Goal: Check status: Check status

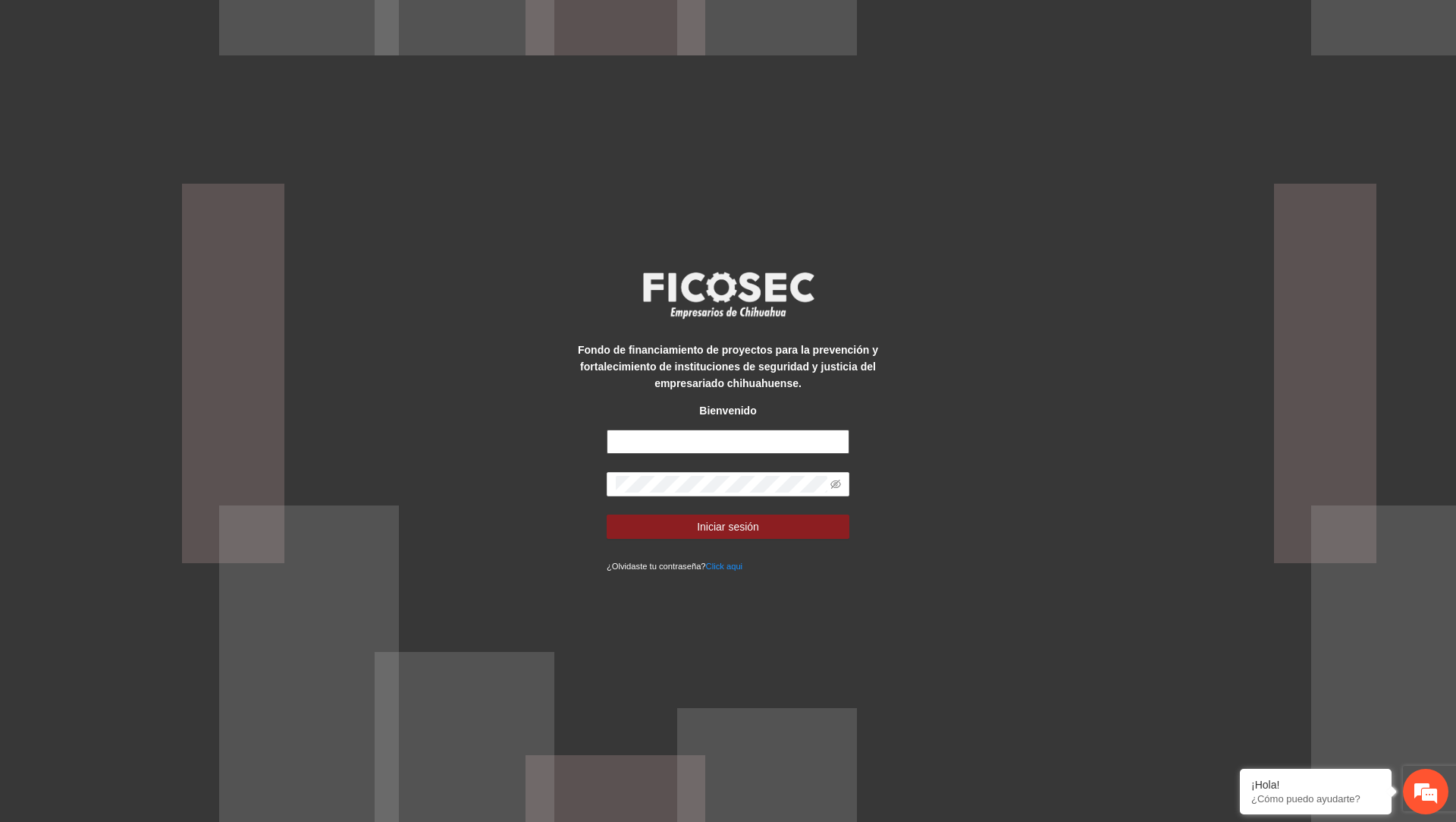
click at [666, 445] on input "text" at bounding box center [728, 441] width 243 height 25
type input "**********"
click at [607, 514] on button "Iniciar sesión" at bounding box center [728, 526] width 243 height 25
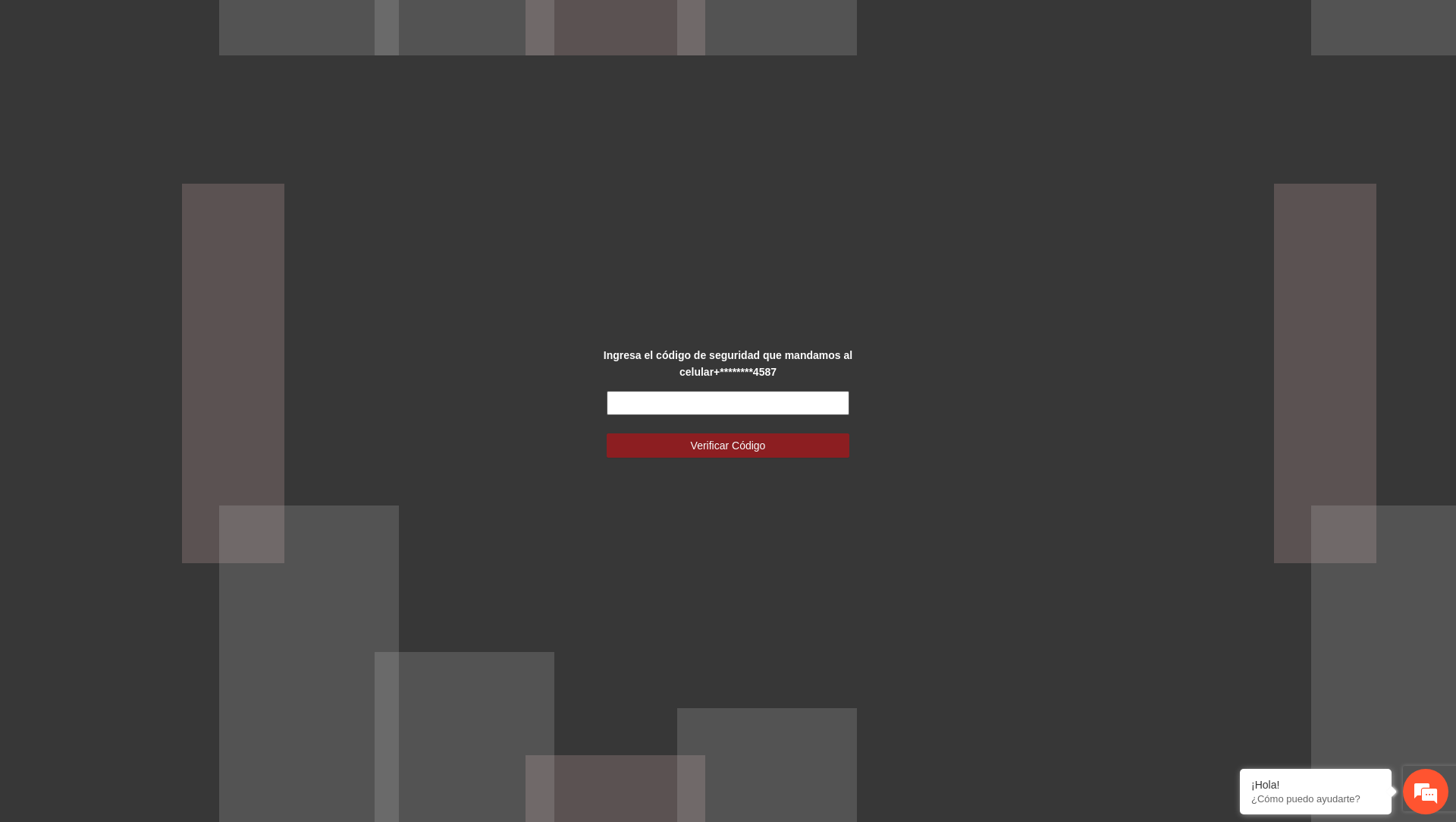
click at [666, 401] on input "text" at bounding box center [728, 403] width 243 height 25
type input "******"
click at [607, 433] on button "Verificar Código" at bounding box center [728, 445] width 243 height 25
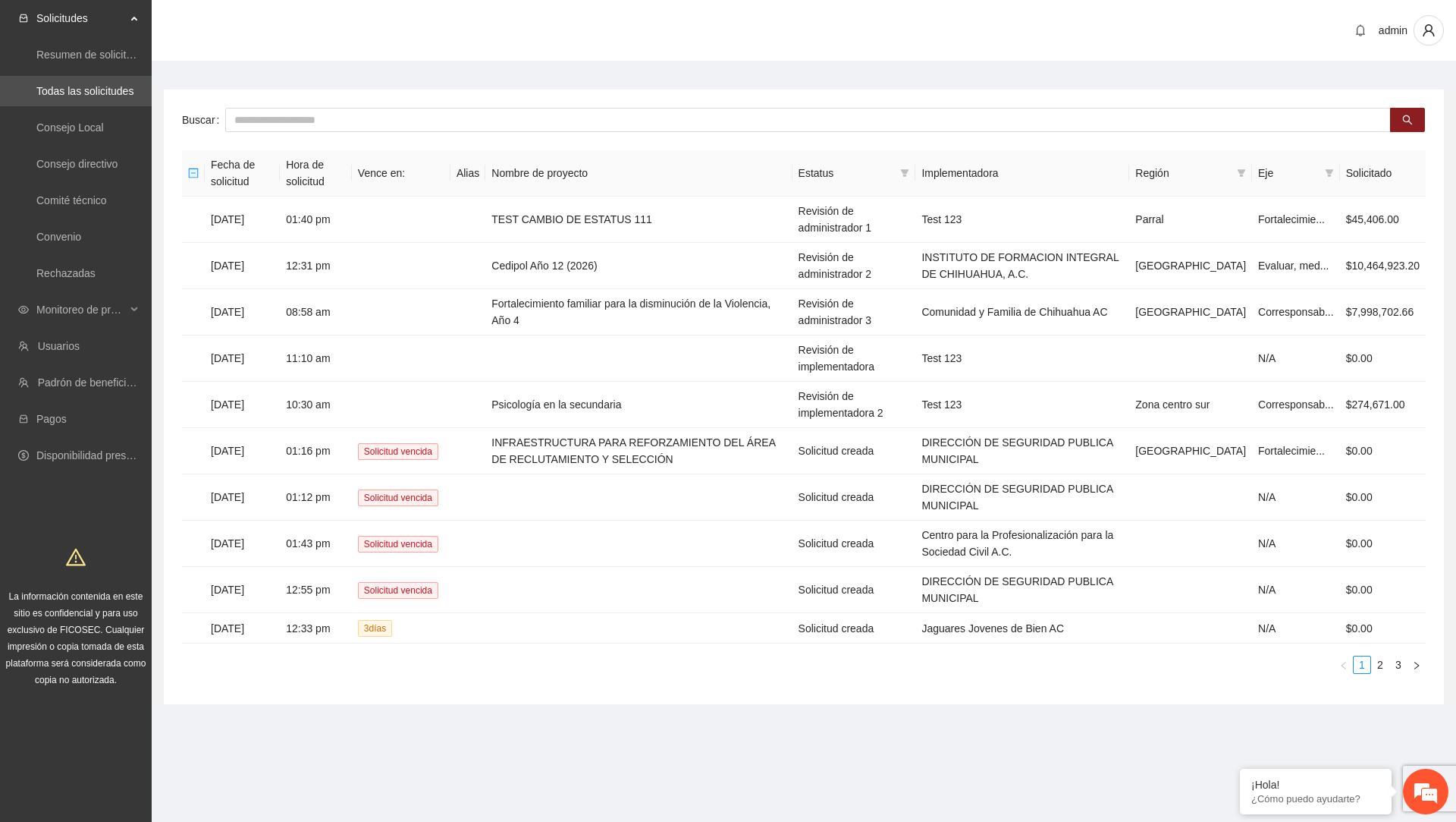
click at [657, 138] on div "Buscar Fecha de solicitud Hora de solicitud Vence en: Alias Nombre de proyecto …" at bounding box center [804, 397] width 1280 height 614
click at [657, 132] on div "Buscar Fecha de solicitud Hora de solicitud Vence en: Alias Nombre de proyecto …" at bounding box center [804, 397] width 1280 height 614
click at [664, 121] on input "text" at bounding box center [808, 120] width 1166 height 25
type input "**********"
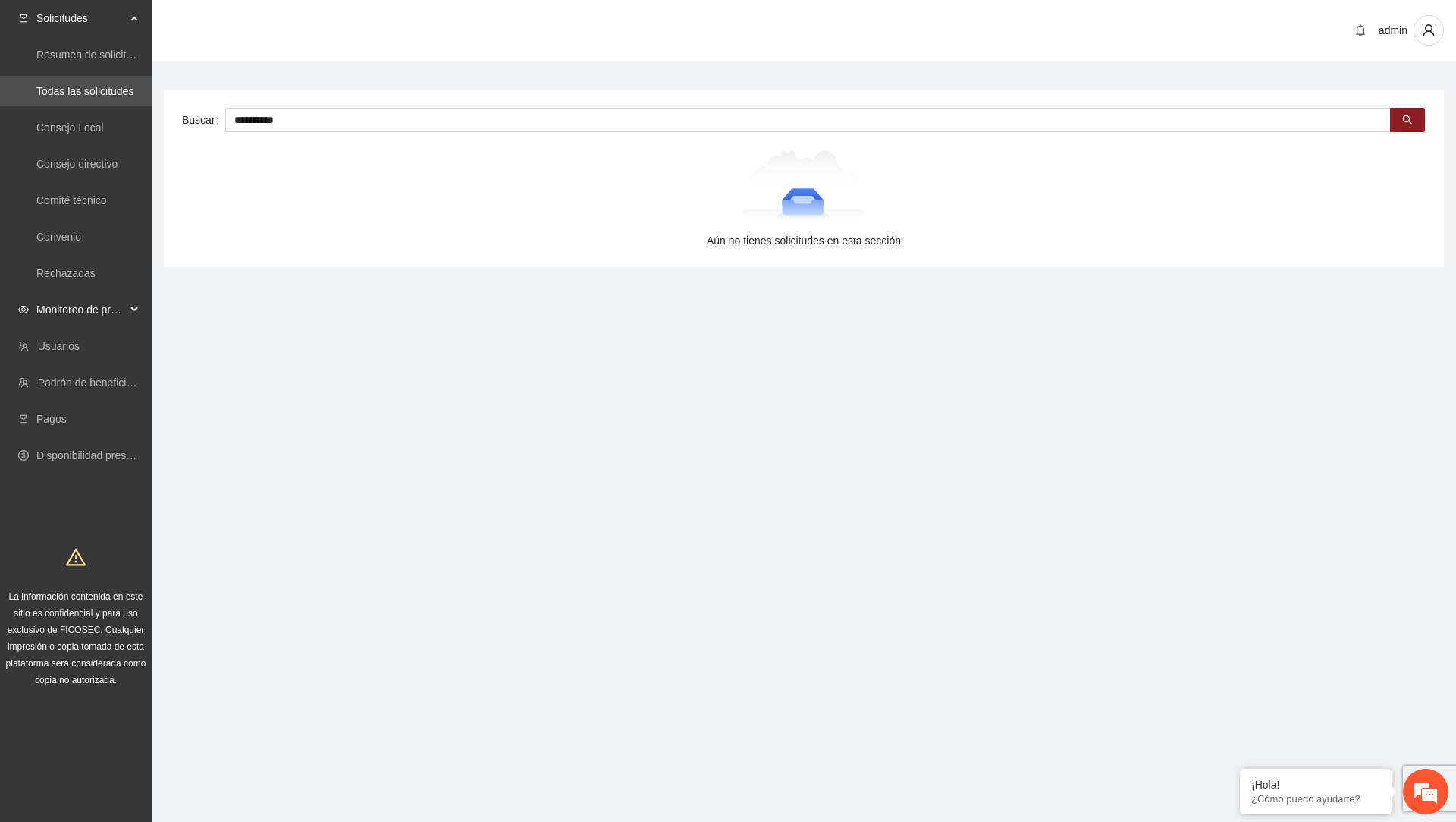
click at [97, 313] on span "Monitoreo de proyectos" at bounding box center [81, 310] width 90 height 31
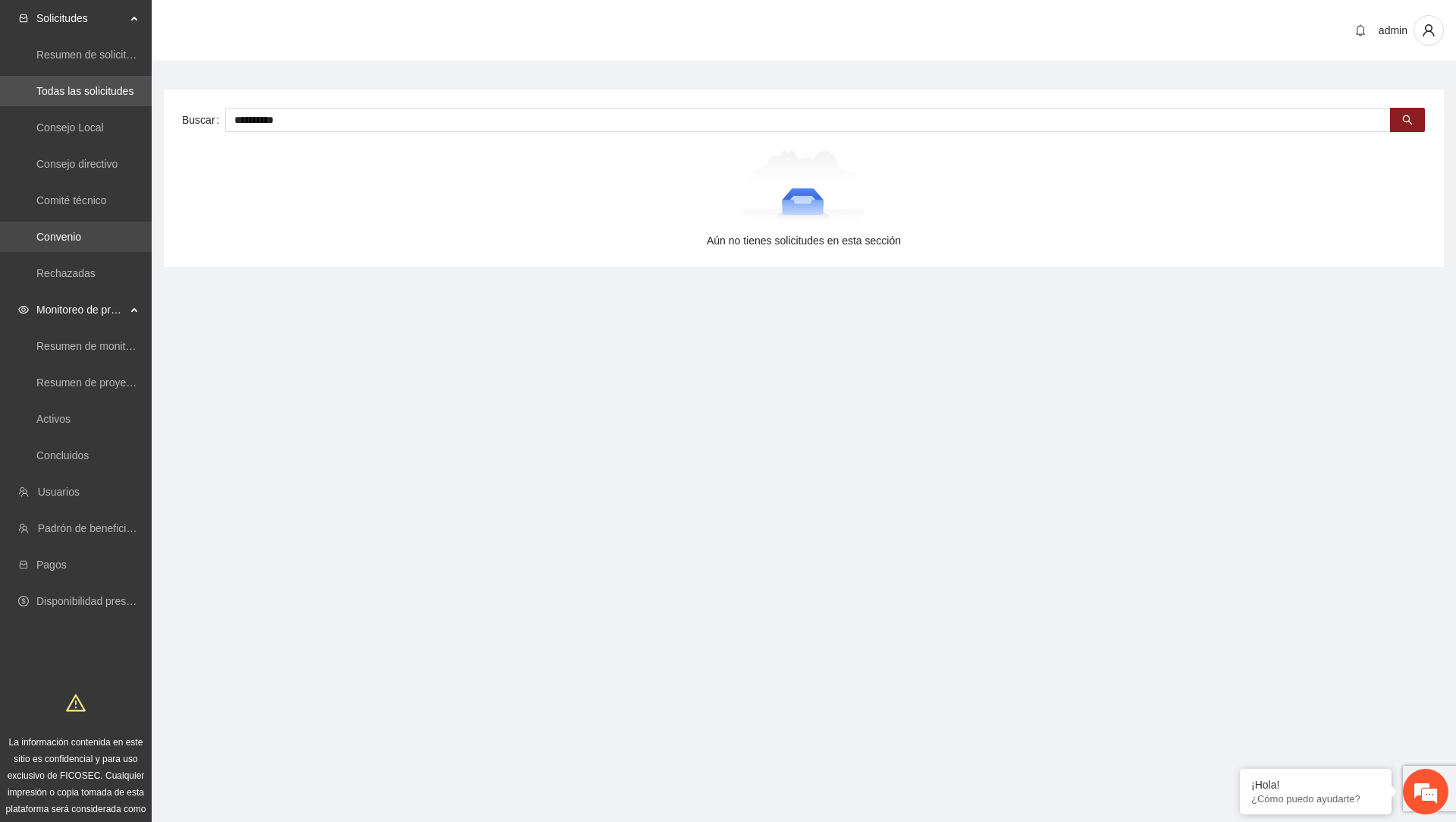
click at [76, 237] on link "Convenio" at bounding box center [59, 237] width 45 height 12
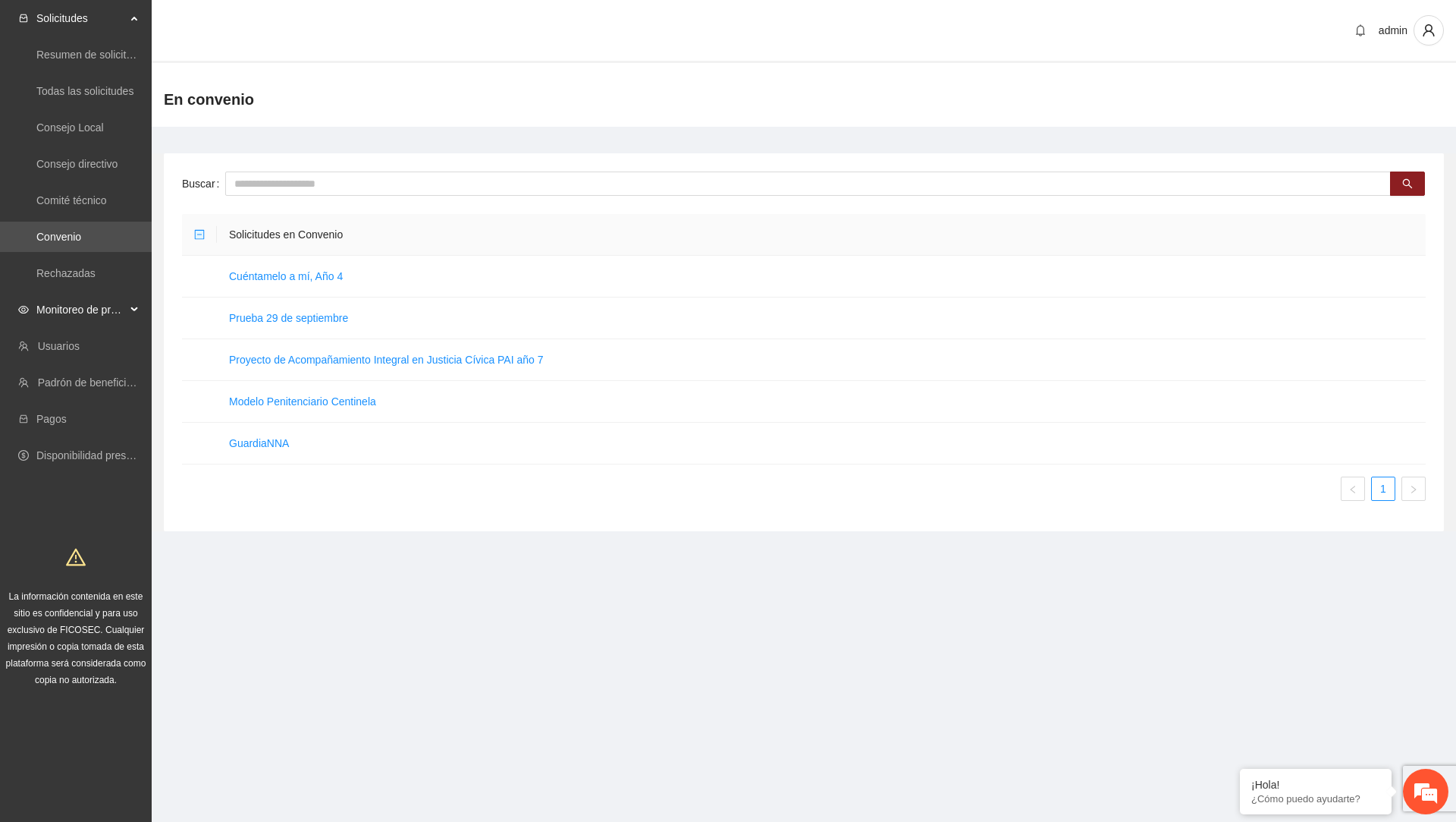
click at [119, 295] on span "Monitoreo de proyectos" at bounding box center [81, 310] width 90 height 31
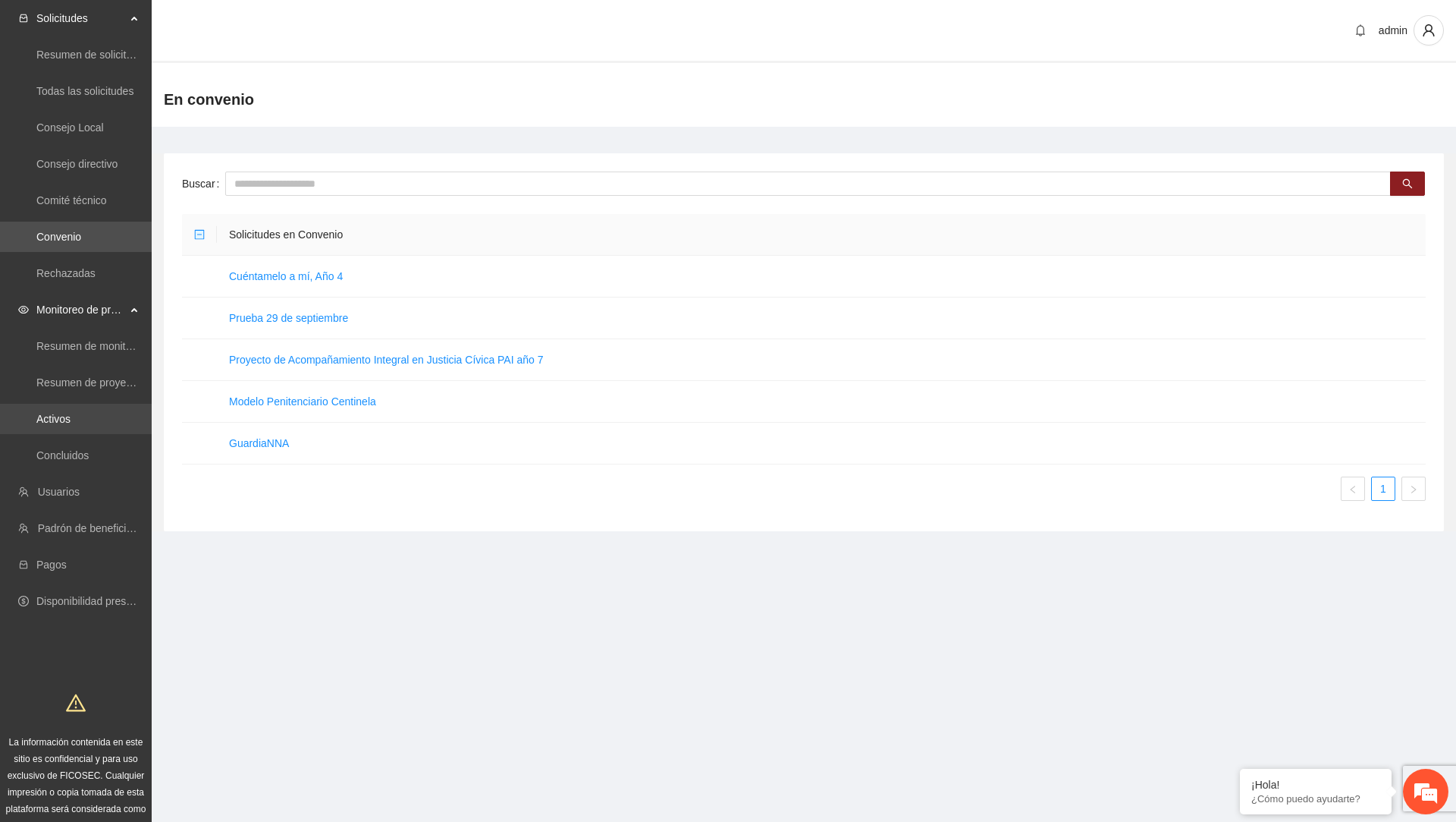
click at [53, 413] on link "Activos" at bounding box center [53, 419] width 34 height 12
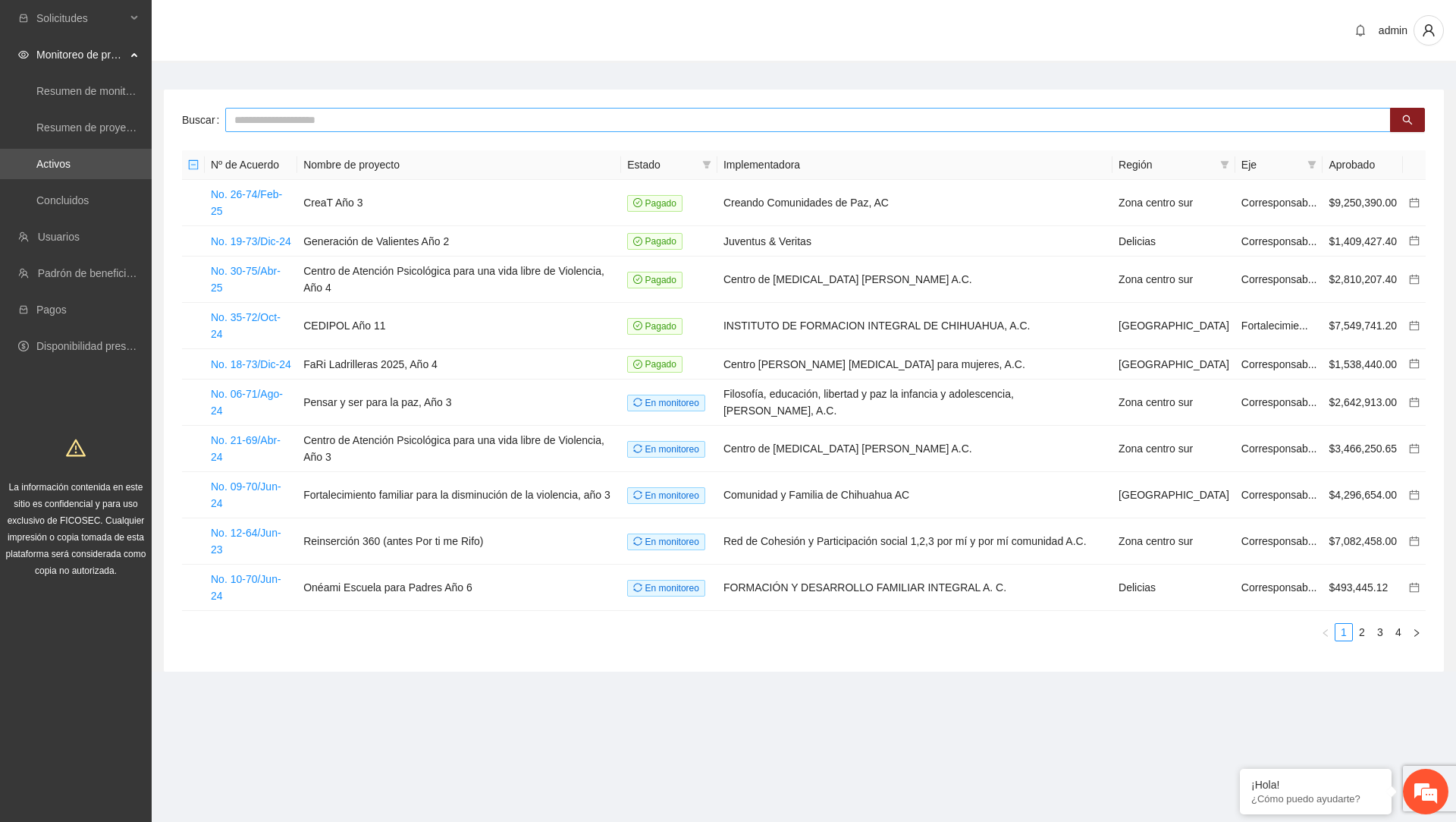
click at [408, 119] on input "text" at bounding box center [808, 120] width 1166 height 25
type input "**********"
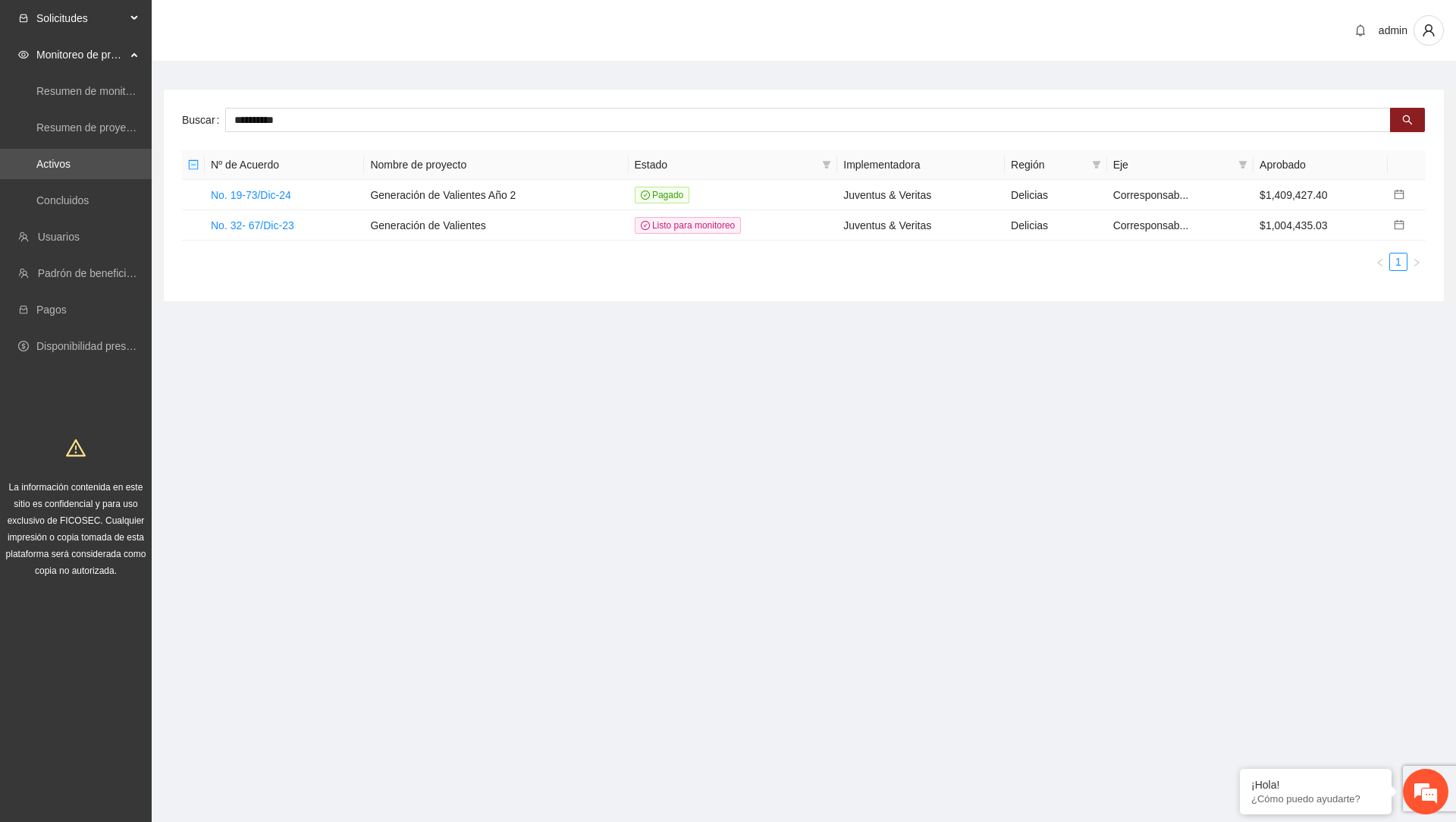
click at [124, 5] on span "Solicitudes" at bounding box center [81, 19] width 90 height 31
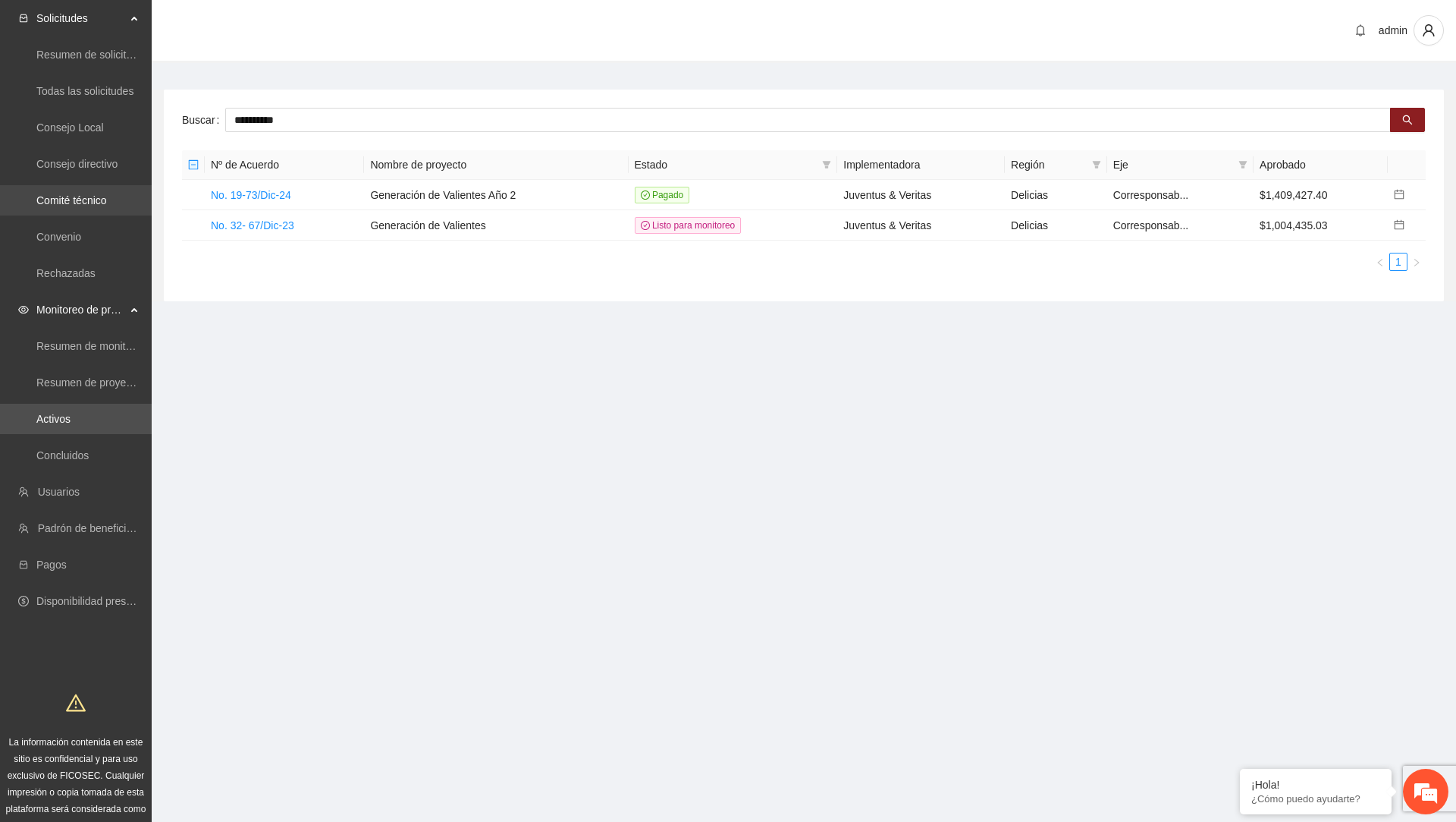
click at [107, 204] on link "Comité técnico" at bounding box center [71, 200] width 70 height 12
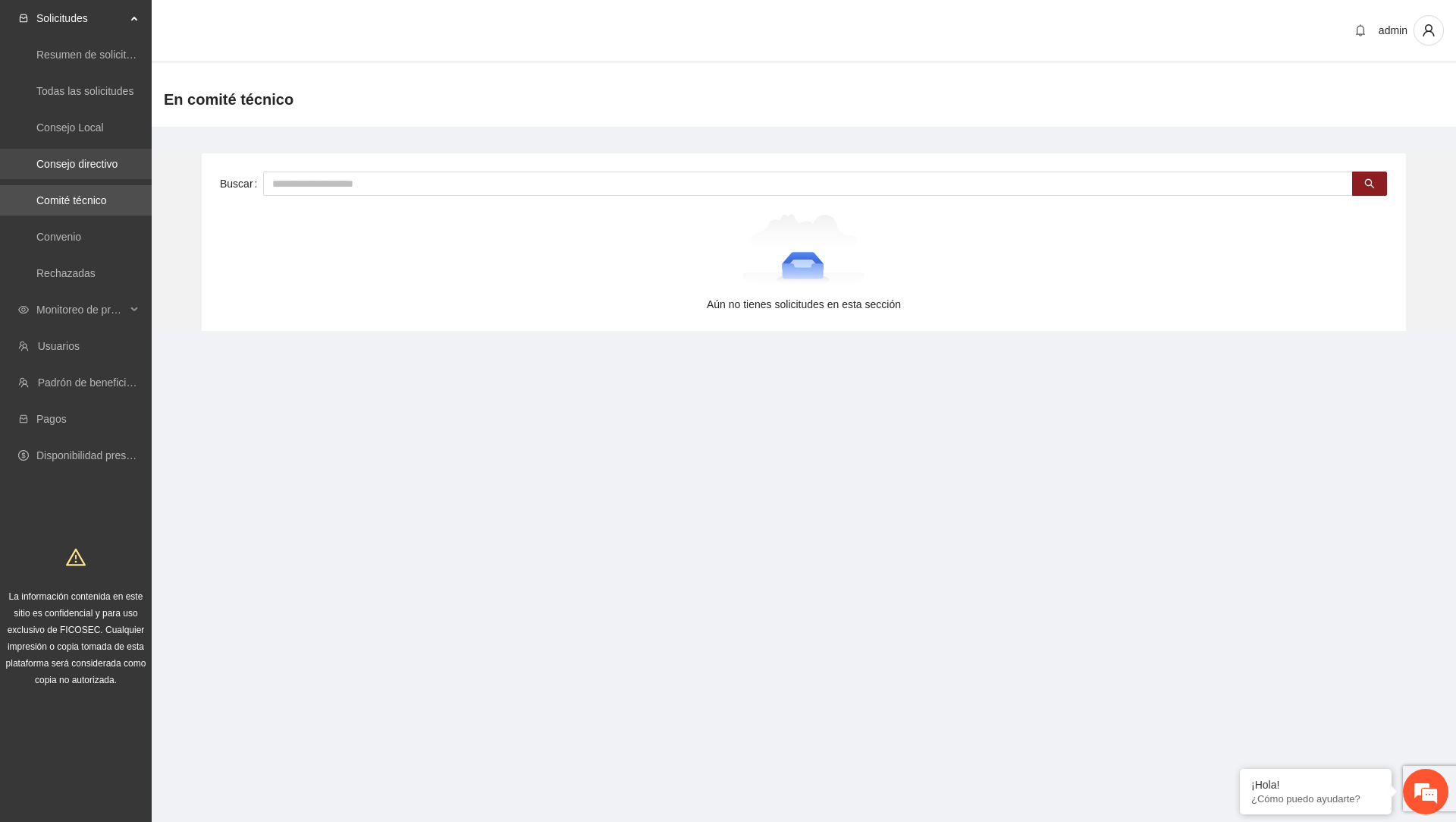
click at [100, 162] on link "Consejo directivo" at bounding box center [77, 164] width 81 height 12
click at [94, 133] on link "Consejo Local" at bounding box center [70, 127] width 68 height 12
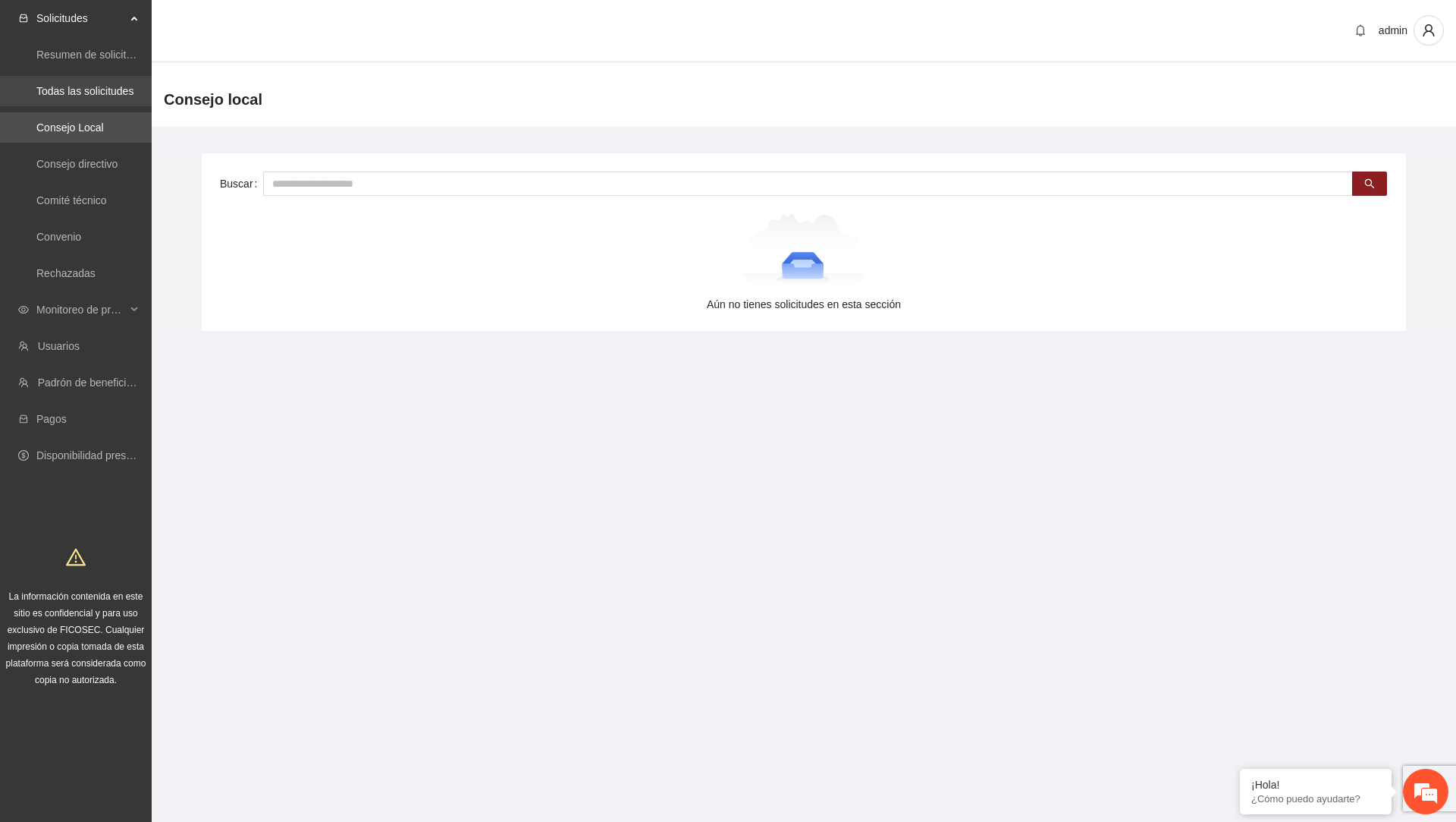
click at [119, 97] on link "Todas las solicitudes" at bounding box center [85, 91] width 97 height 12
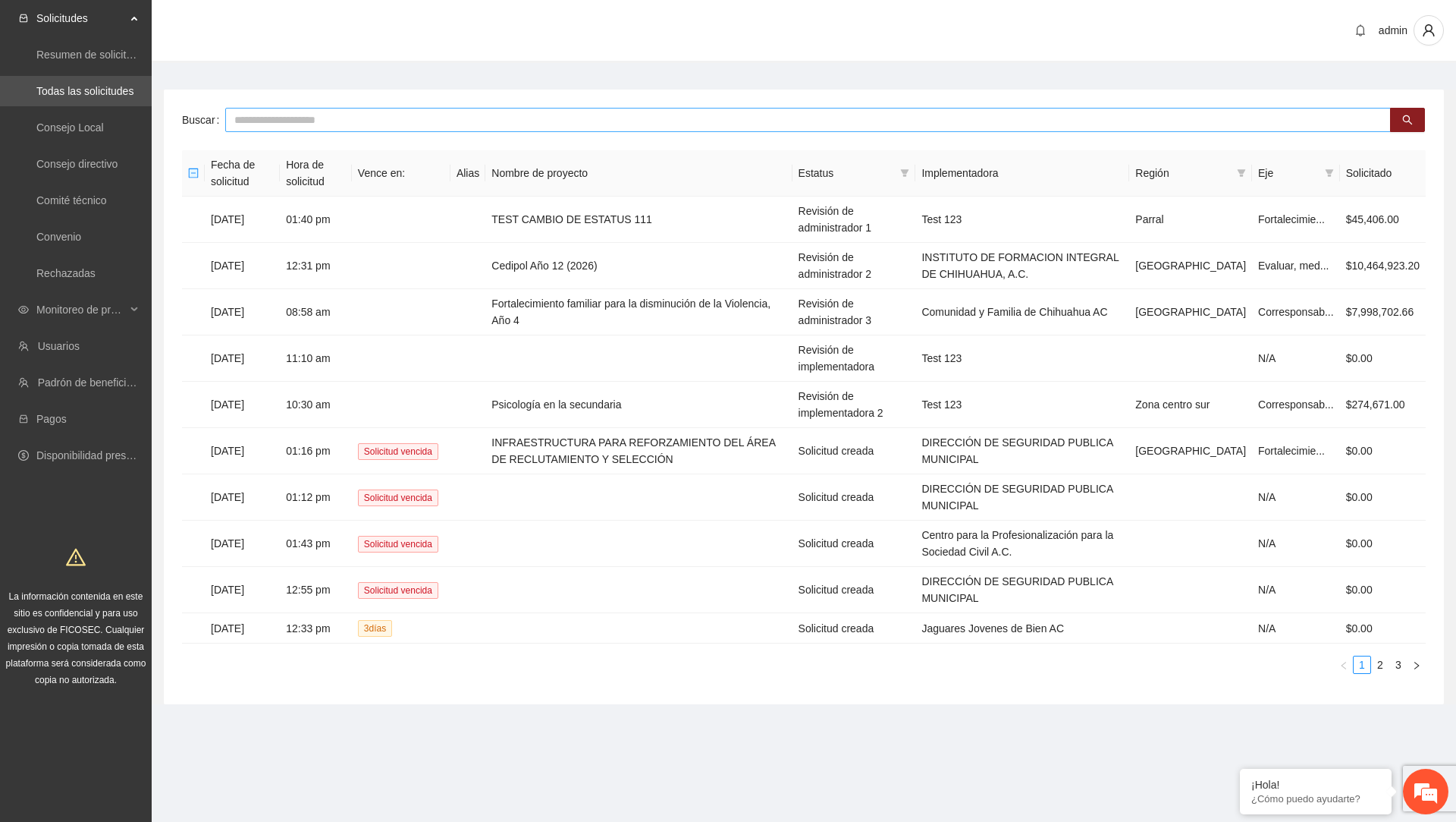
click at [374, 125] on input "text" at bounding box center [808, 120] width 1166 height 25
type input "********"
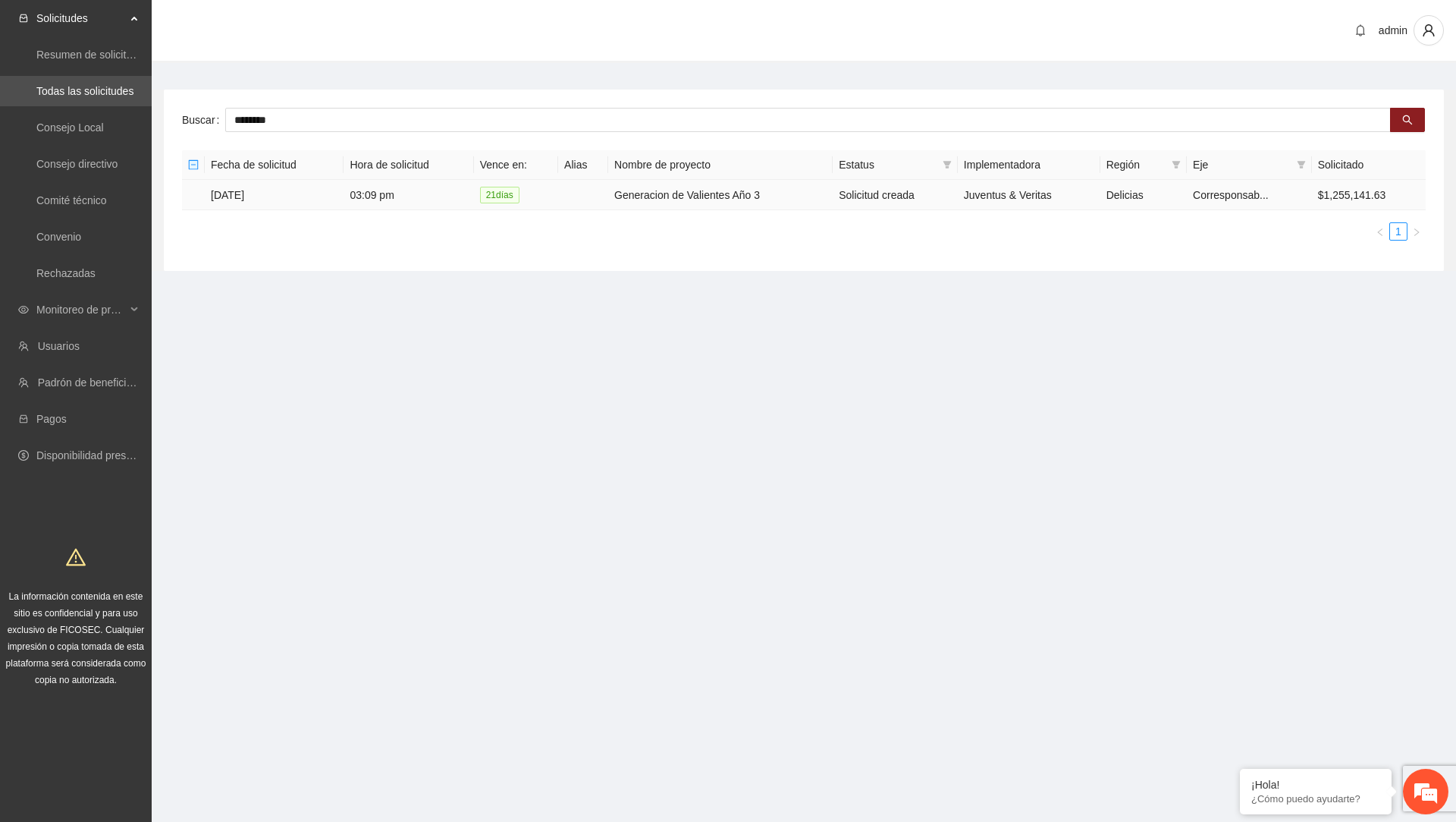
click at [739, 182] on td "Generacion de Valientes Año 3" at bounding box center [720, 195] width 225 height 31
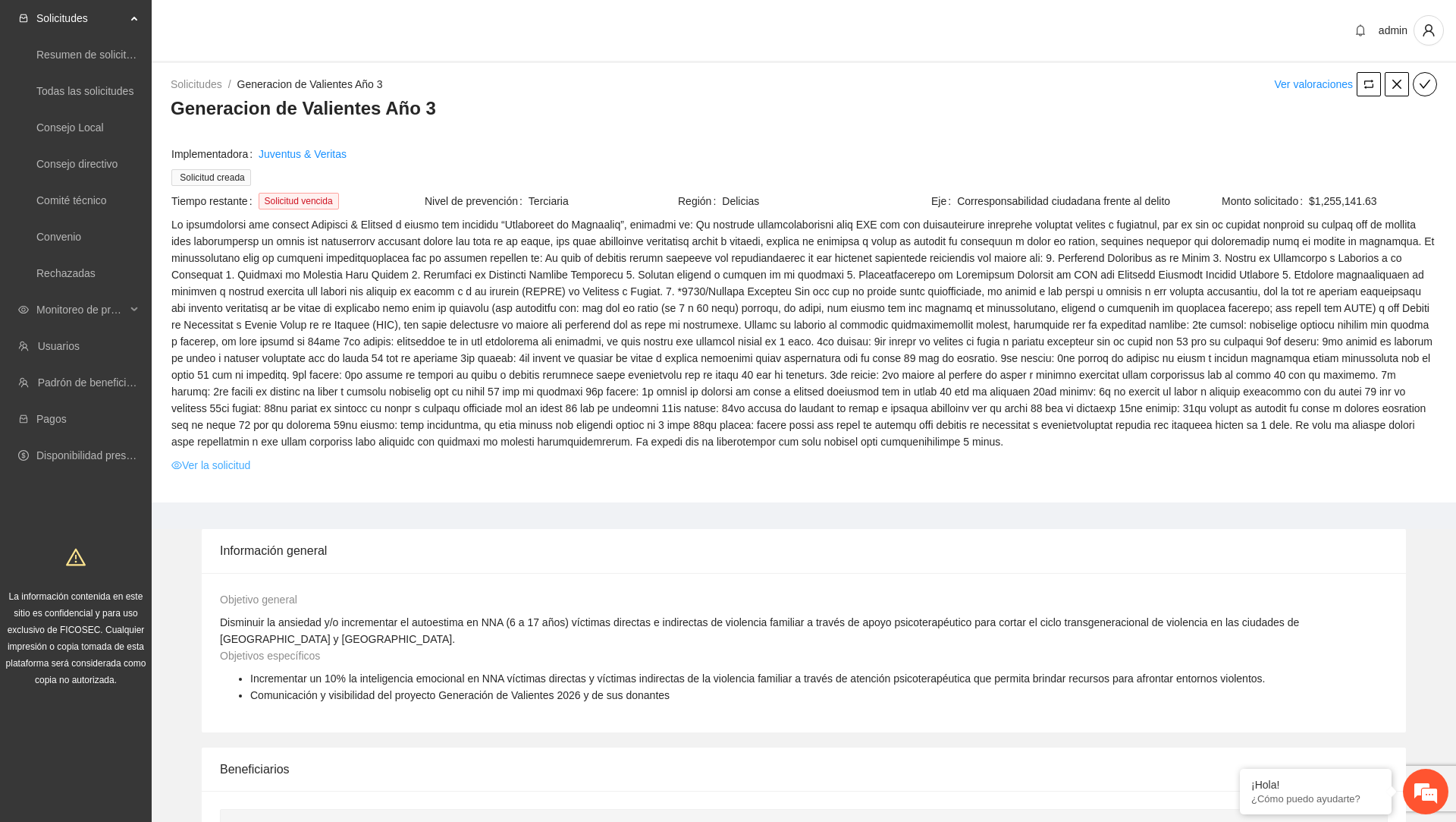
click at [250, 473] on link "Ver la solicitud" at bounding box center [210, 465] width 79 height 17
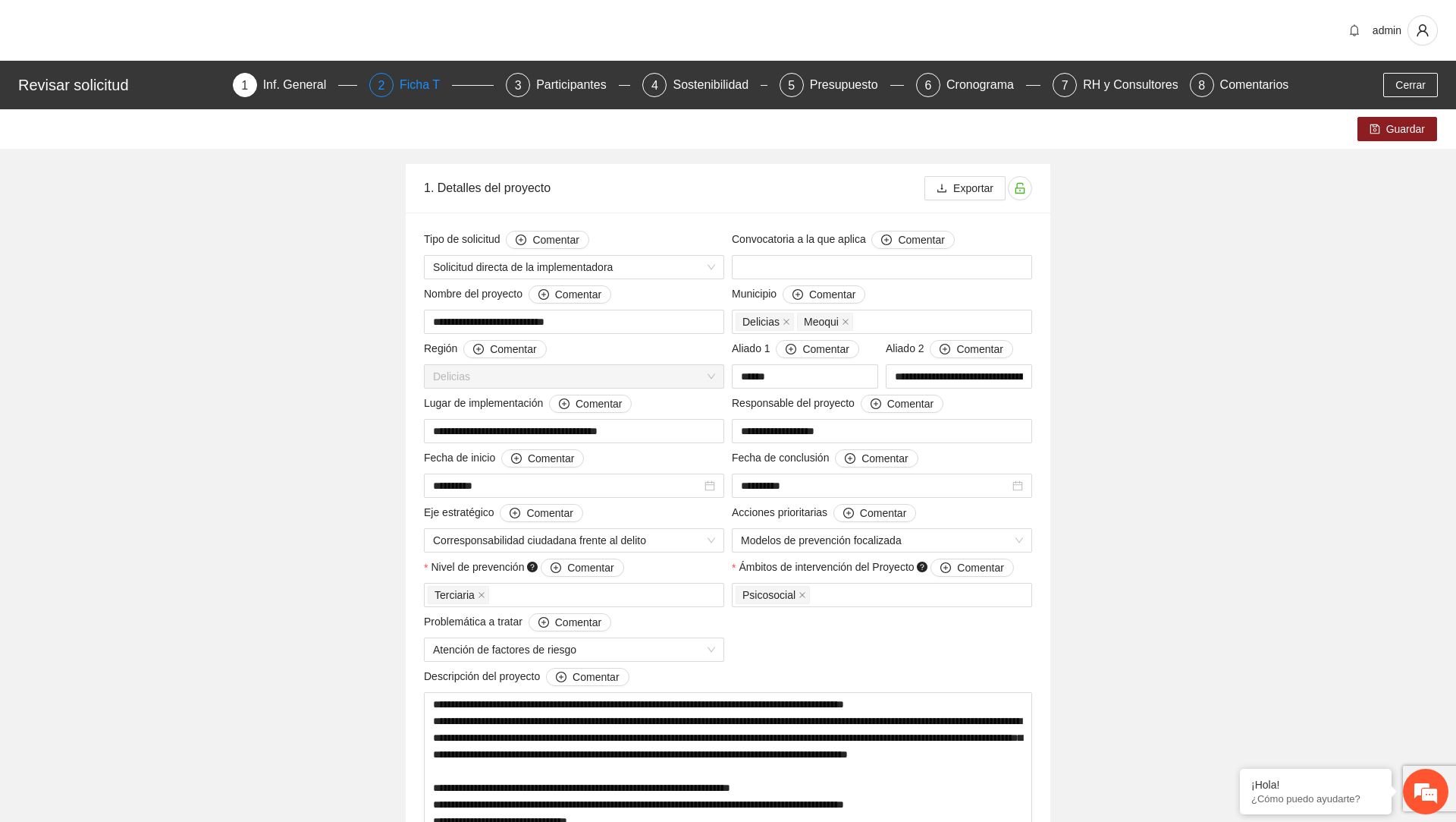
click at [394, 92] on div "2 Ficha T" at bounding box center [432, 85] width 125 height 25
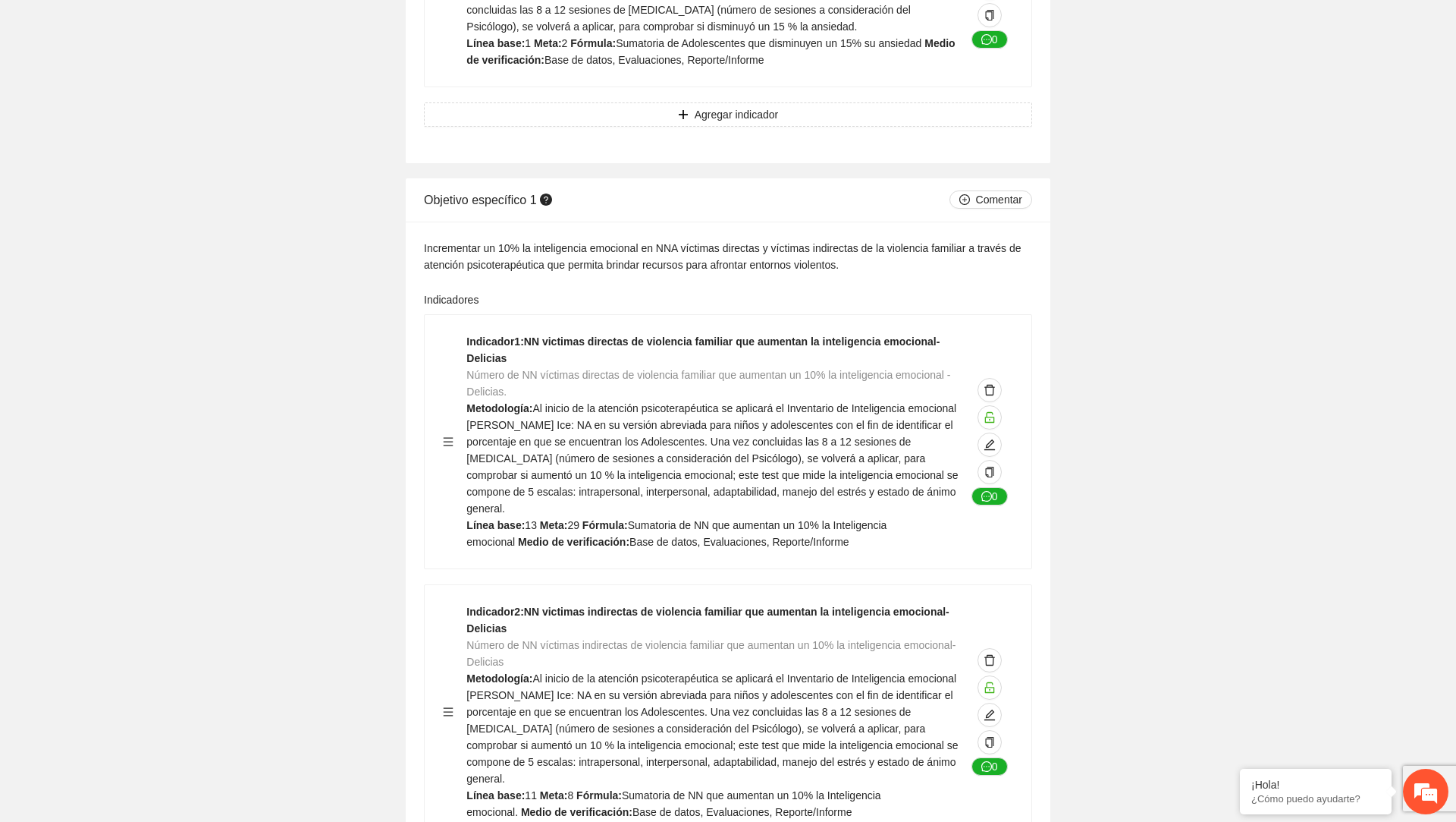
scroll to position [4004, 0]
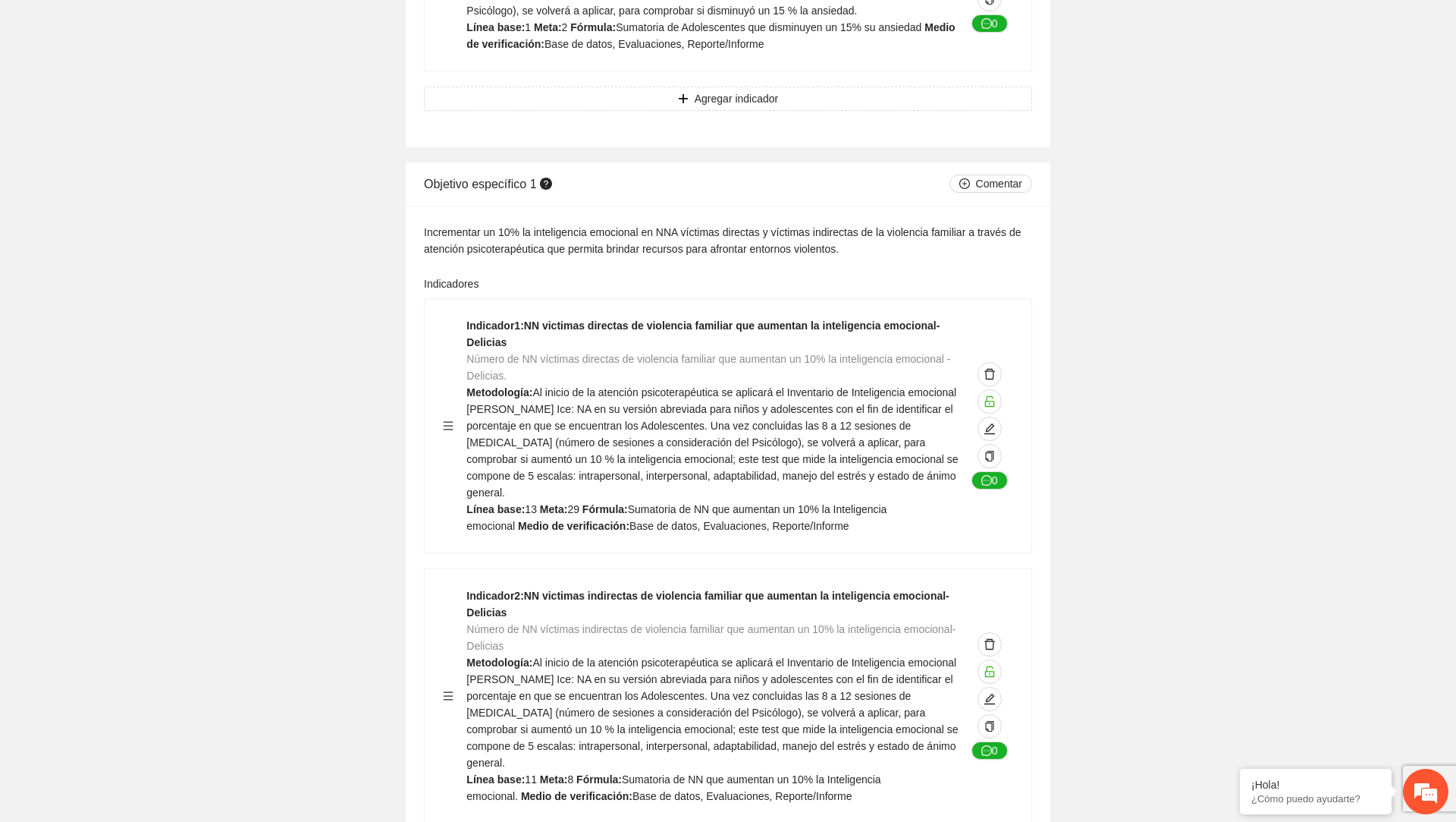
click at [449, 421] on icon "menu" at bounding box center [448, 426] width 11 height 11
click at [599, 320] on strong "Indicador 1 : NN victimas directas de violencia familiar que aumentan la inteli…" at bounding box center [703, 334] width 473 height 29
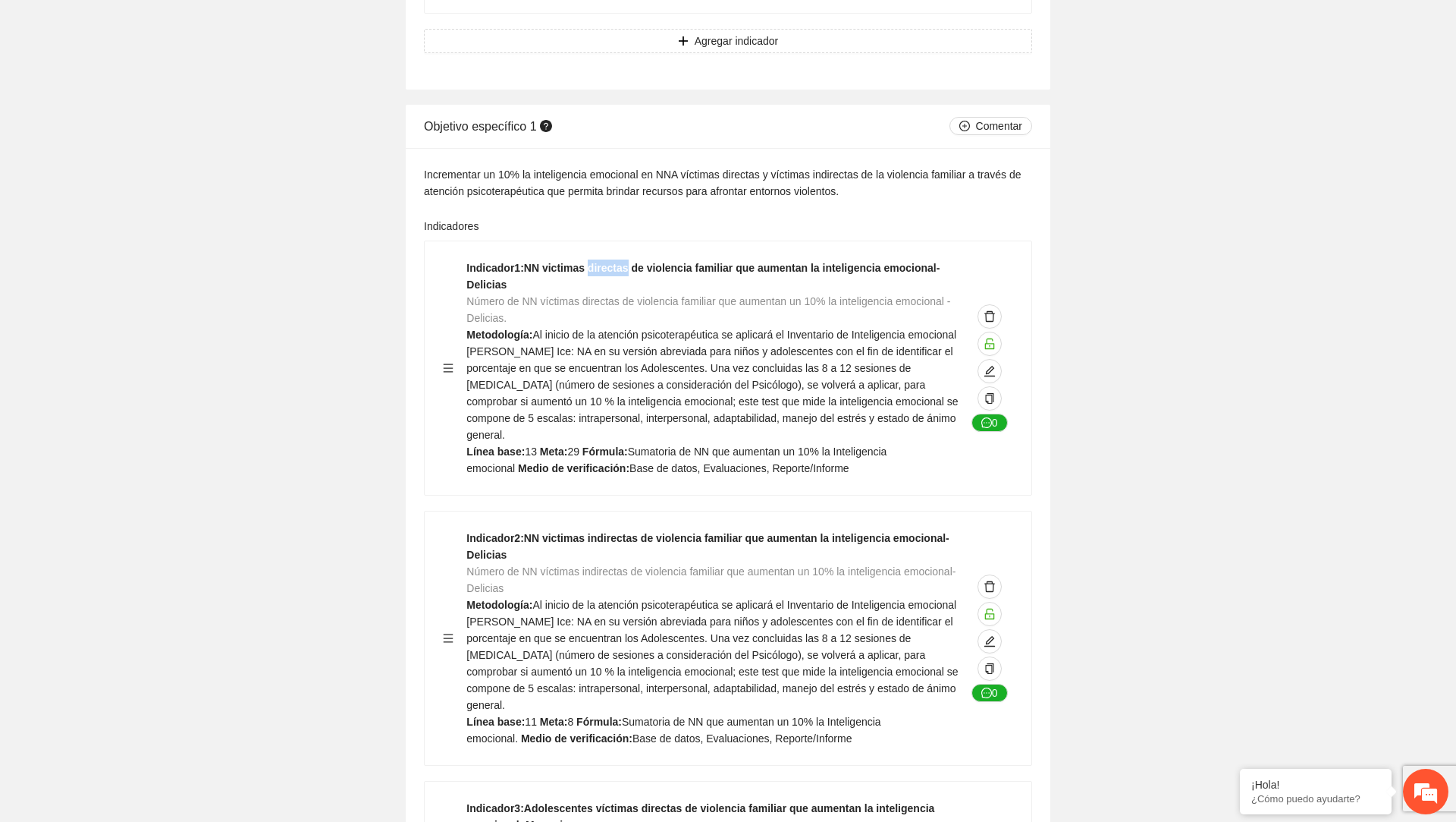
scroll to position [4086, 0]
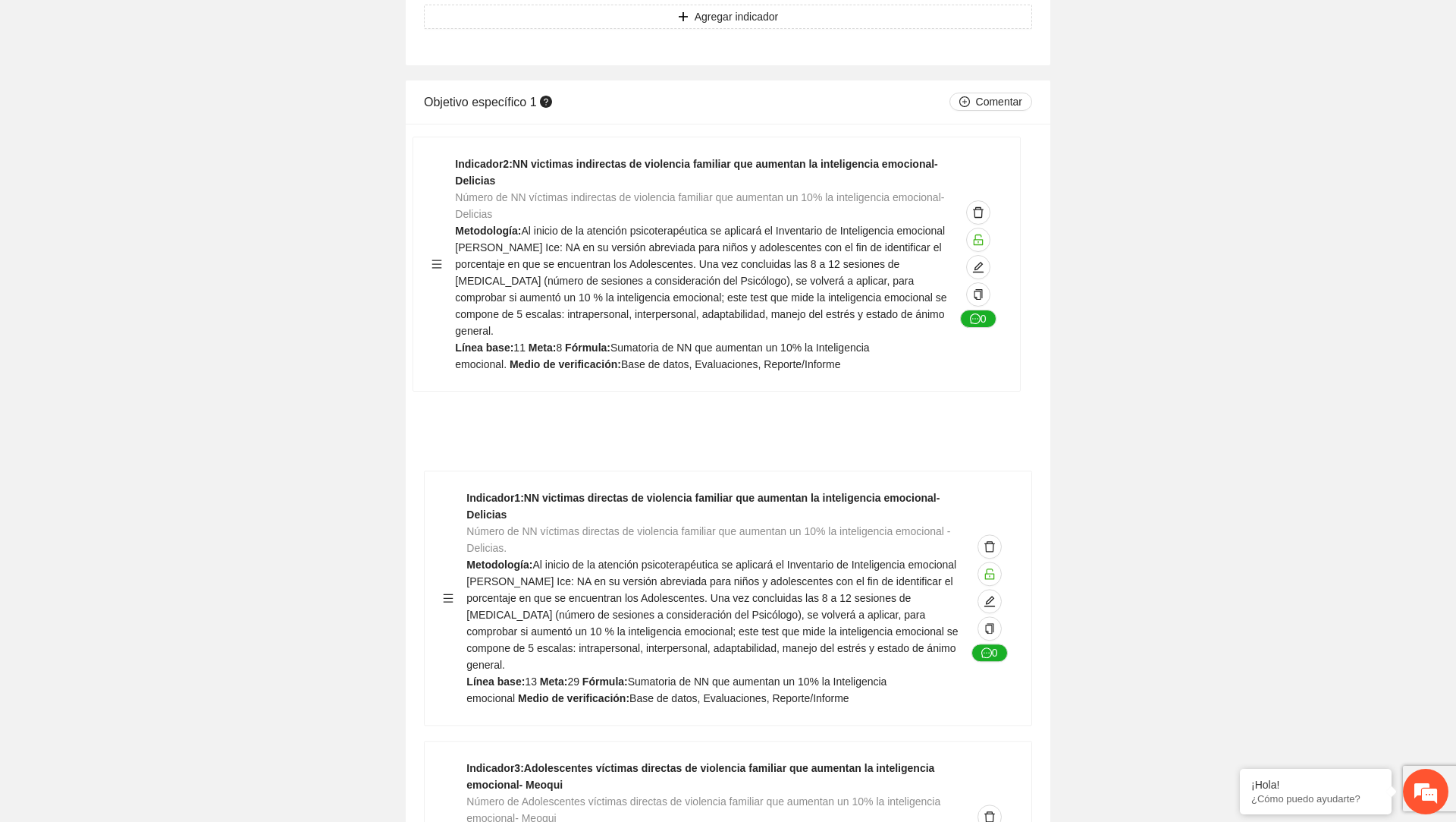
drag, startPoint x: 449, startPoint y: 556, endPoint x: 437, endPoint y: 255, distance: 301.2
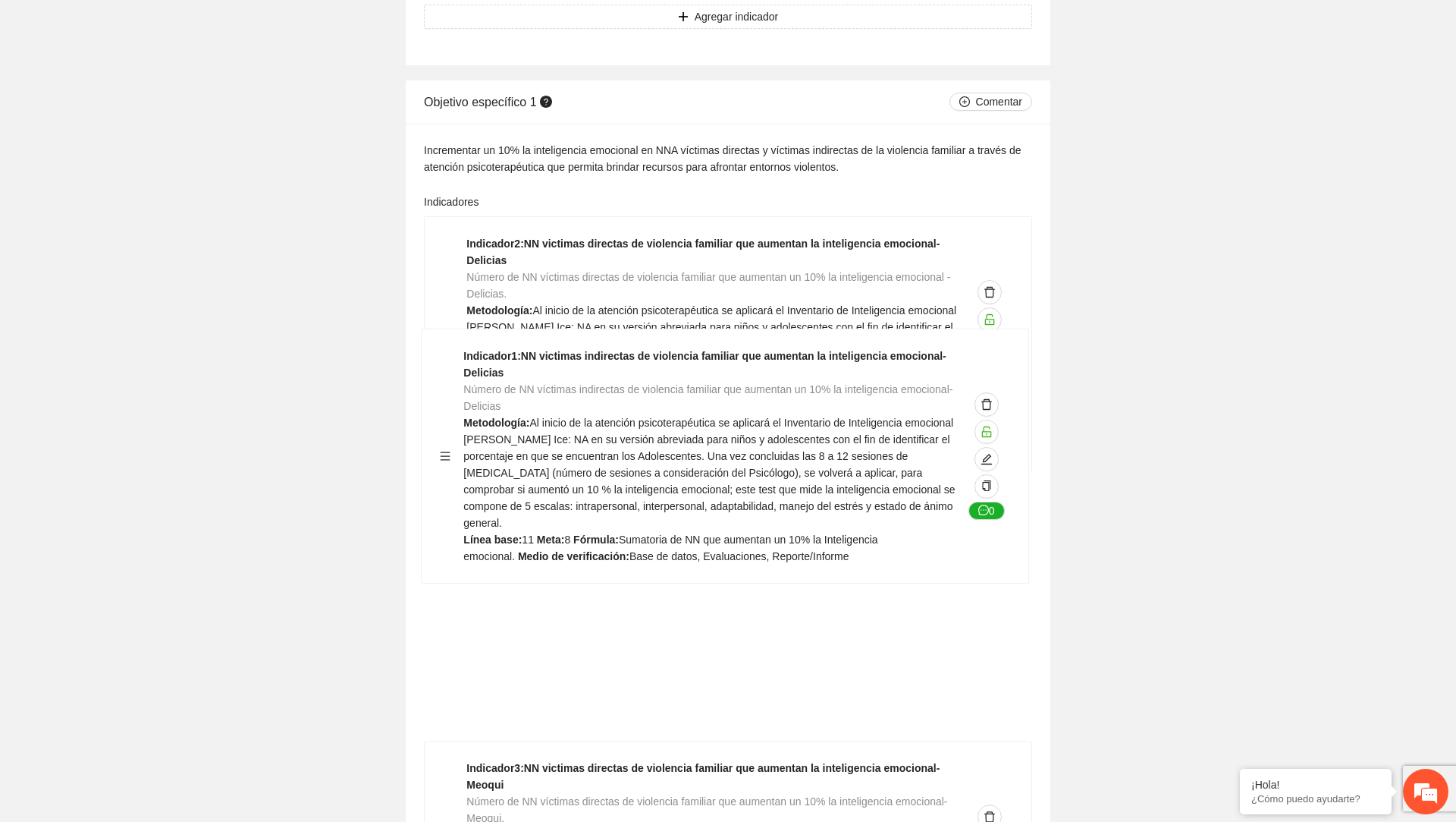
drag, startPoint x: 452, startPoint y: 283, endPoint x: 449, endPoint y: 459, distance: 176.0
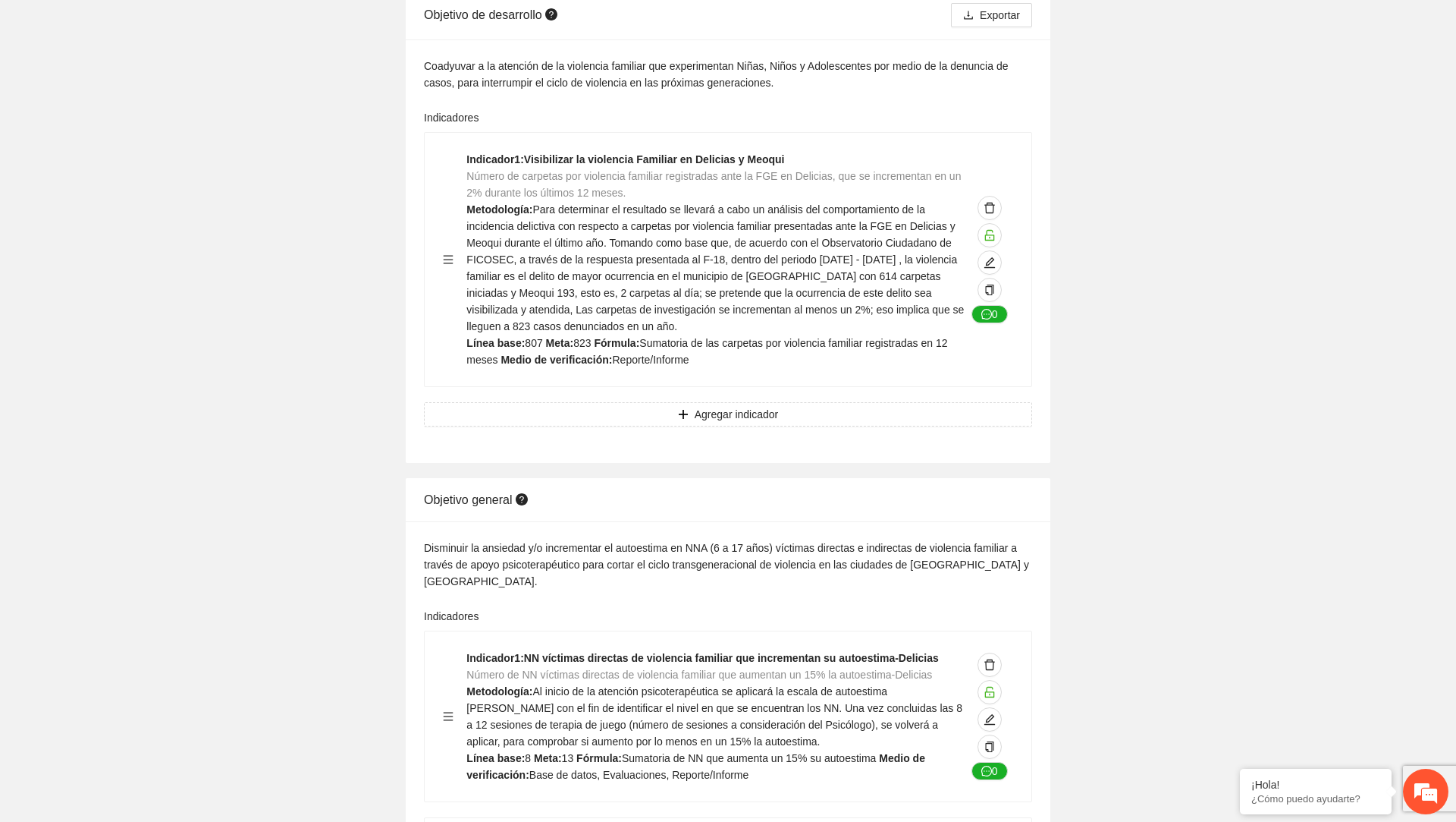
scroll to position [0, 0]
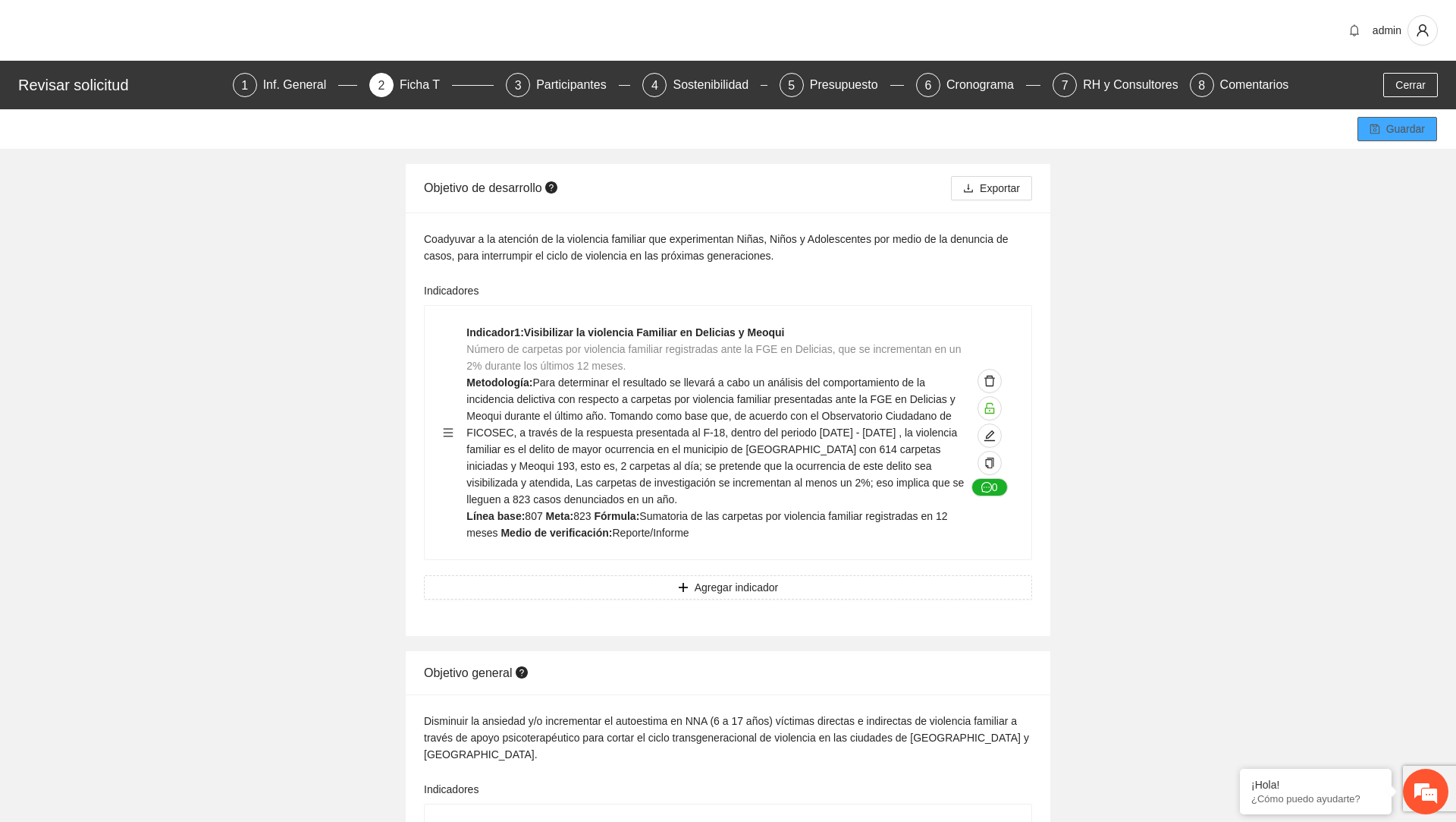
click at [1397, 126] on span "Guardar" at bounding box center [1406, 129] width 39 height 17
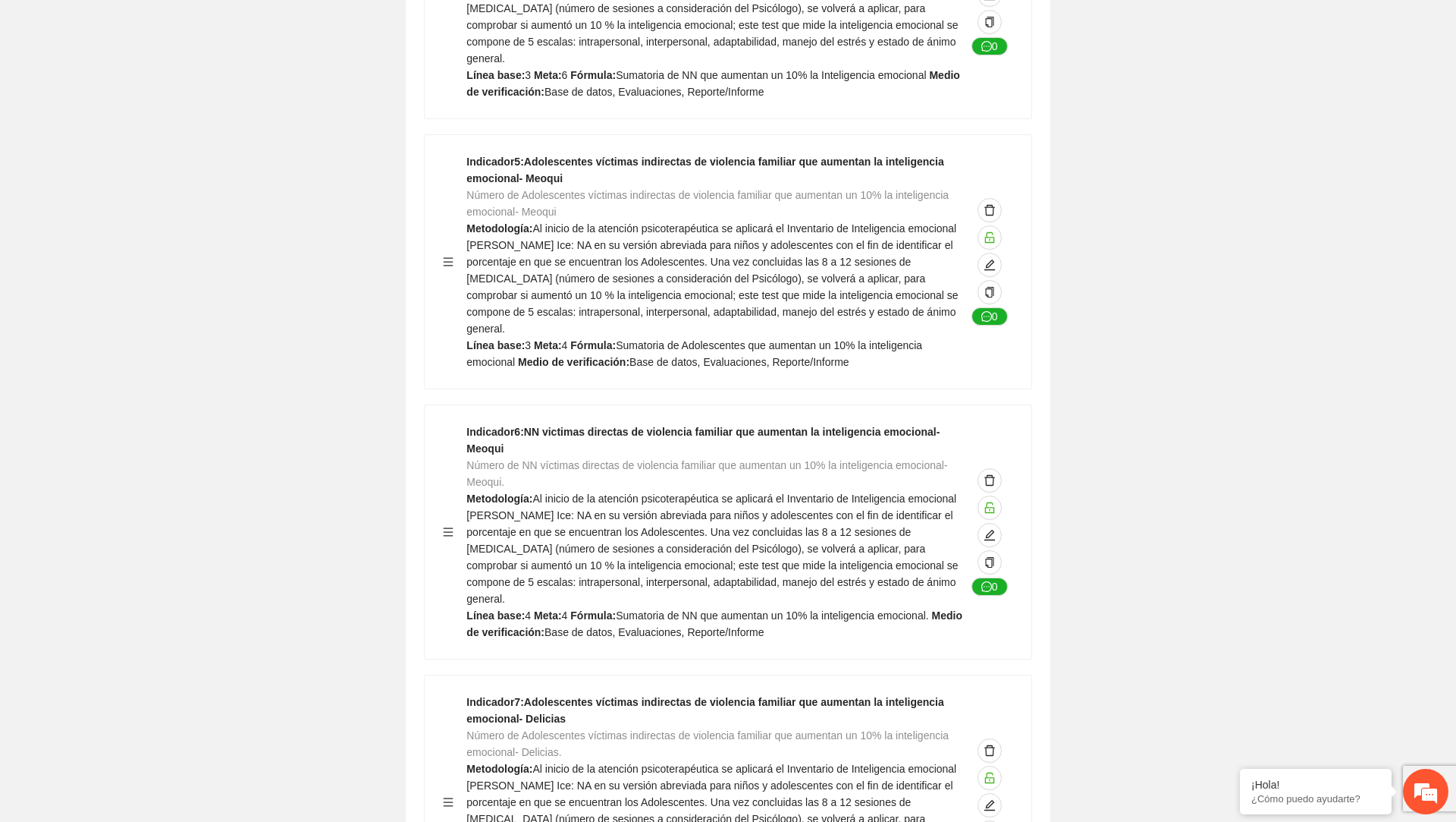
scroll to position [5299, 0]
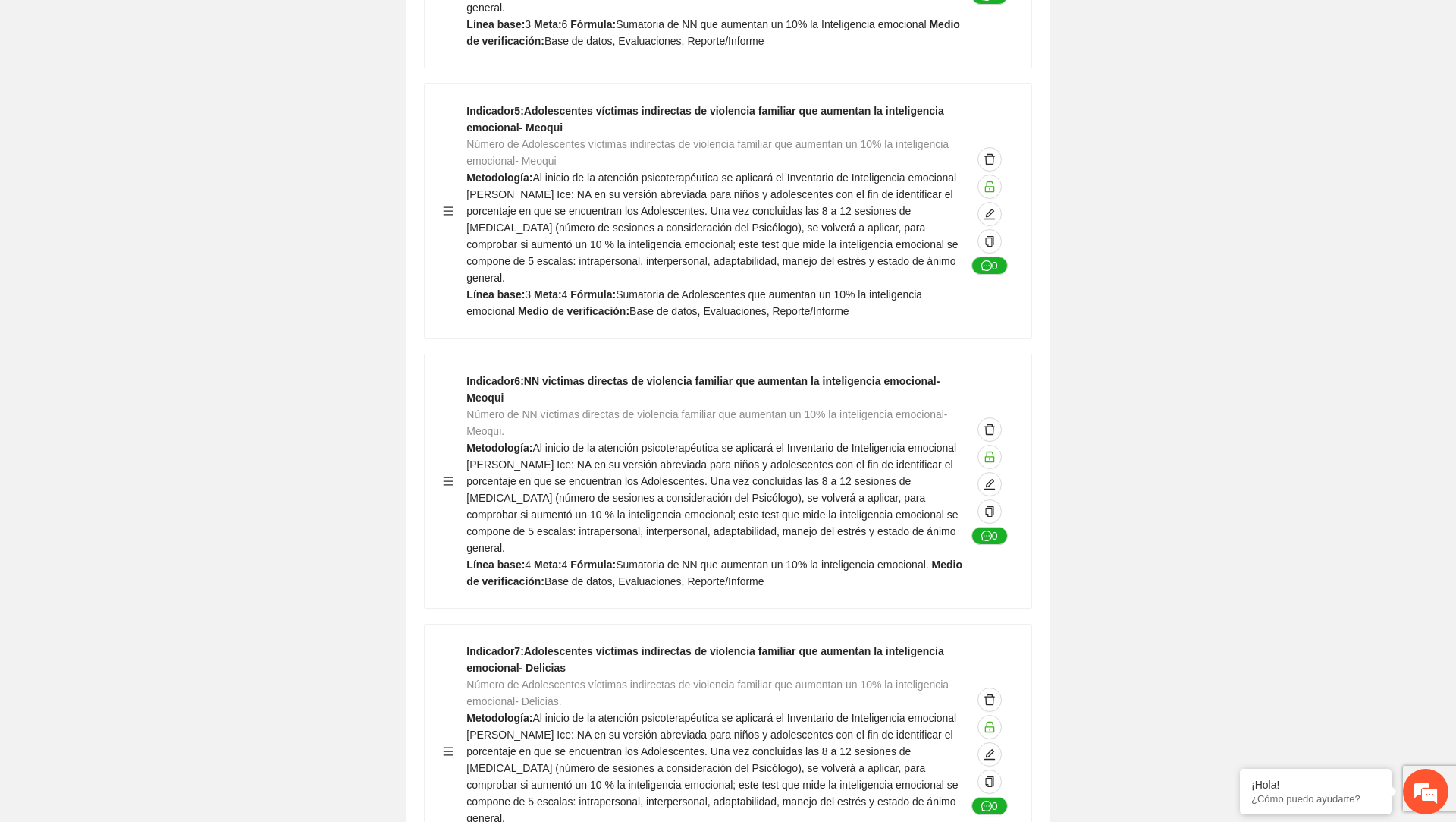
click at [605, 375] on strong "Indicador 6 : NN victimas directas de violencia familiar que aumentan la inteli…" at bounding box center [703, 389] width 473 height 29
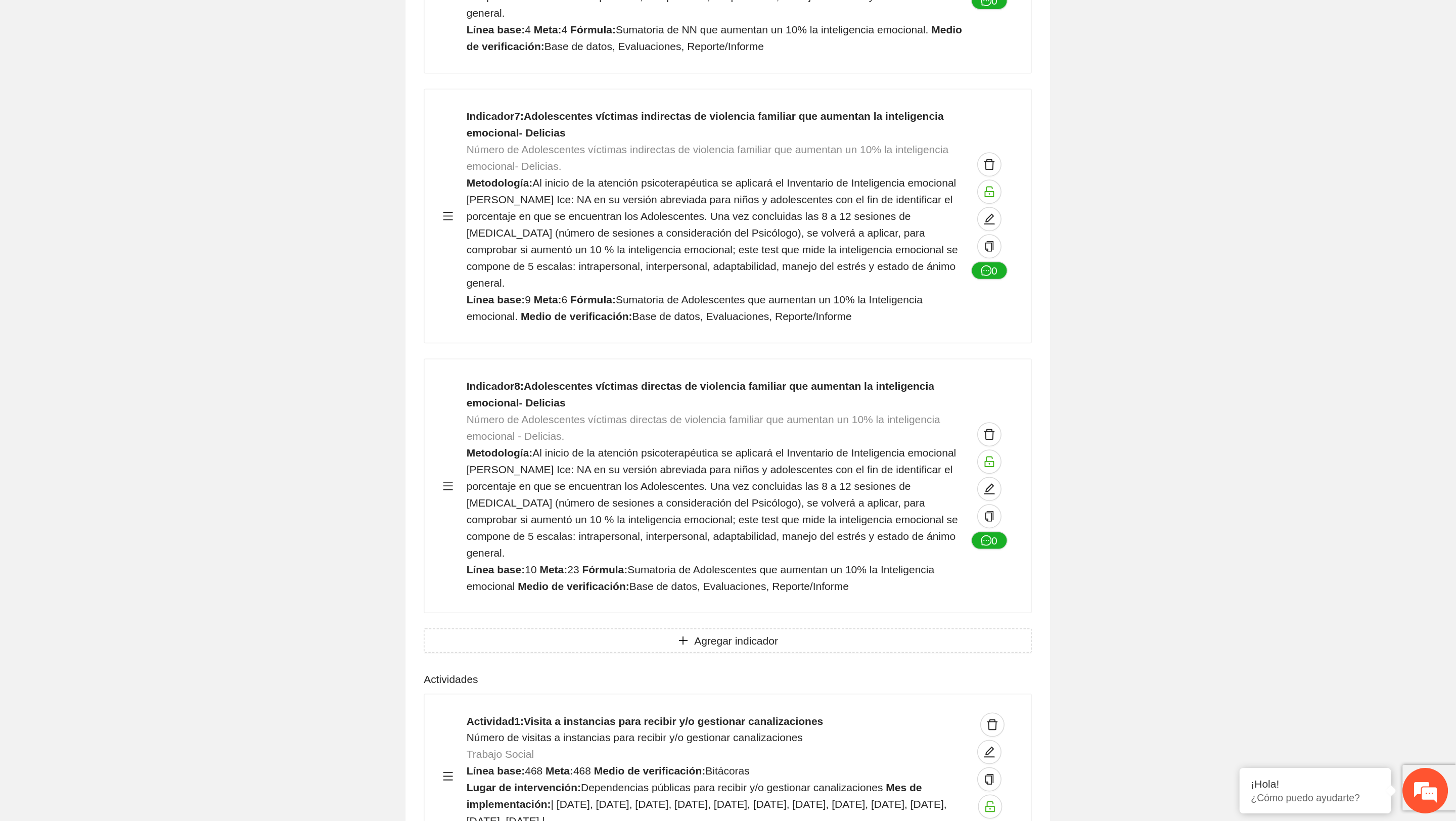
scroll to position [3886, 0]
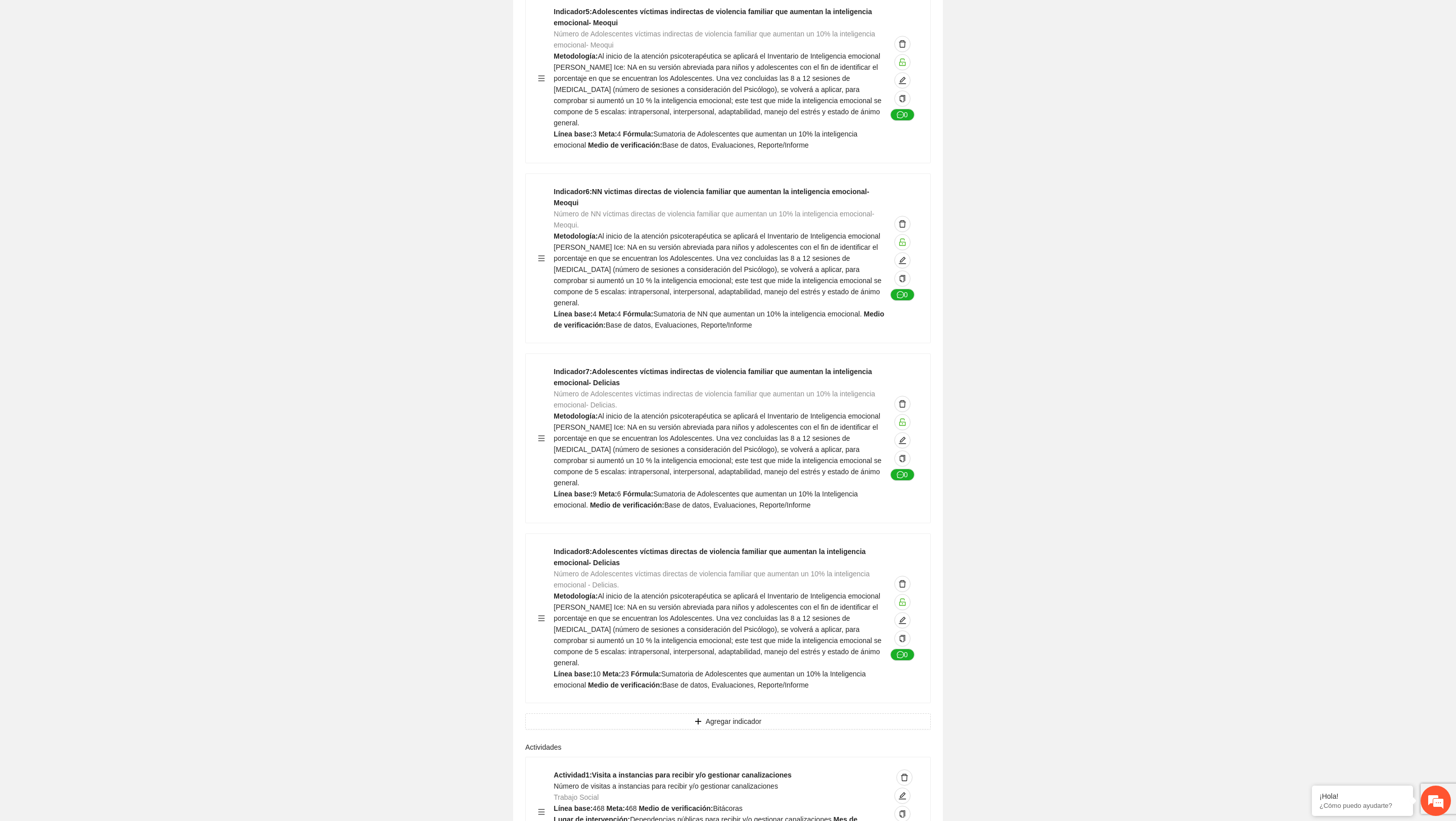
click at [970, 246] on div "Guardar Objetivo de desarrollo Exportar Coadyuvar a la atención de la violencia…" at bounding box center [728, 196] width 1456 height 7430
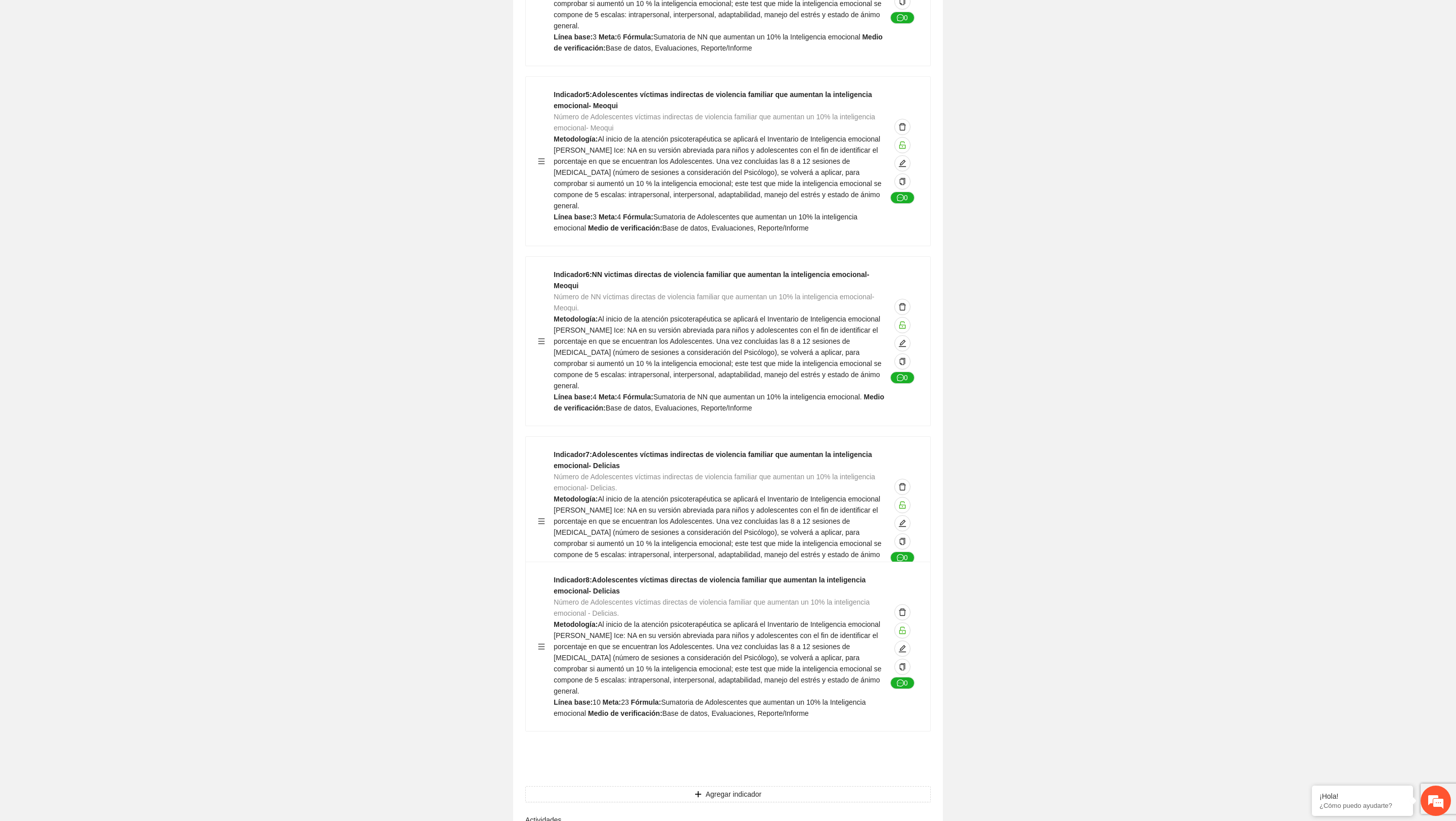
scroll to position [3510, 0]
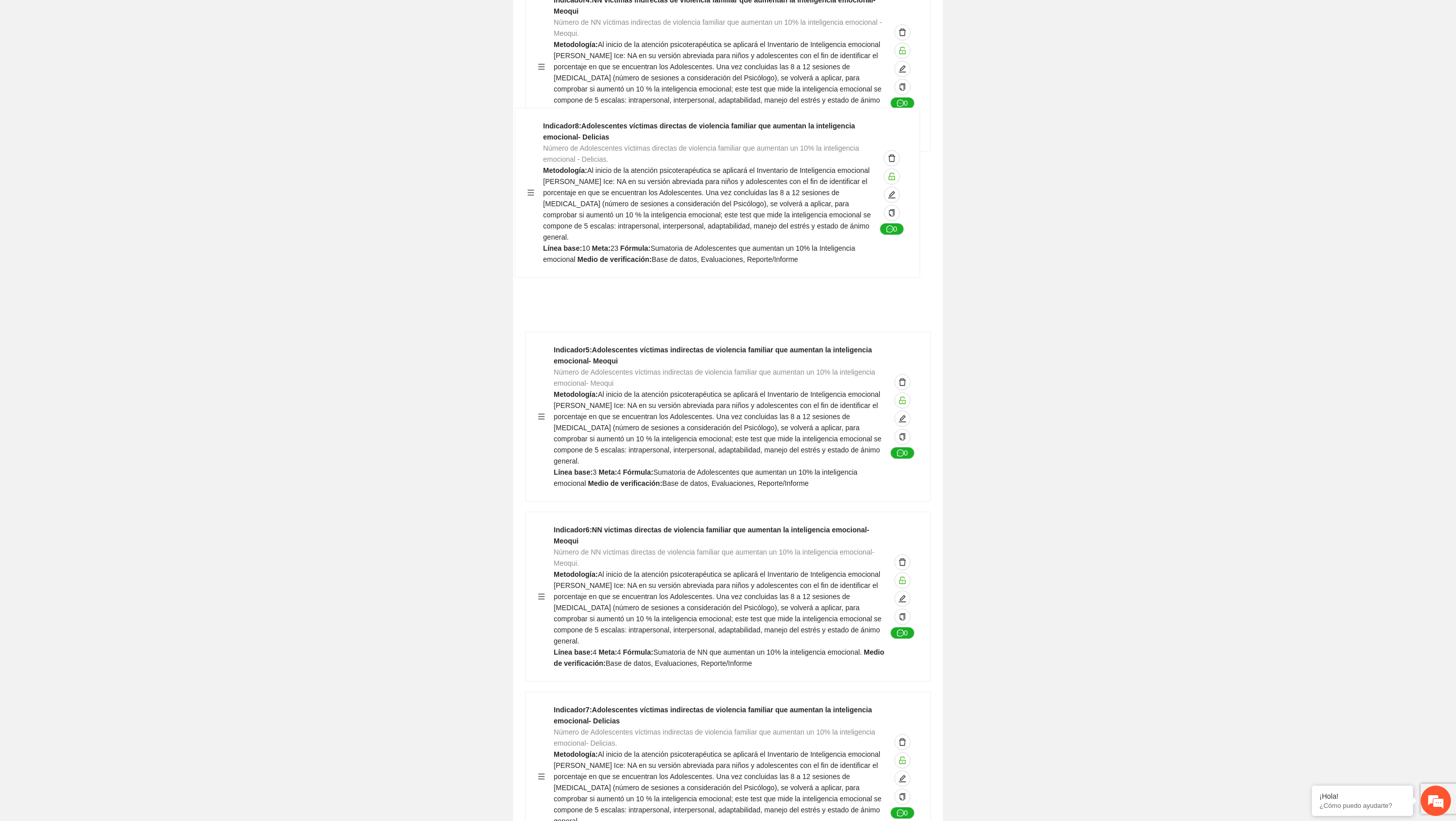
drag, startPoint x: 540, startPoint y: 668, endPoint x: 547, endPoint y: 184, distance: 484.1
click at [547, 184] on div "Indicador 1 : NN victimas directas de violencia familiar que aumentan la inteli…" at bounding box center [727, 157] width 405 height 1429
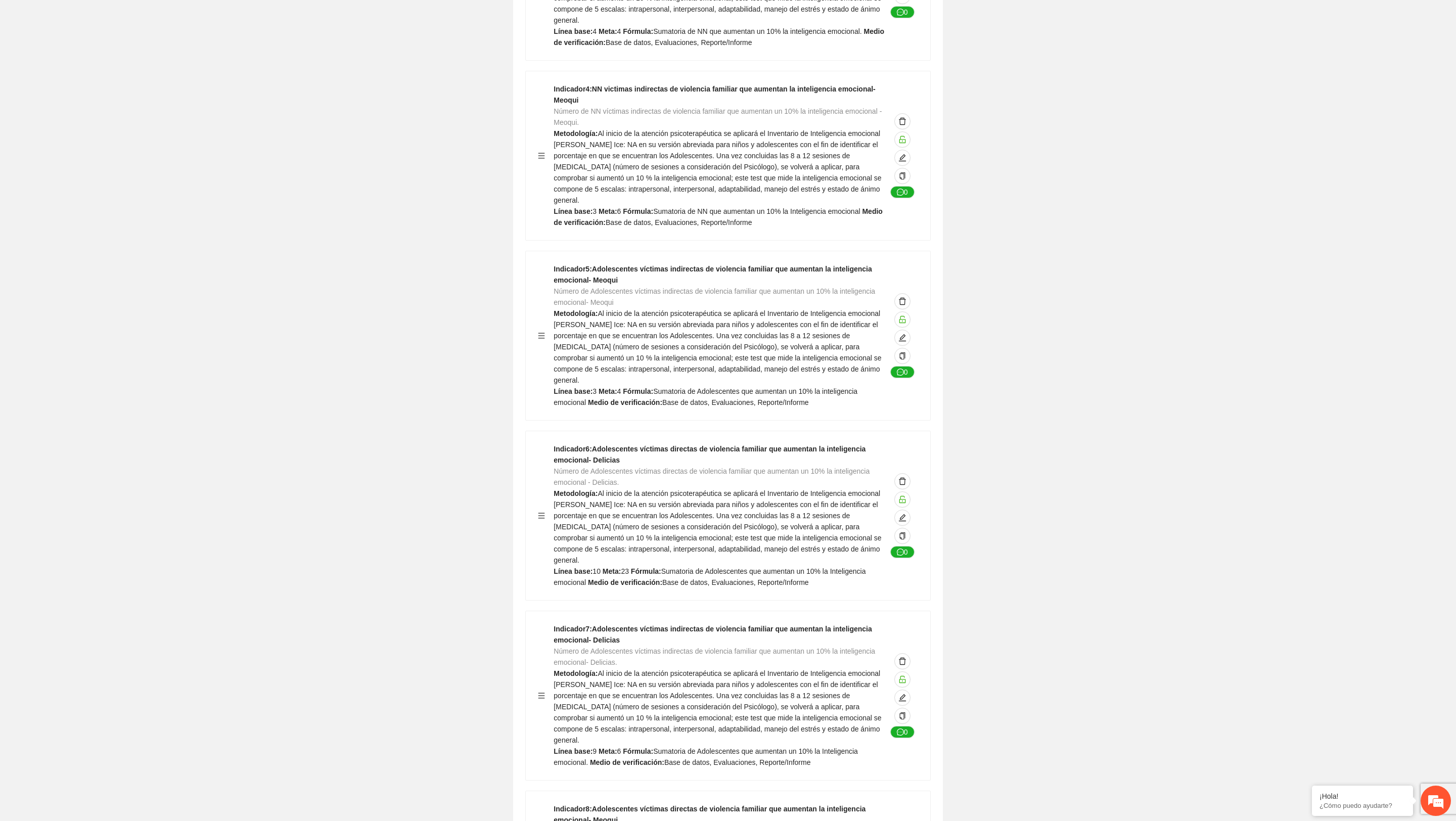
scroll to position [3313, 0]
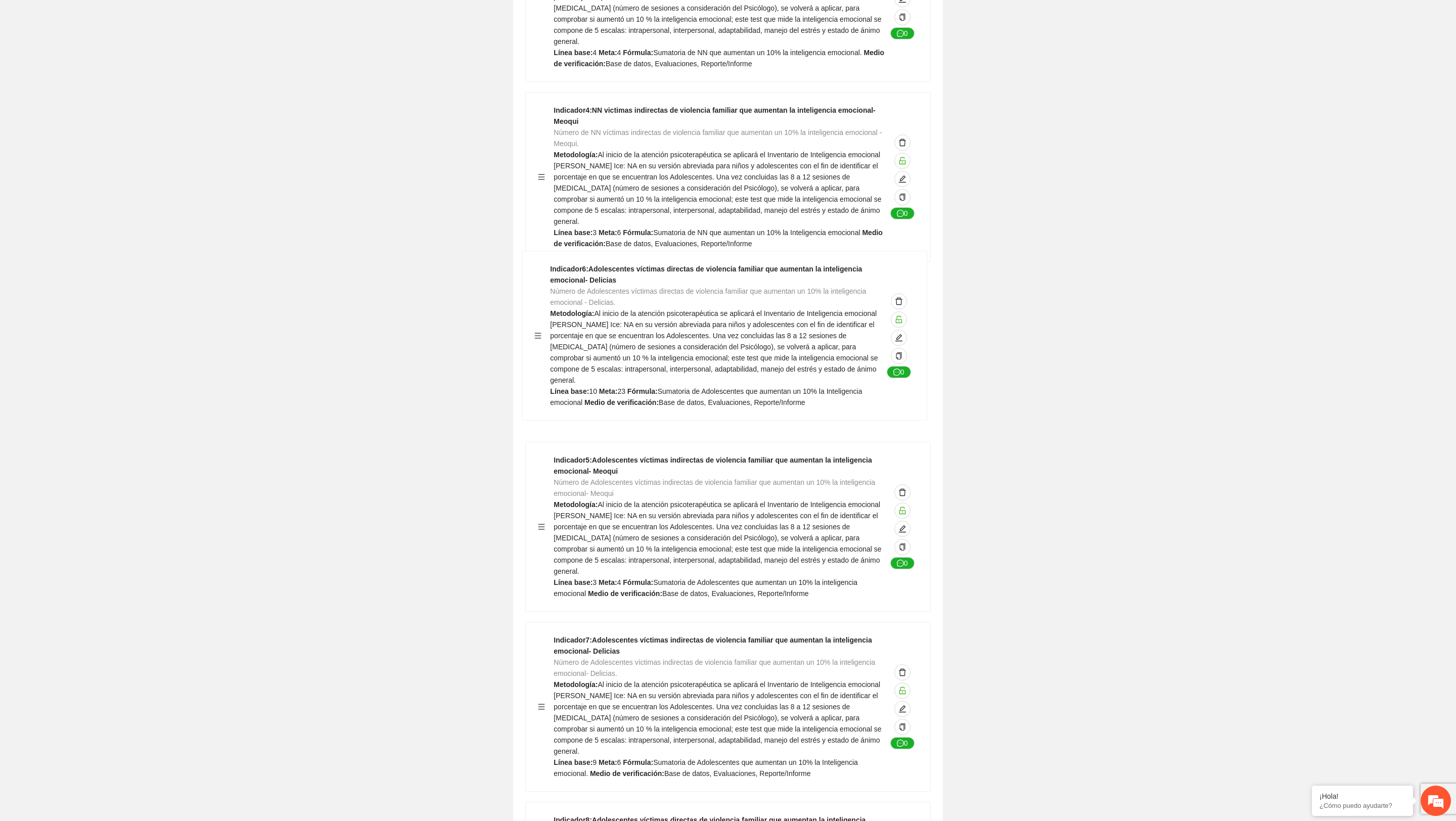
drag, startPoint x: 544, startPoint y: 505, endPoint x: 540, endPoint y: 333, distance: 172.0
click at [540, 333] on div "Indicador 1 : NN victimas directas de violencia familiar que aumentan la inteli…" at bounding box center [727, 267] width 405 height 1429
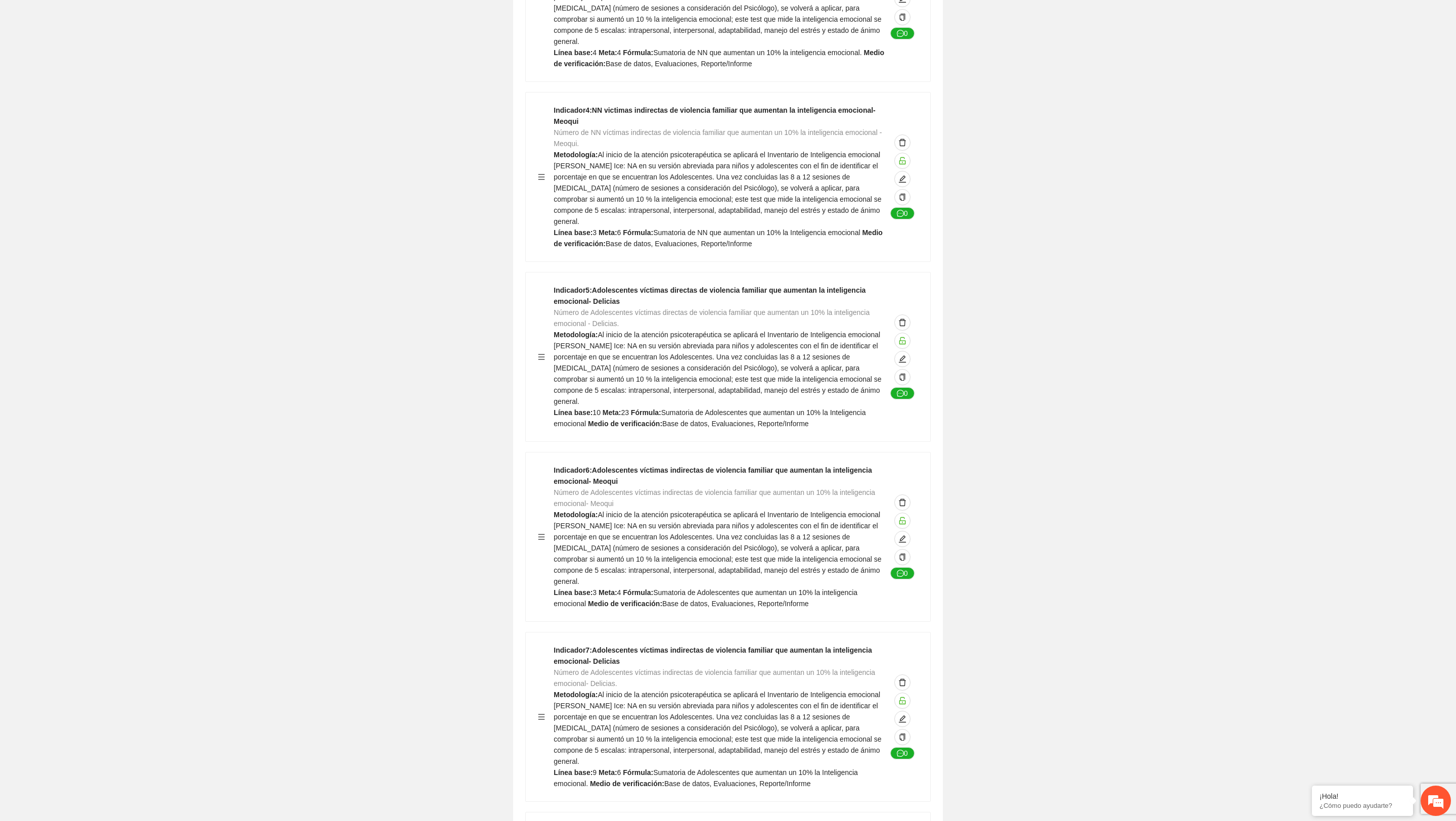
scroll to position [3316, 0]
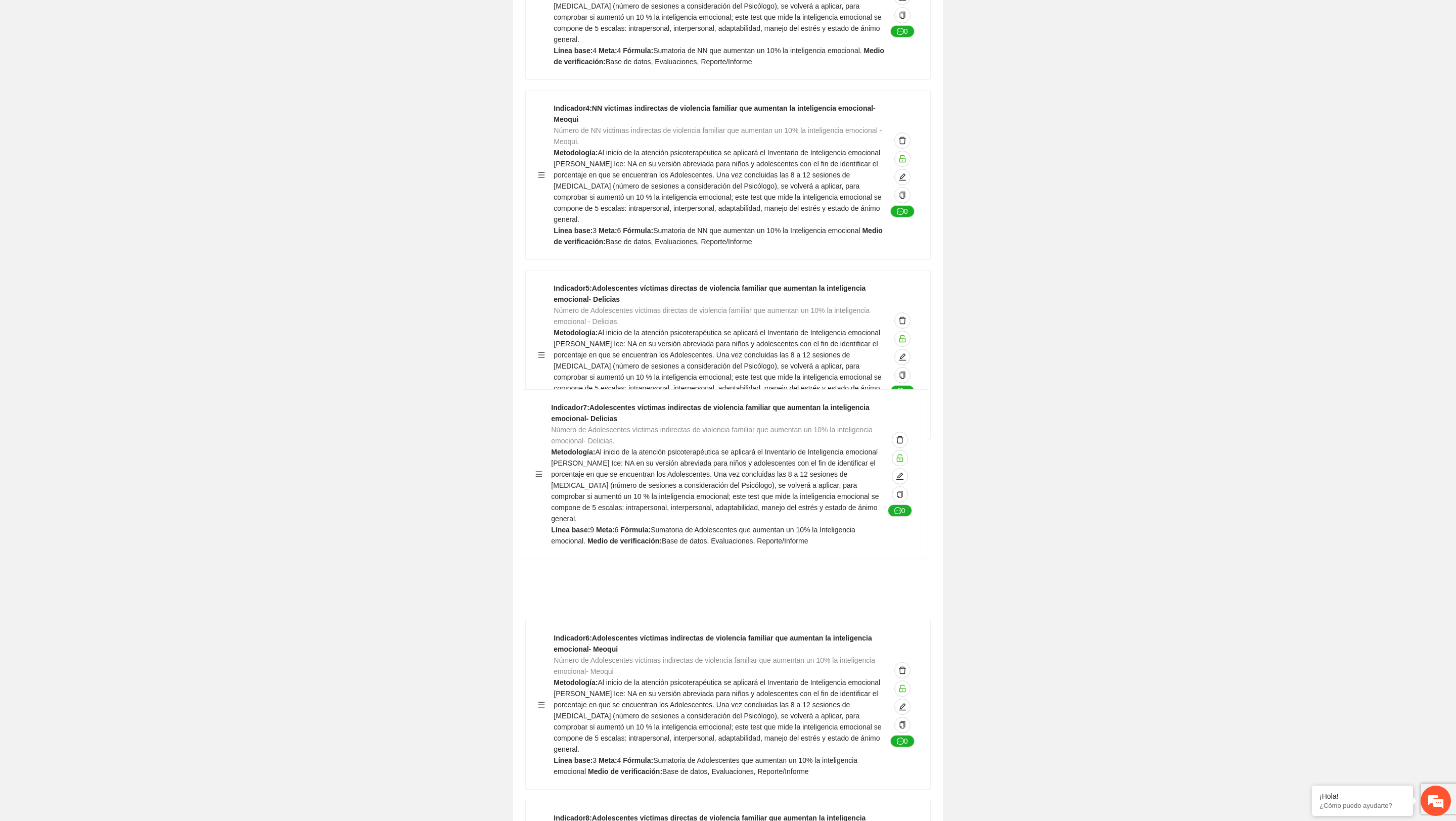
drag, startPoint x: 541, startPoint y: 681, endPoint x: 539, endPoint y: 470, distance: 211.0
click at [539, 469] on div "Indicador 1 : NN victimas directas de violencia familiar que aumentan la inteli…" at bounding box center [727, 264] width 405 height 1429
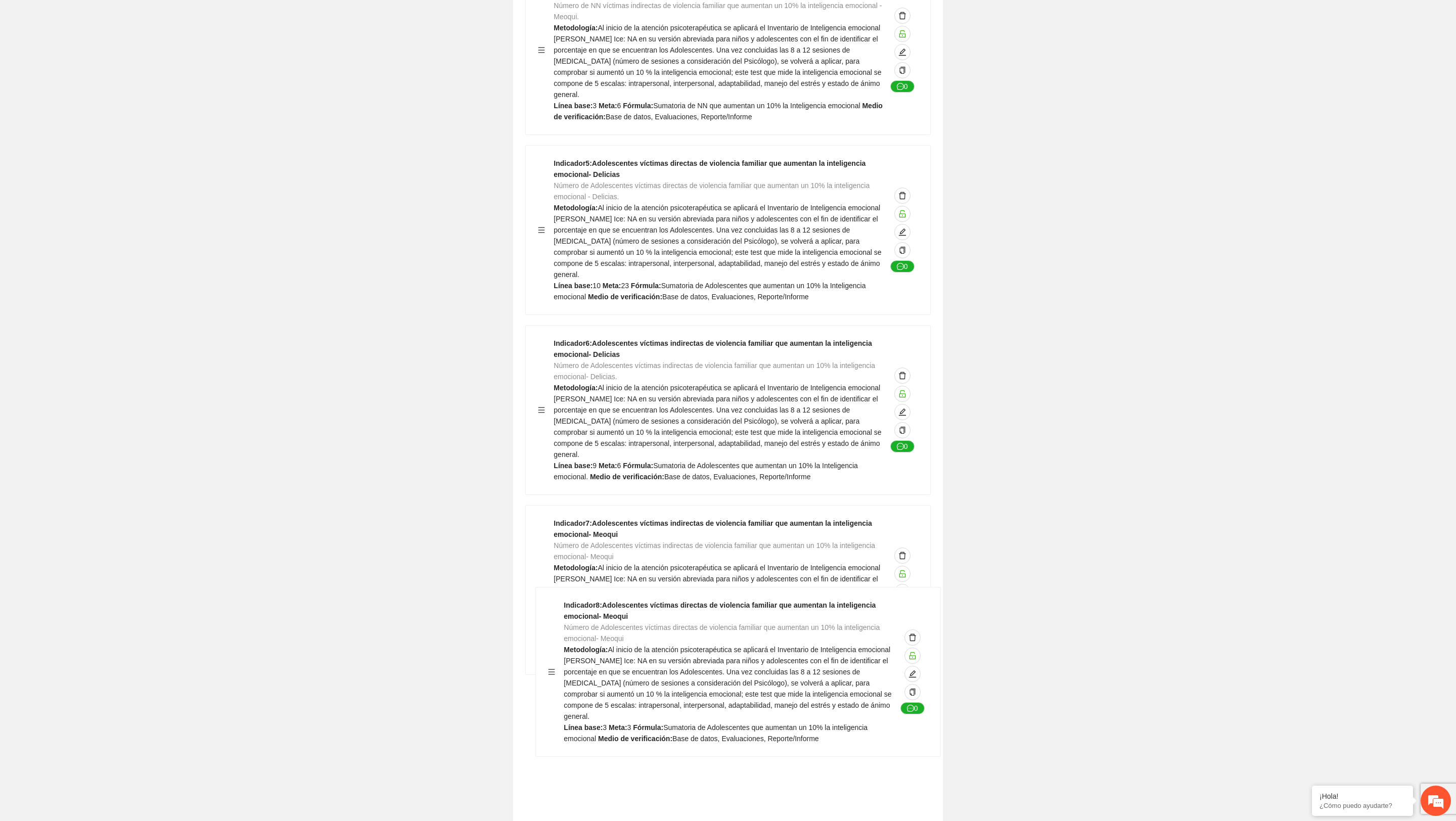
scroll to position [3443, 0]
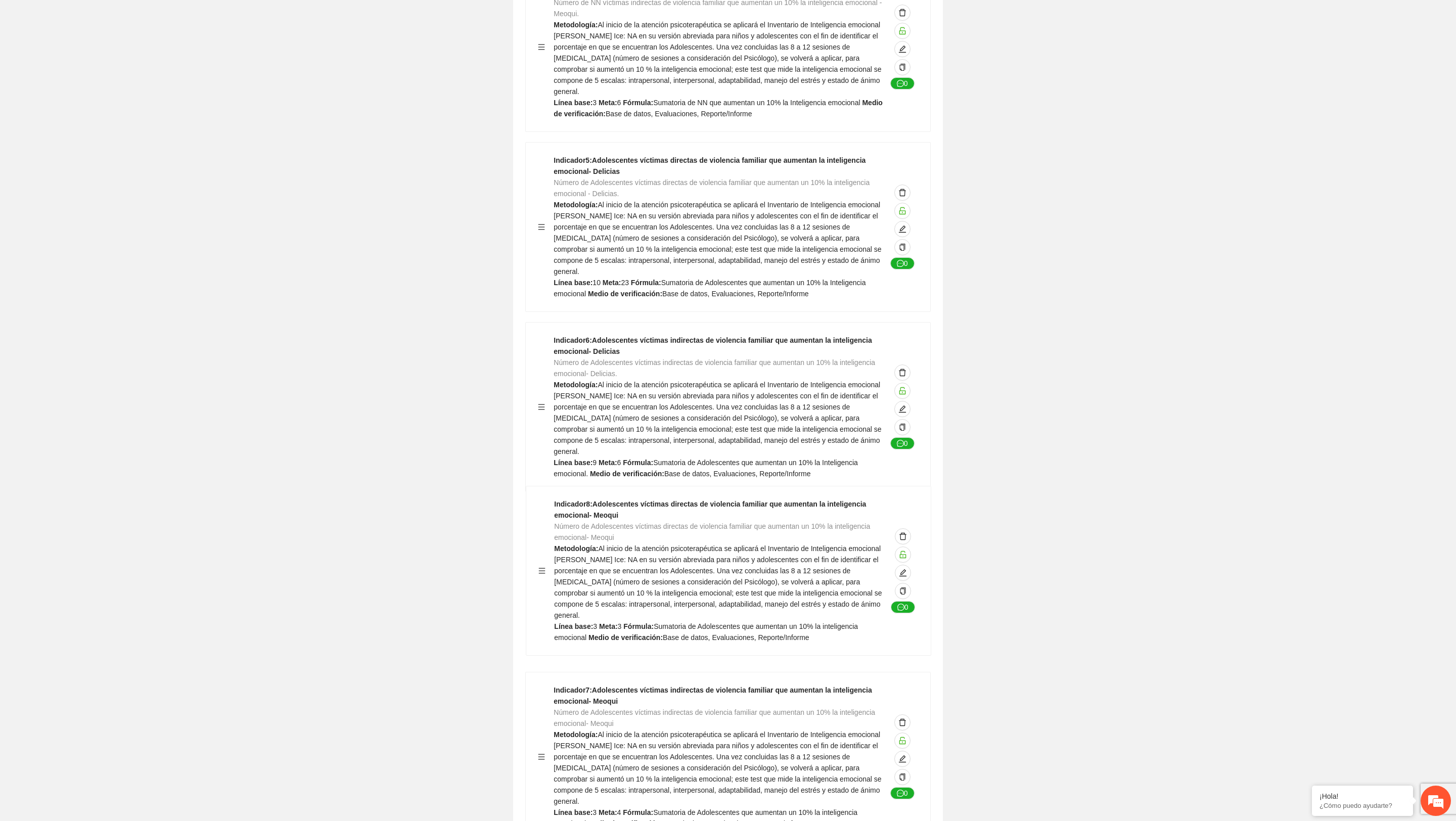
drag, startPoint x: 541, startPoint y: 744, endPoint x: 538, endPoint y: 565, distance: 179.0
click at [539, 547] on div "Indicador 1 : NN victimas directas de violencia familiar que aumentan la inteli…" at bounding box center [727, 137] width 405 height 1429
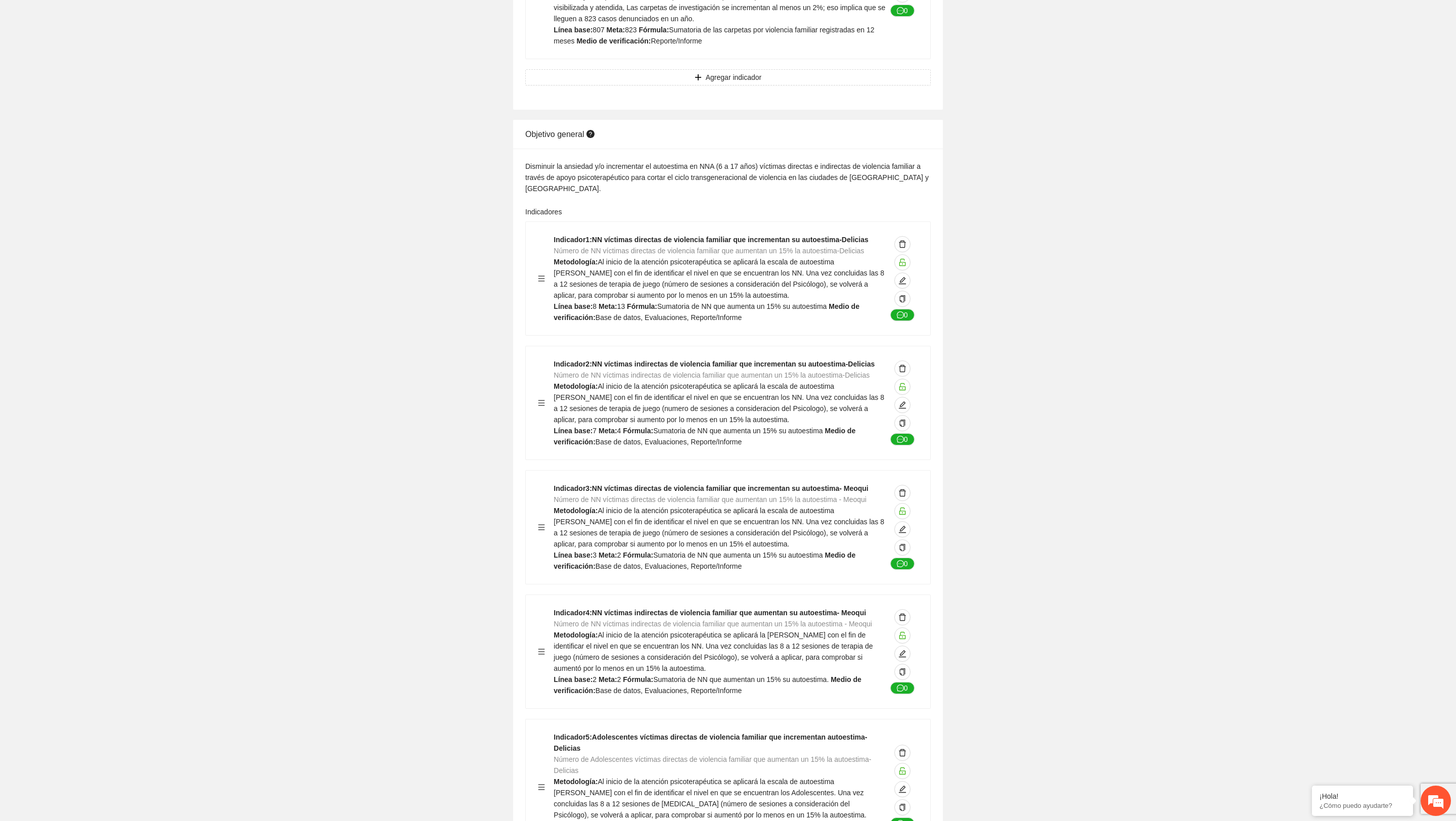
scroll to position [0, 0]
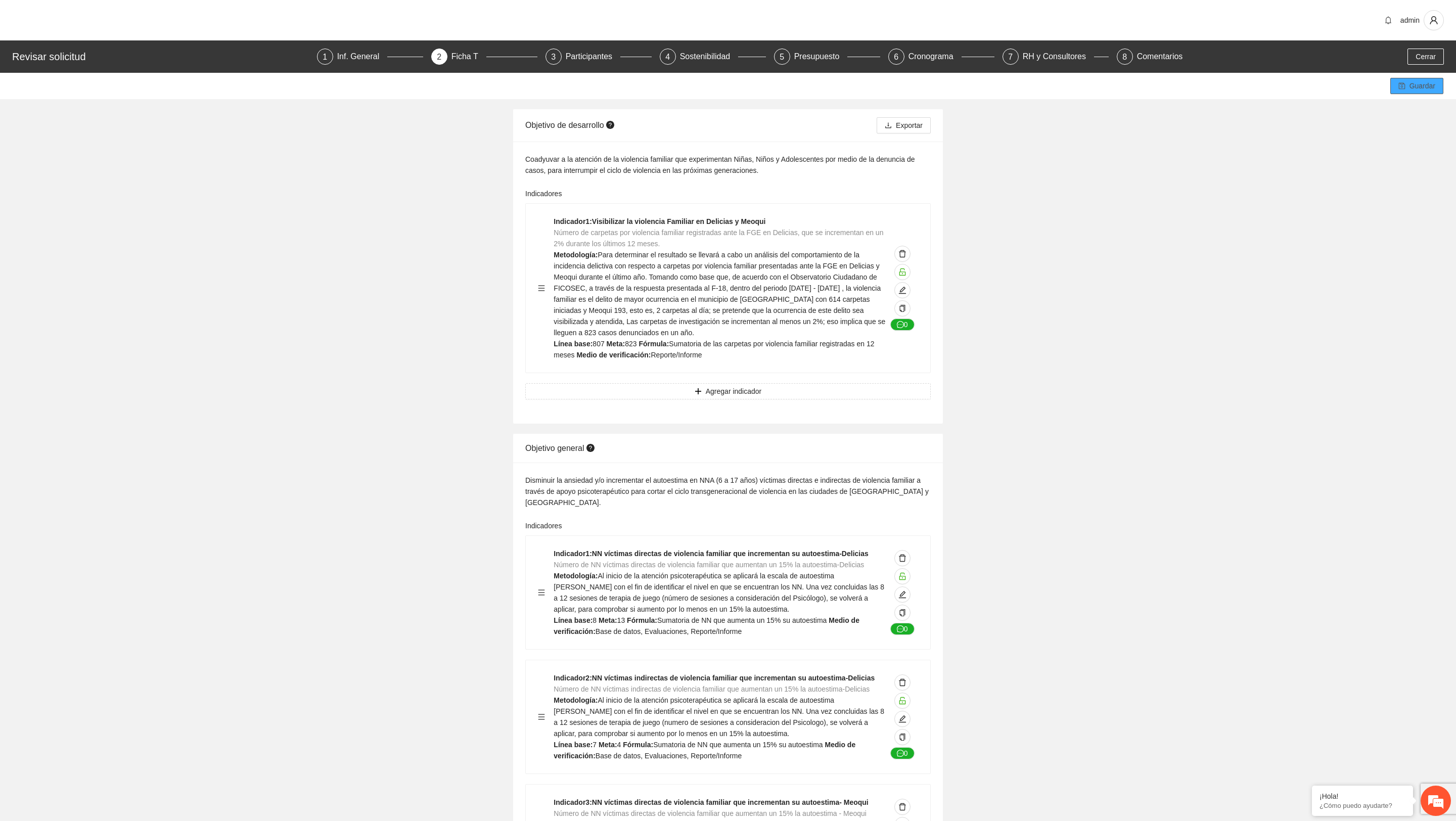
click at [970, 93] on button "Guardar" at bounding box center [1417, 86] width 53 height 16
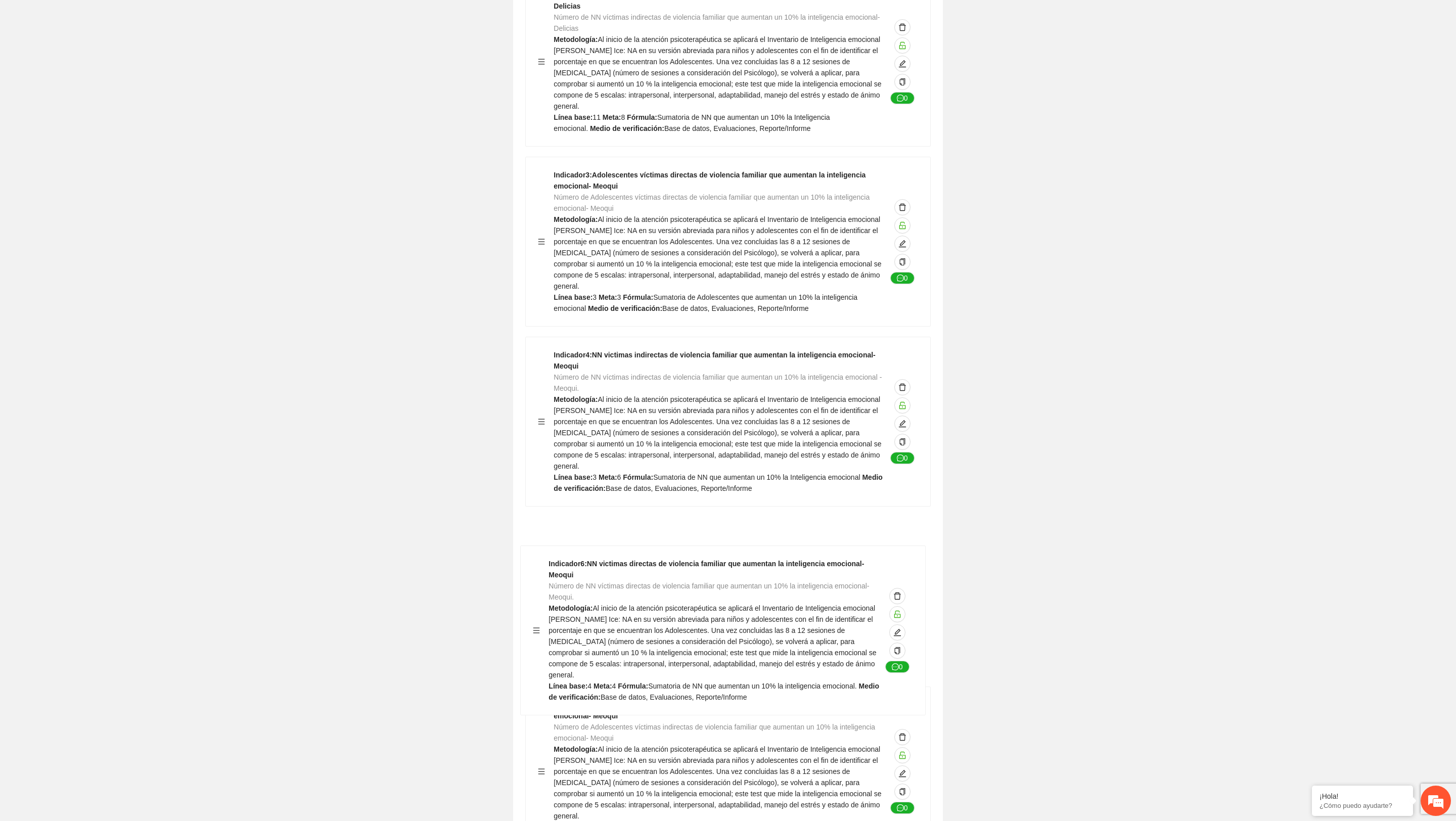
scroll to position [3072, 0]
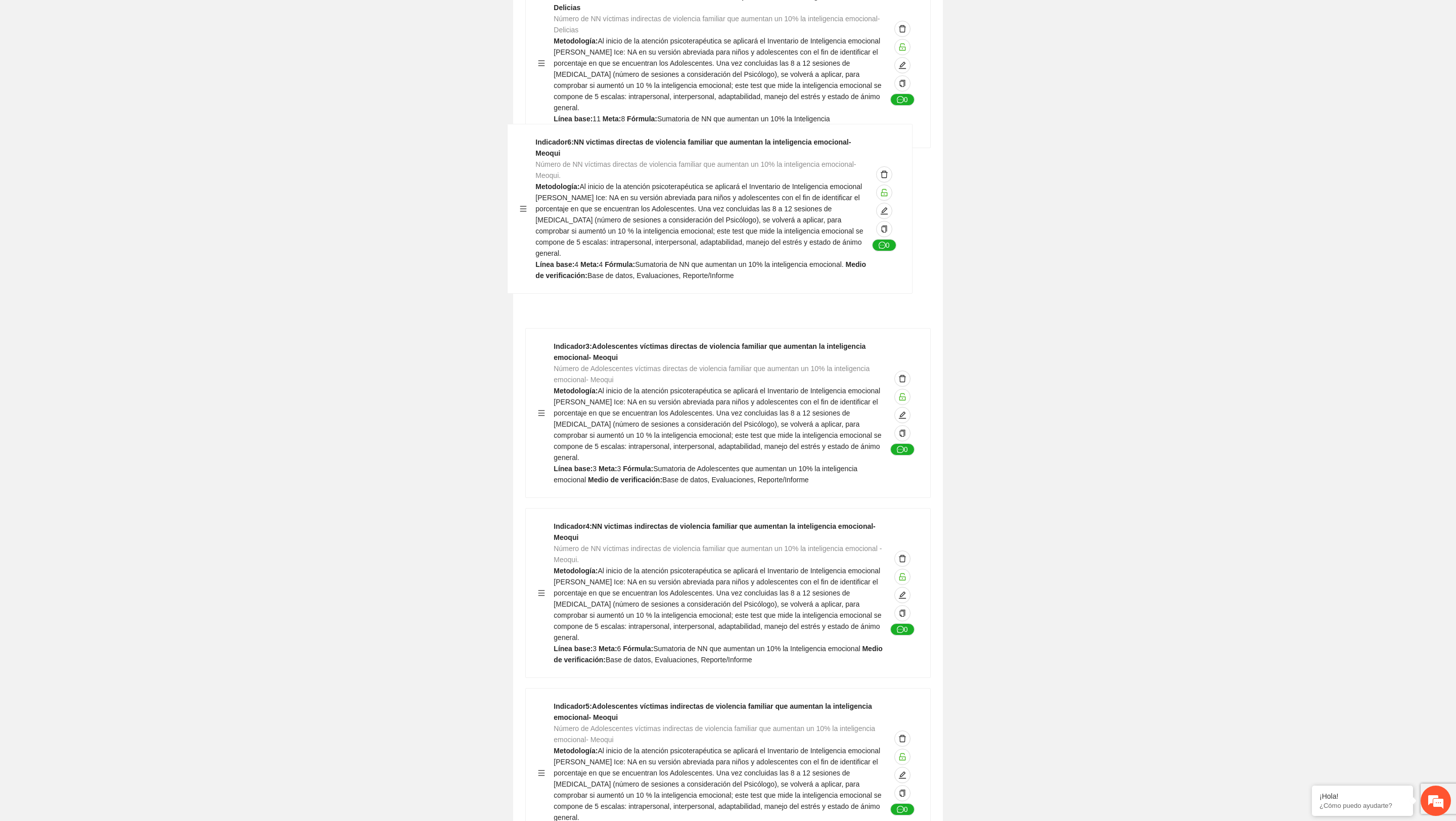
drag, startPoint x: 544, startPoint y: 747, endPoint x: 535, endPoint y: 195, distance: 552.1
click at [535, 195] on div "Indicador 1 : NN victimas directas de violencia familiar que aumentan la inteli…" at bounding box center [727, 512] width 405 height 1429
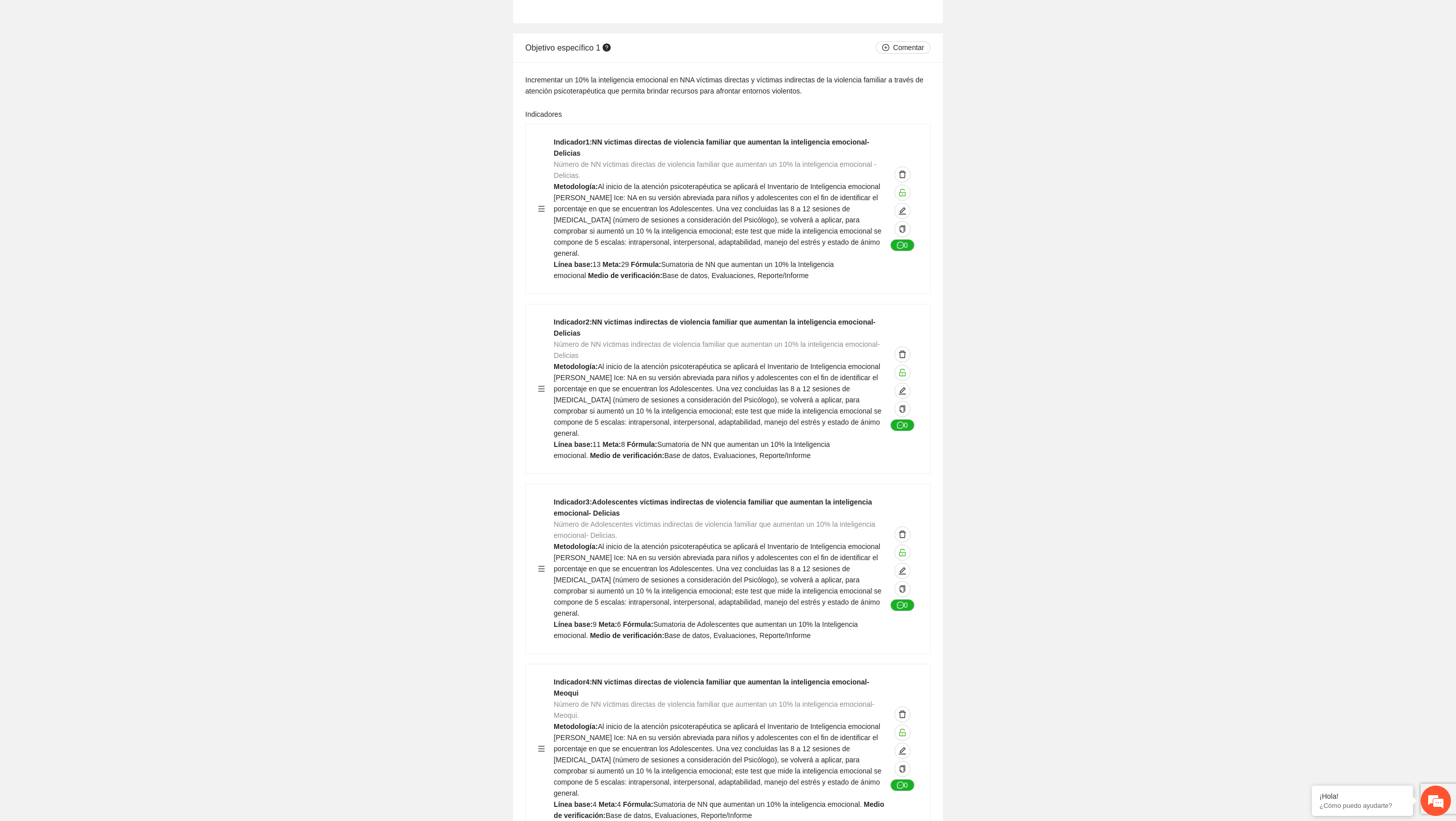
scroll to position [2741, 0]
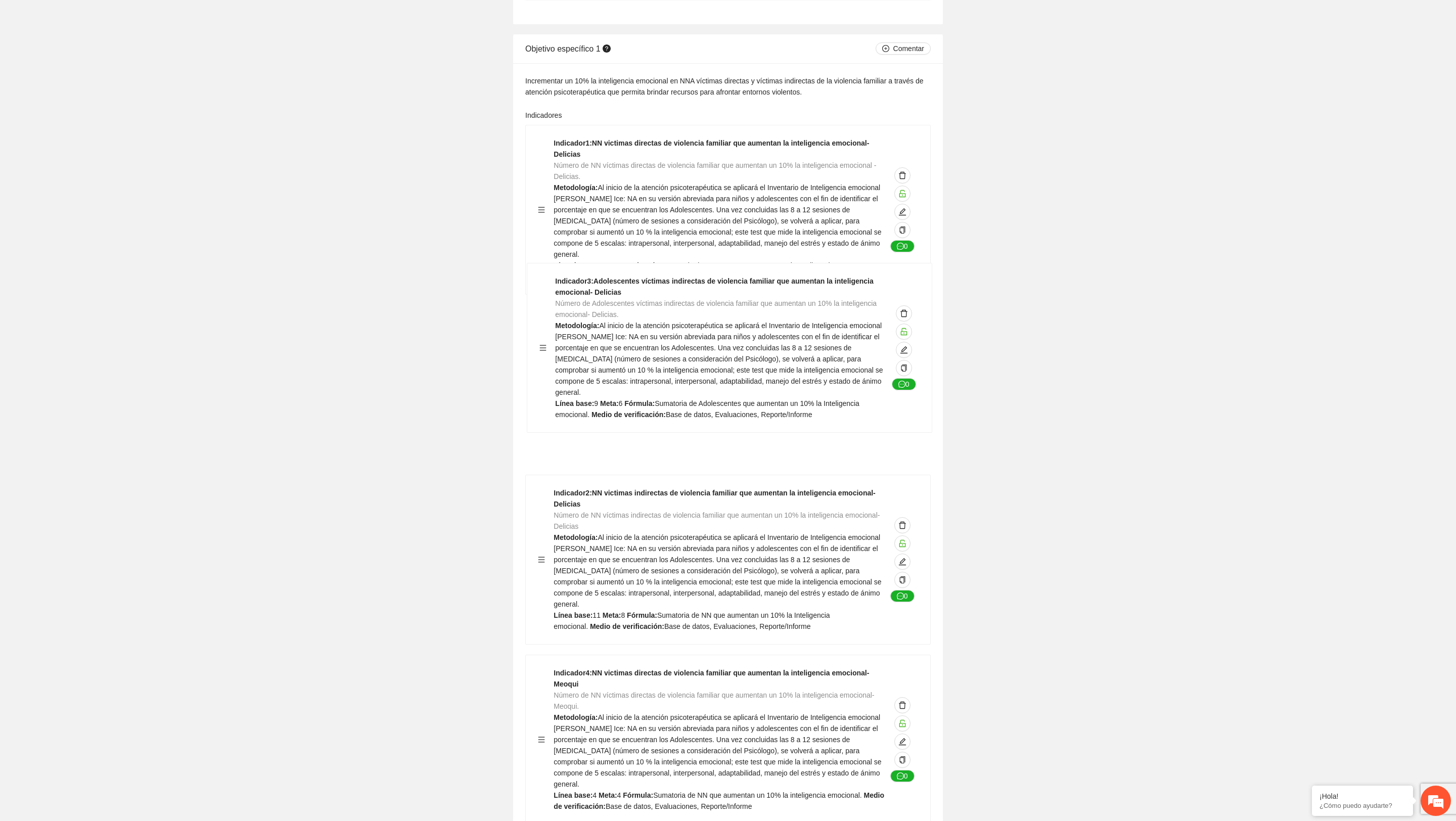
drag, startPoint x: 540, startPoint y: 537, endPoint x: 541, endPoint y: 343, distance: 194.0
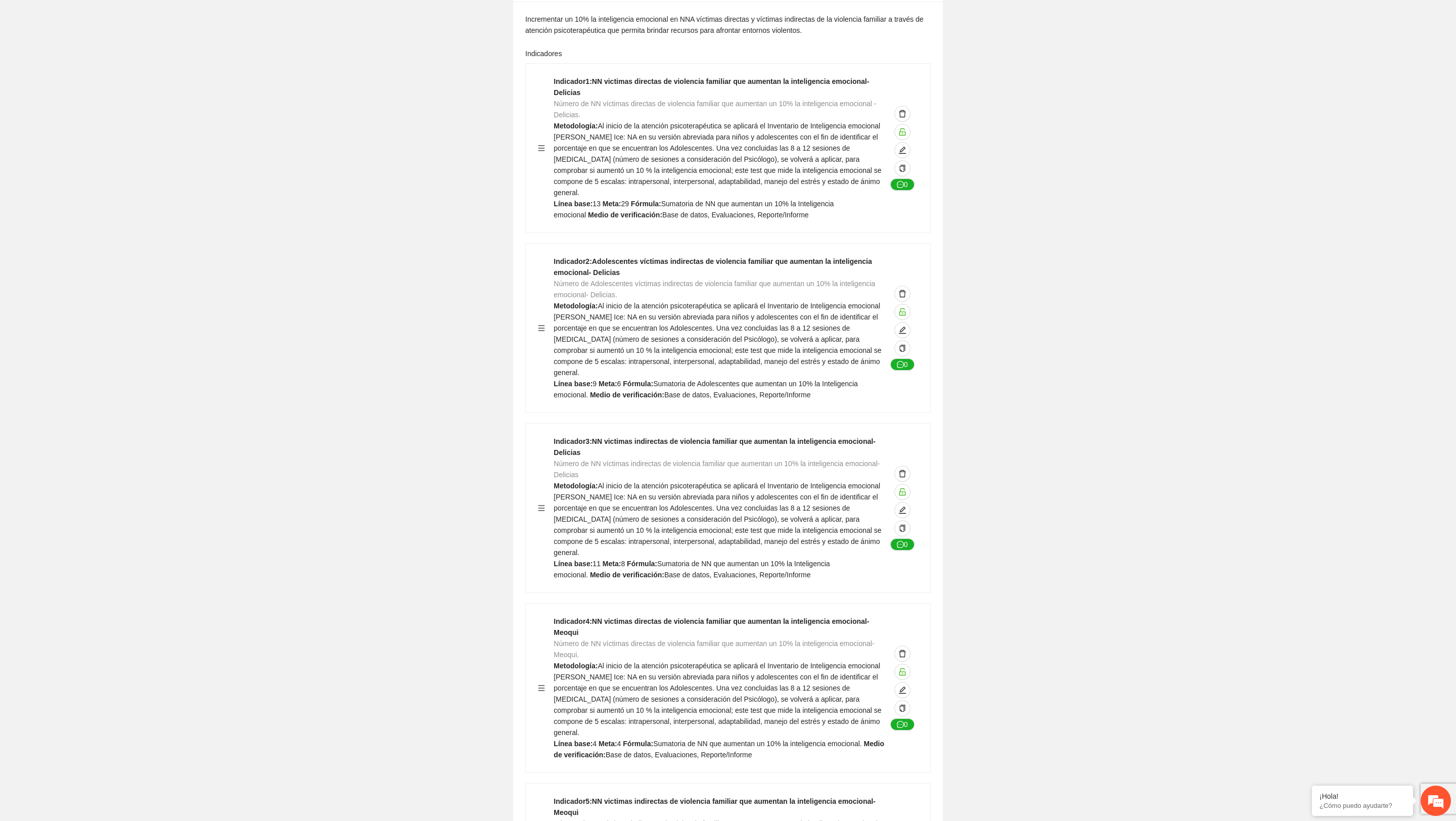
scroll to position [2803, 0]
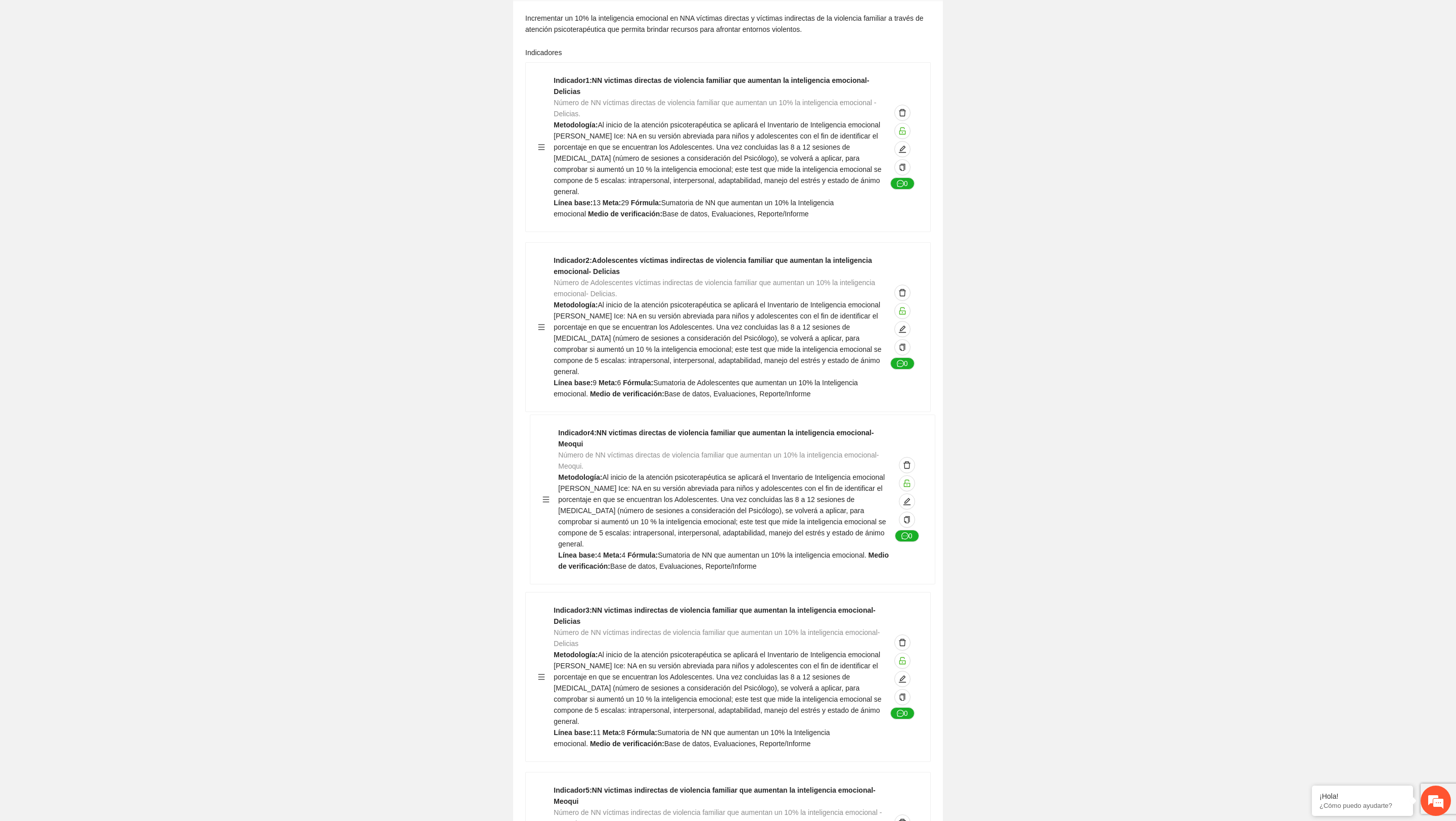
drag, startPoint x: 539, startPoint y: 654, endPoint x: 543, endPoint y: 480, distance: 174.0
click at [543, 480] on div "Indicador 1 : NN victimas directas de violencia familiar que aumentan la inteli…" at bounding box center [727, 776] width 405 height 1429
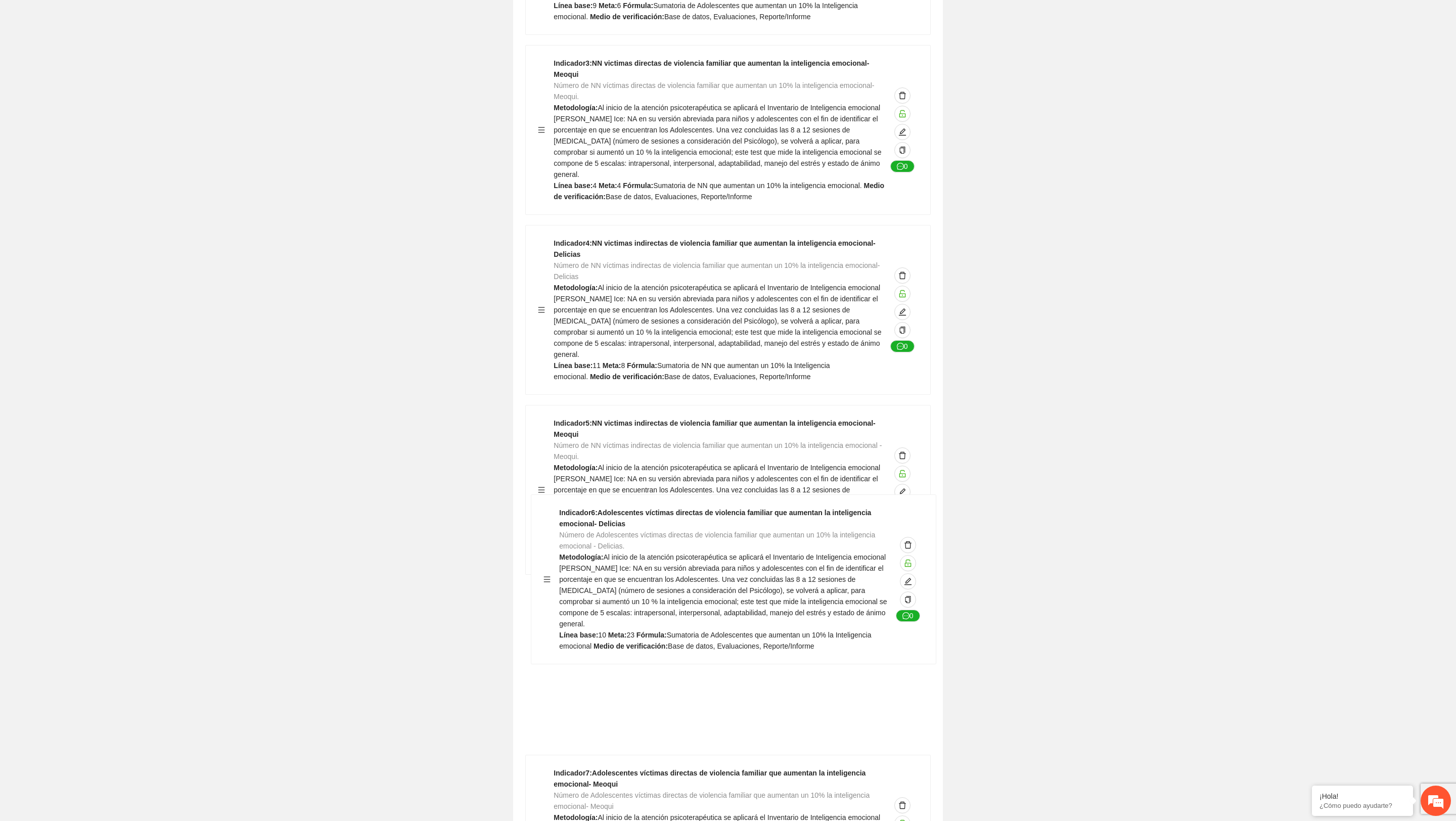
scroll to position [3182, 0]
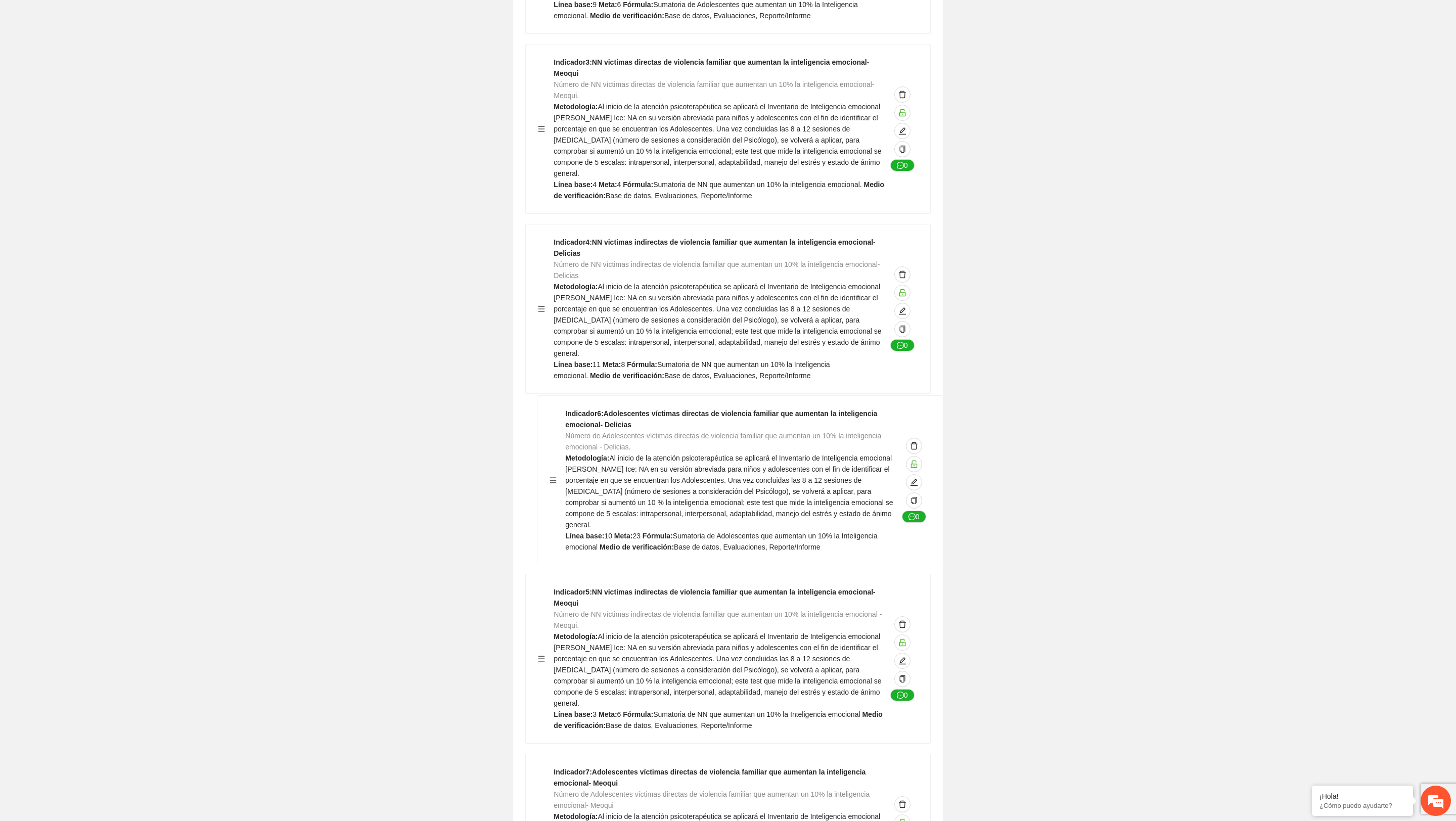
drag, startPoint x: 542, startPoint y: 635, endPoint x: 551, endPoint y: 464, distance: 171.2
click at [551, 463] on div "Indicador 1 : NN victimas directas de violencia familiar que aumentan la inteli…" at bounding box center [727, 398] width 405 height 1429
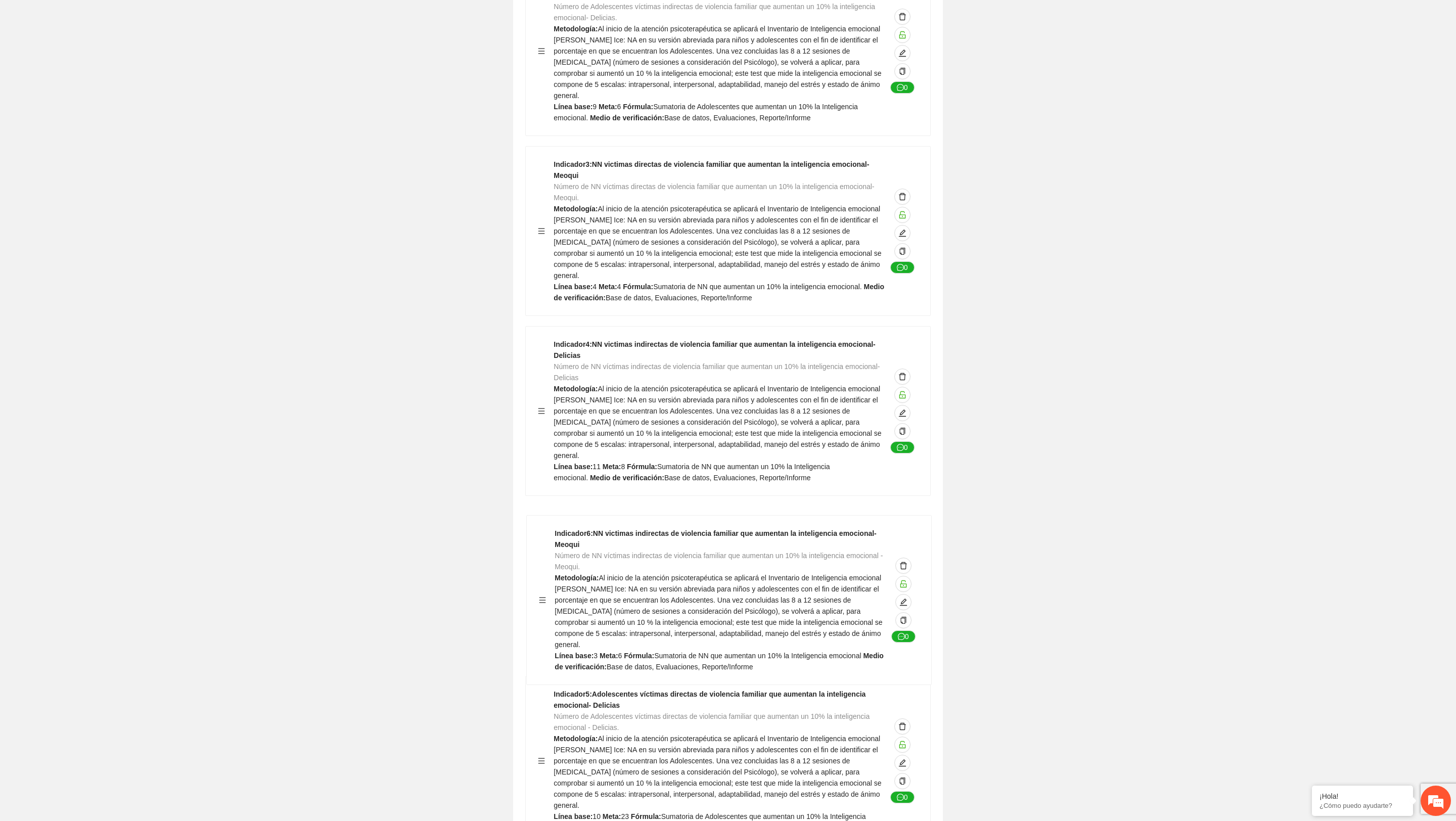
scroll to position [3081, 0]
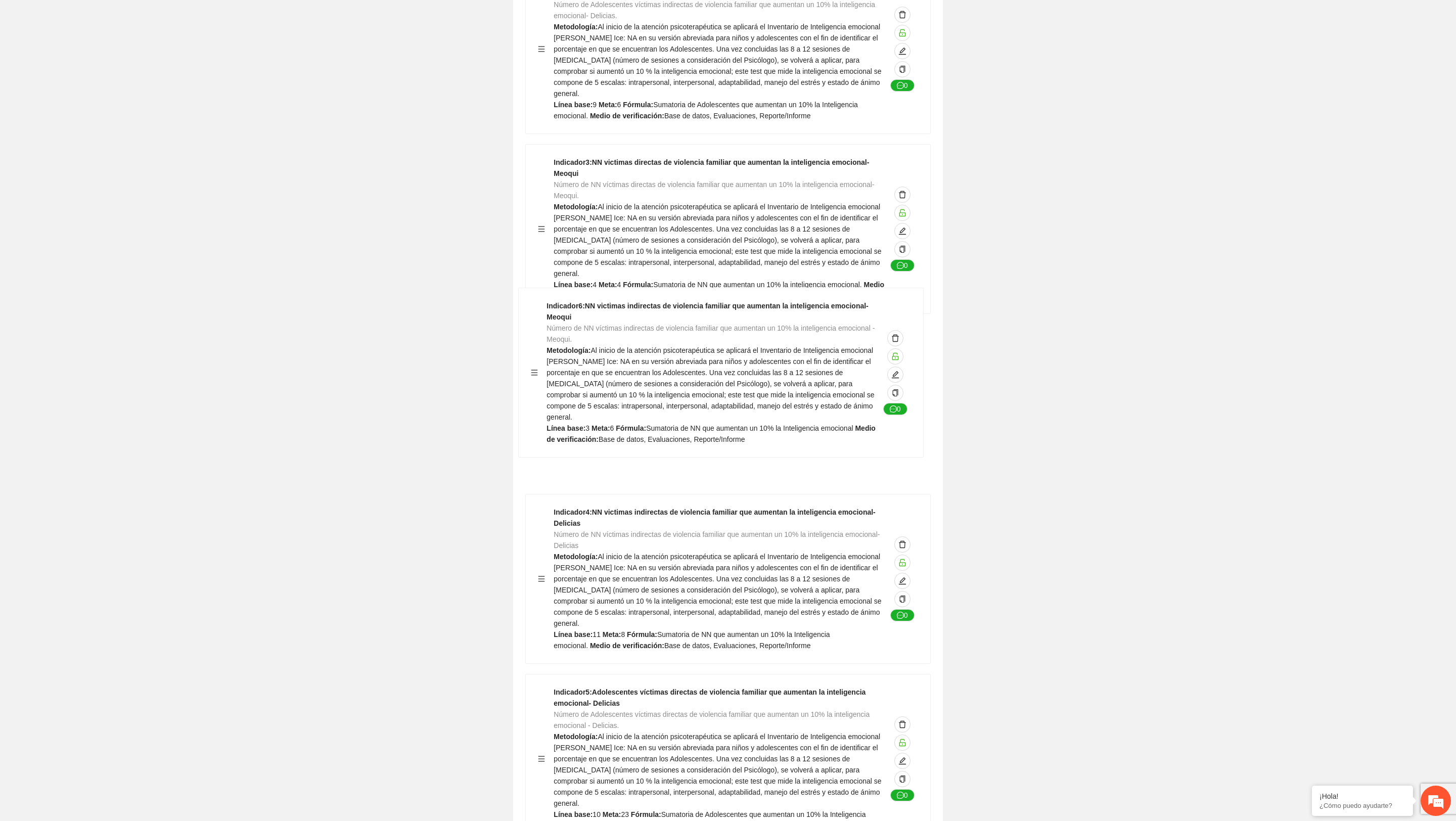
drag, startPoint x: 539, startPoint y: 737, endPoint x: 531, endPoint y: 366, distance: 371.1
click at [531, 366] on div "Indicador 1 : NN victimas directas de violencia familiar que aumentan la inteli…" at bounding box center [727, 498] width 405 height 1429
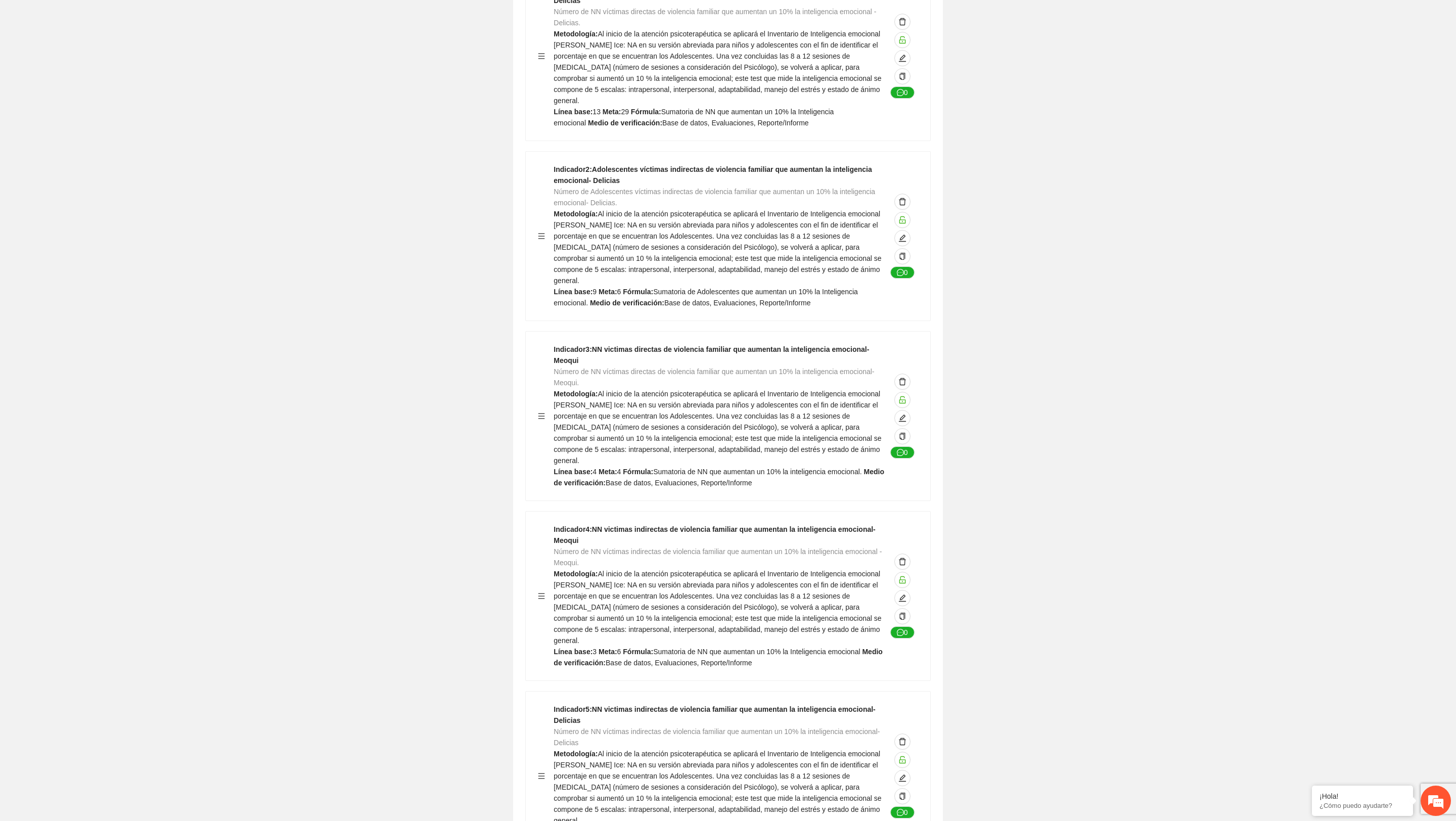
scroll to position [2909, 0]
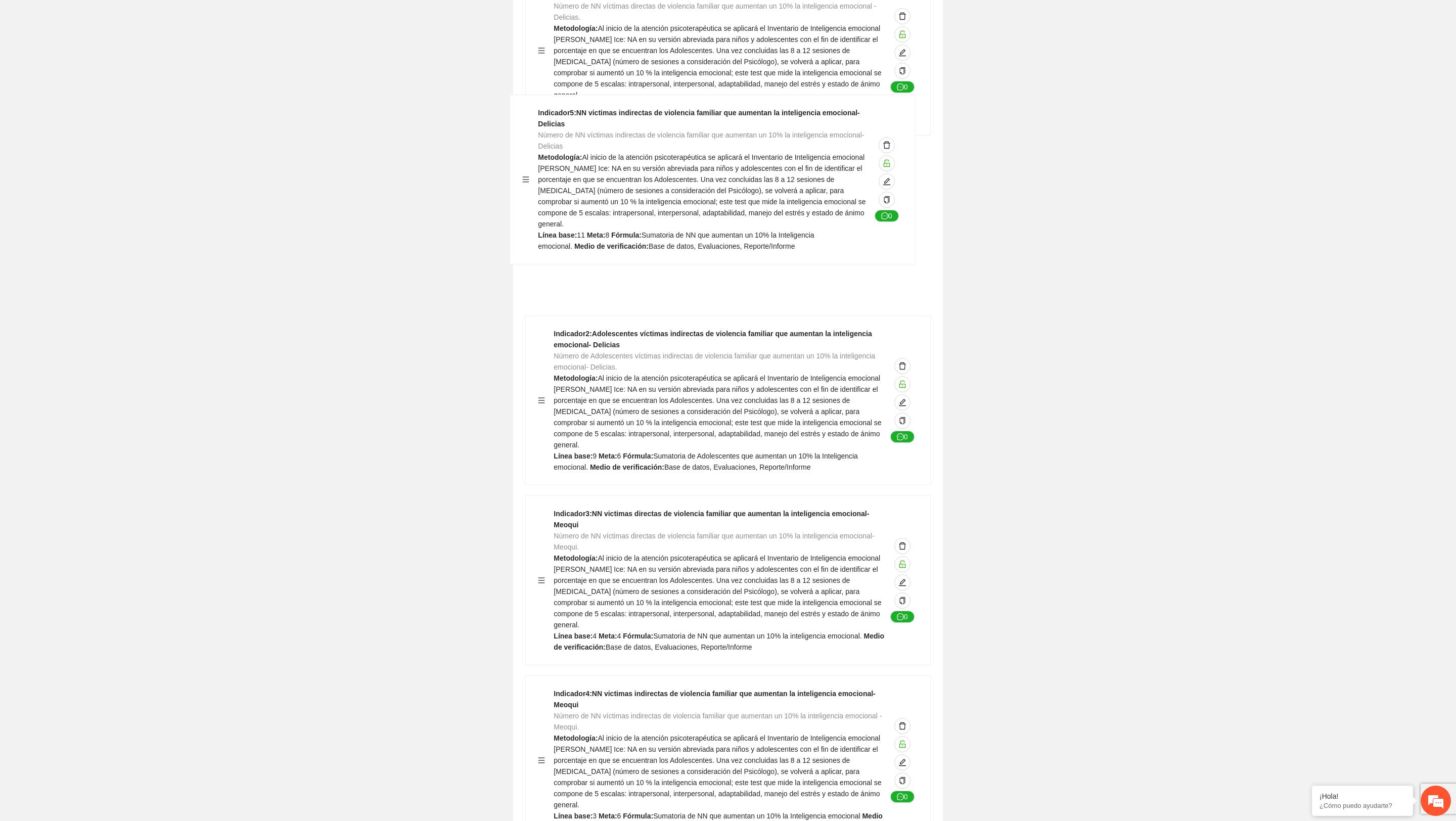
drag, startPoint x: 543, startPoint y: 725, endPoint x: 528, endPoint y: 175, distance: 550.2
click at [528, 175] on div "Indicador 1 : NN victimas directas de violencia familiar que aumentan la inteli…" at bounding box center [727, 680] width 405 height 1429
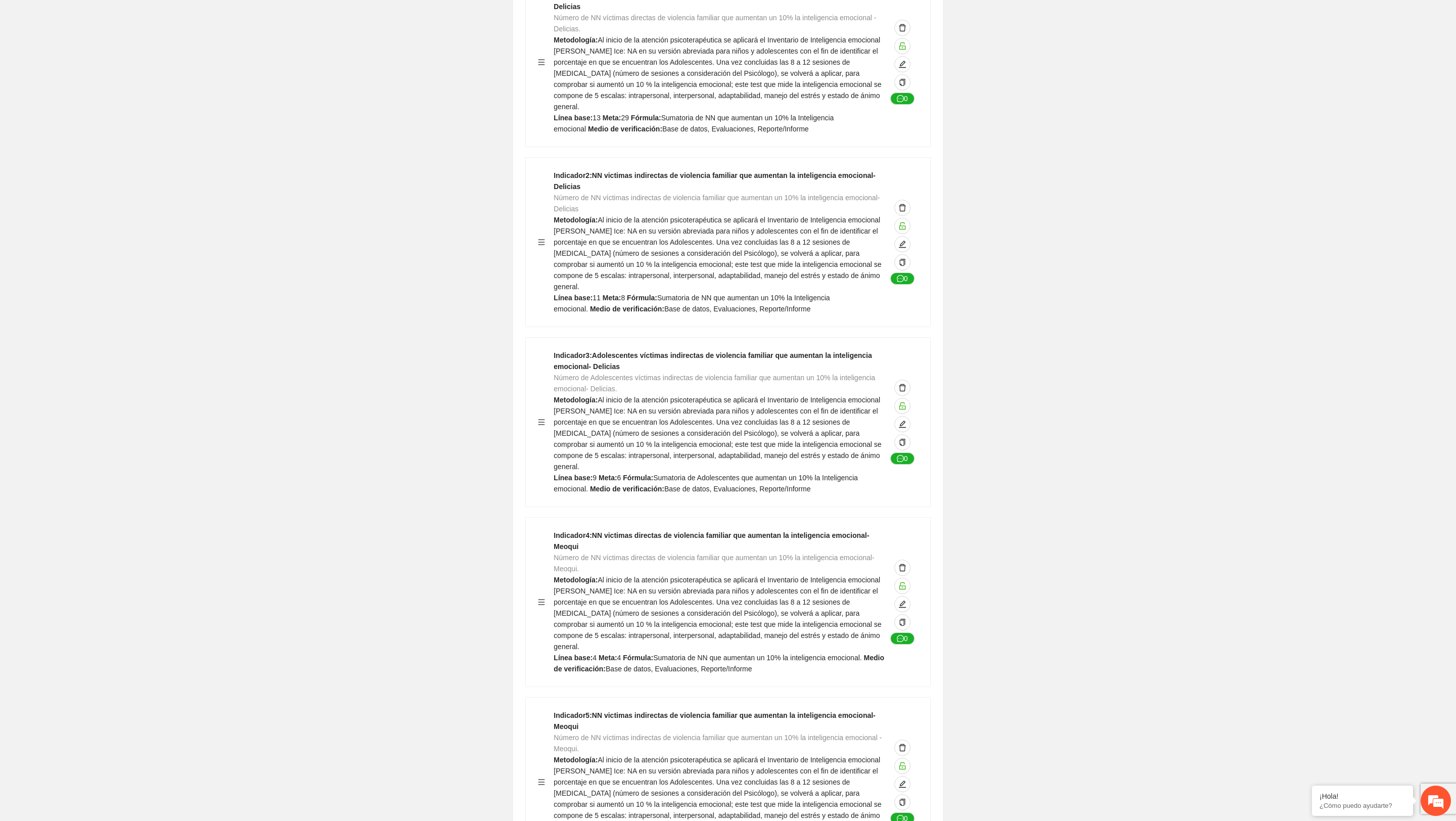
scroll to position [2890, 0]
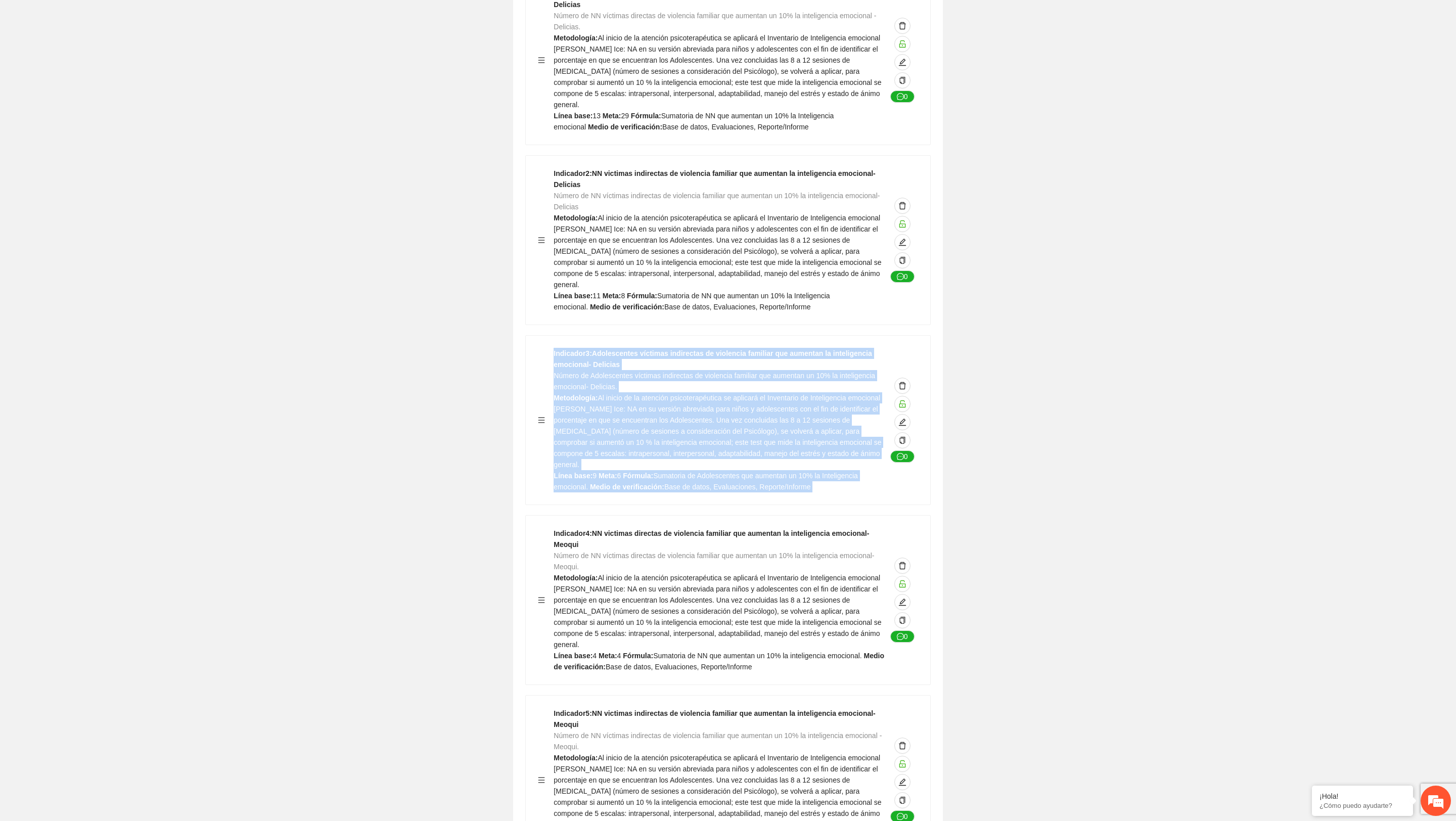
drag, startPoint x: 542, startPoint y: 572, endPoint x: 538, endPoint y: 363, distance: 209.0
click at [538, 363] on div "Indicador 1 : NN victimas directas de violencia familiar que aumentan la inteli…" at bounding box center [727, 689] width 405 height 1429
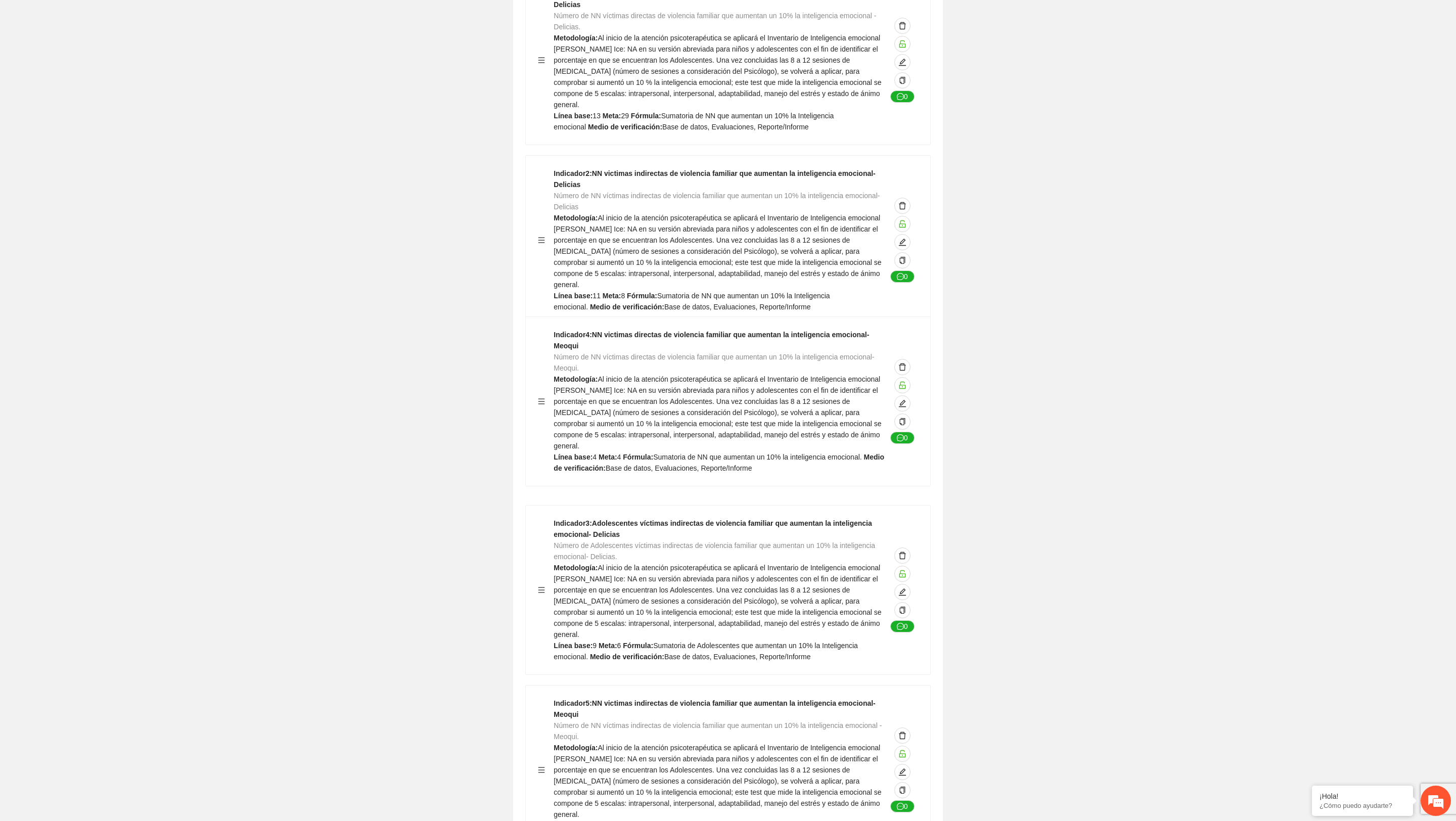
drag, startPoint x: 541, startPoint y: 569, endPoint x: 541, endPoint y: 399, distance: 170.0
click at [541, 399] on div "Indicador 1 : NN victimas directas de violencia familiar que aumentan la inteli…" at bounding box center [727, 689] width 405 height 1429
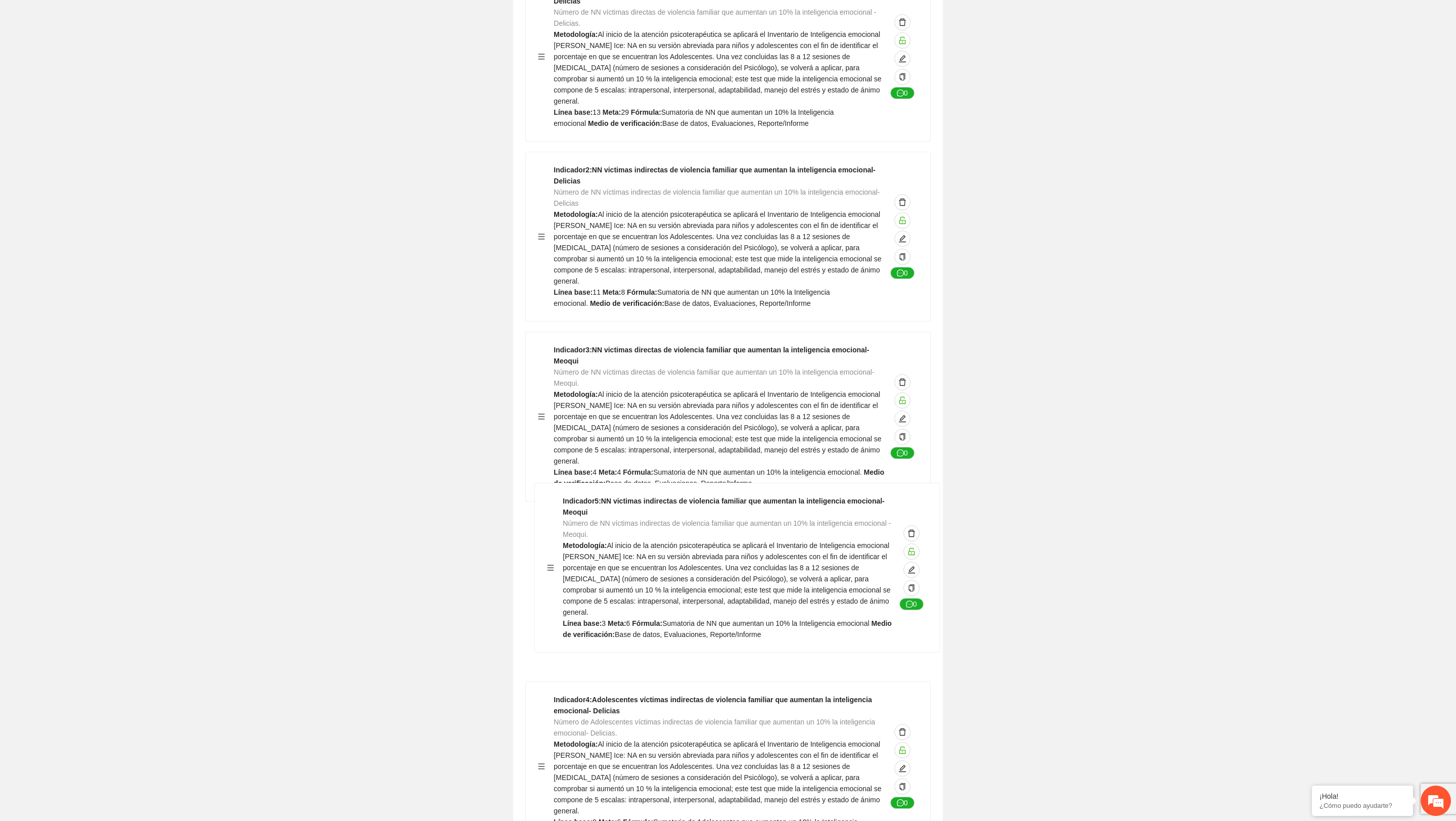
scroll to position [2894, 0]
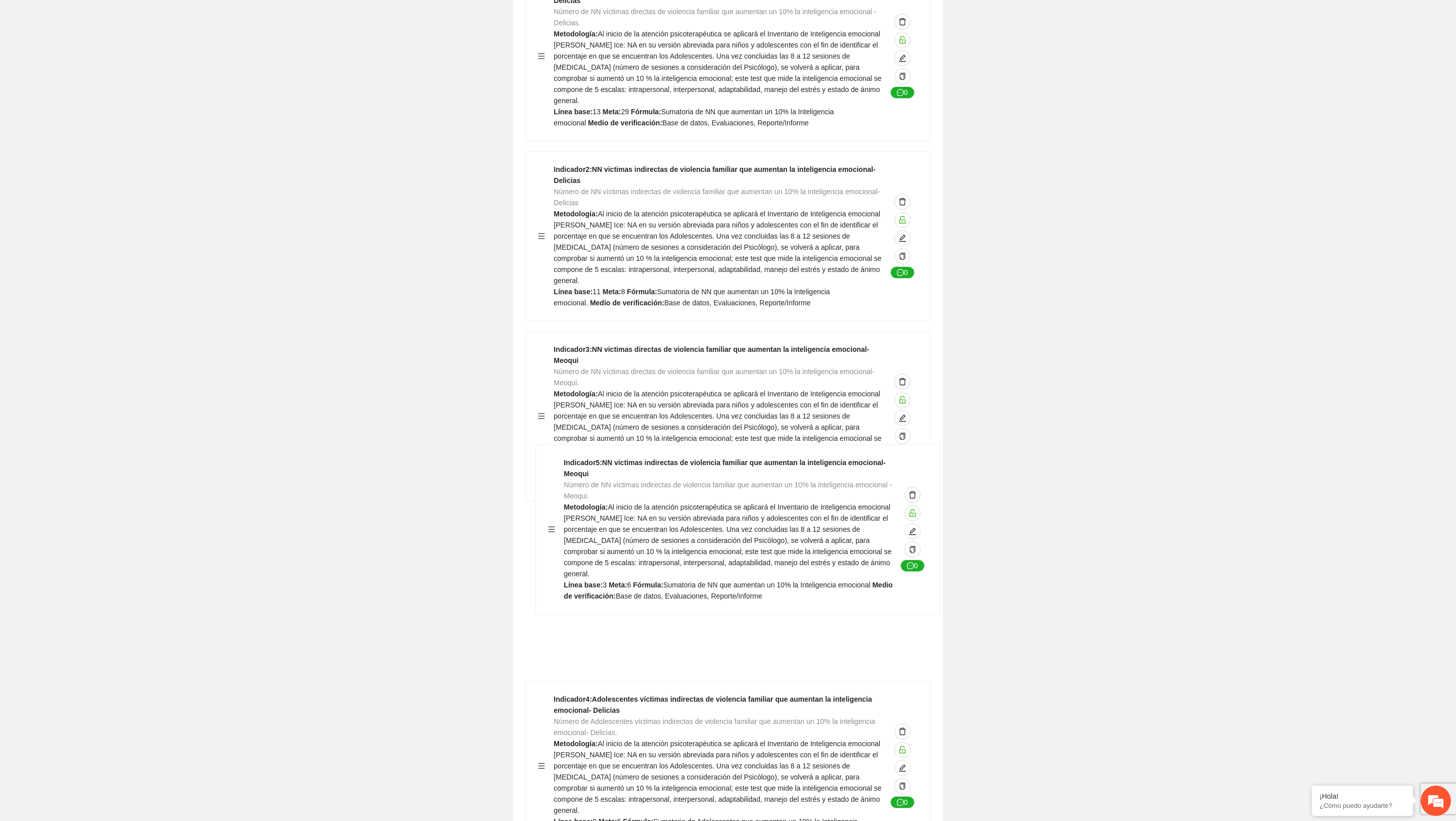
drag, startPoint x: 538, startPoint y: 745, endPoint x: 548, endPoint y: 523, distance: 222.2
click at [548, 523] on div "Indicador 1 : NN victimas directas de violencia familiar que aumentan la inteli…" at bounding box center [727, 685] width 405 height 1429
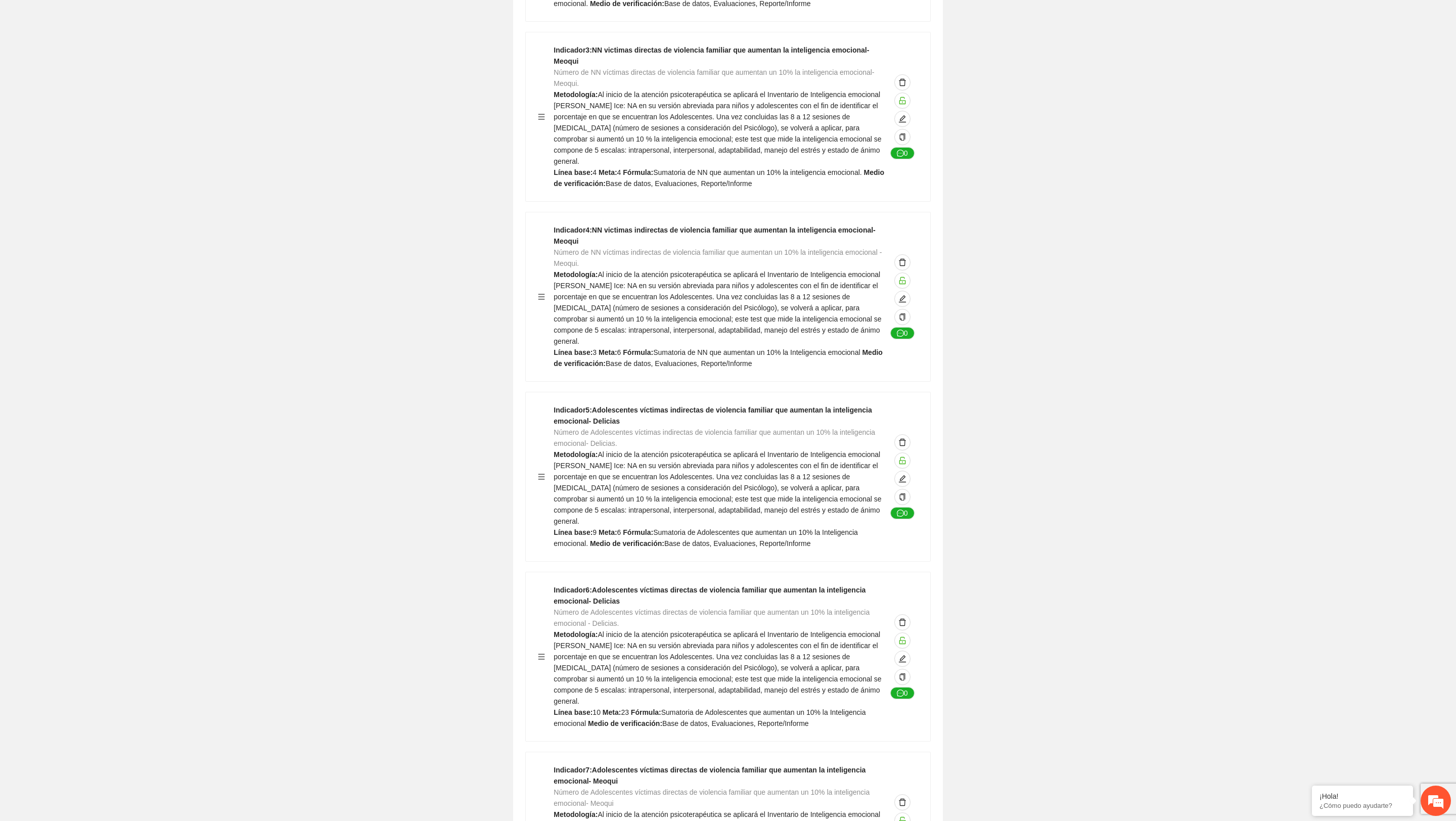
scroll to position [3255, 0]
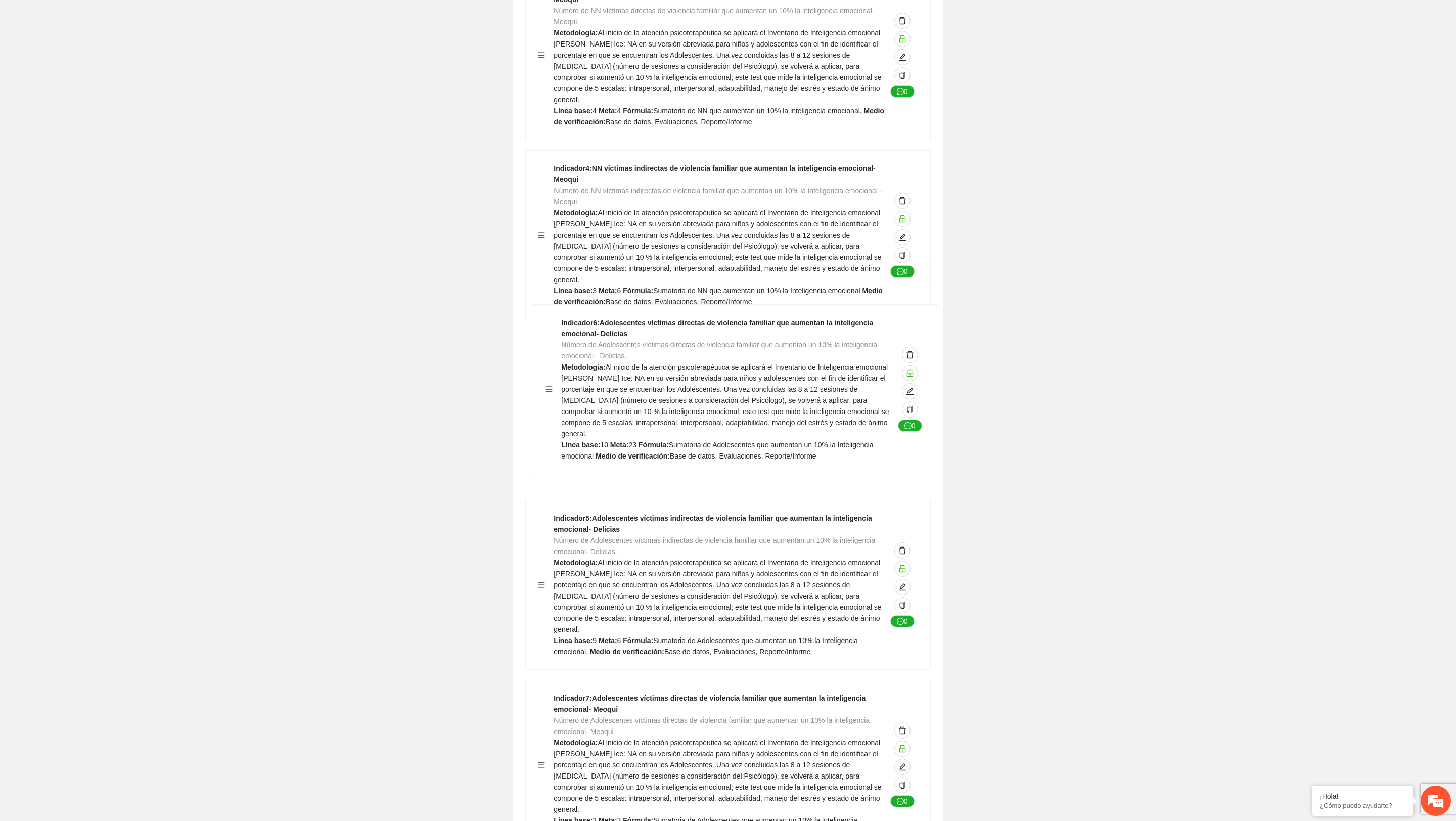
drag, startPoint x: 539, startPoint y: 562, endPoint x: 546, endPoint y: 371, distance: 191.1
click at [546, 371] on div "Indicador 1 : NN victimas directas de violencia familiar que aumentan la inteli…" at bounding box center [727, 324] width 405 height 1429
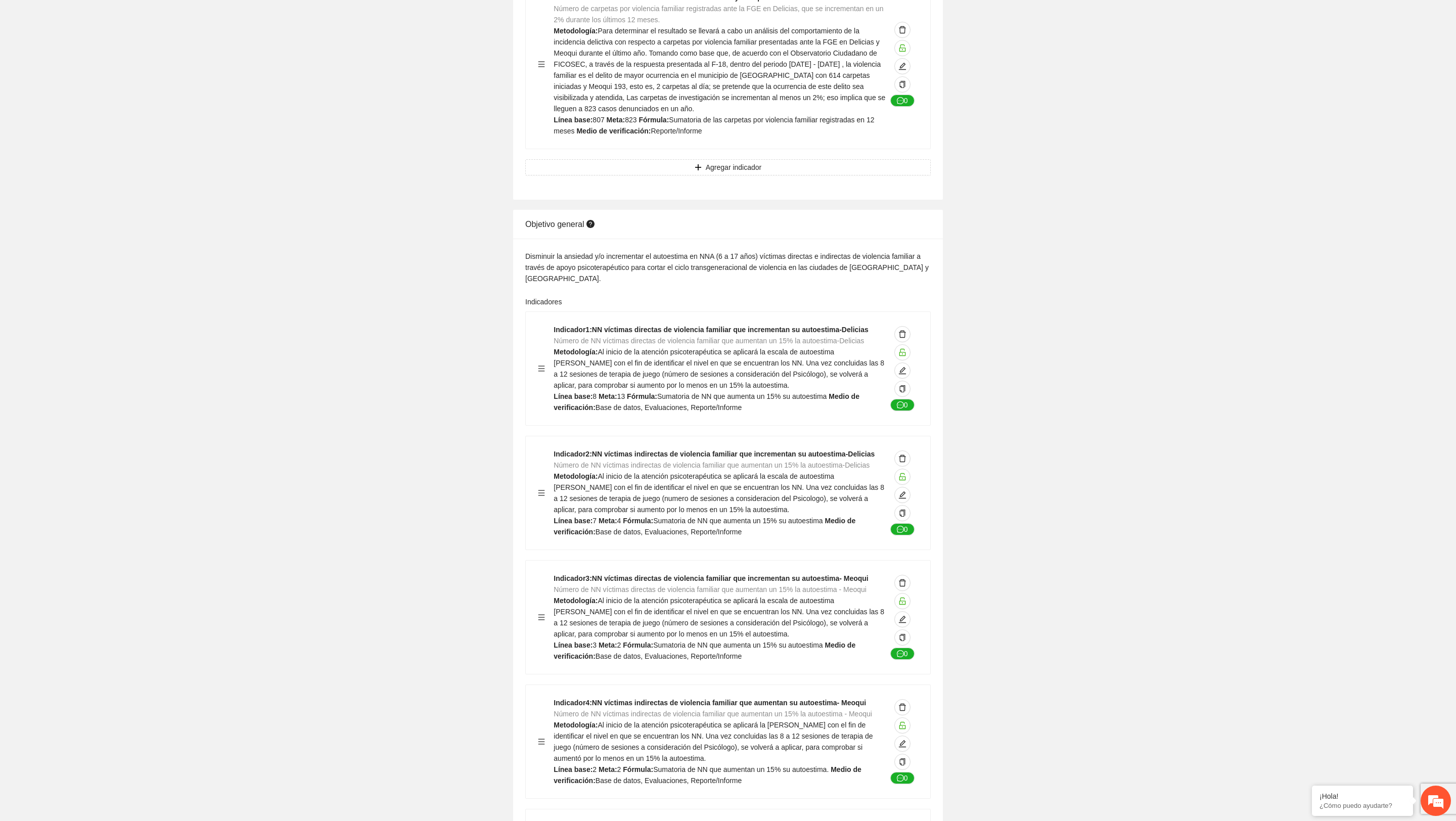
scroll to position [0, 0]
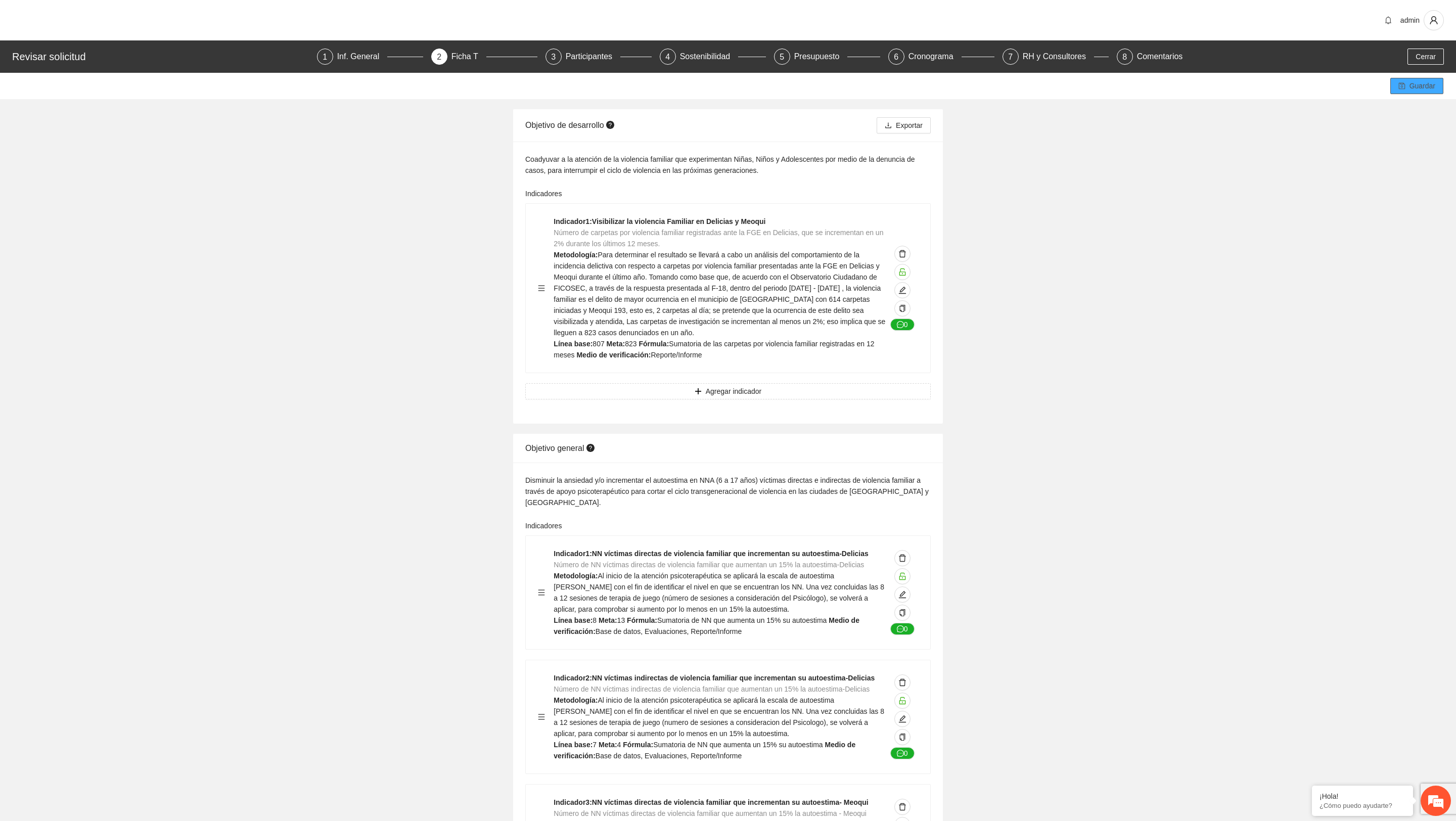
click at [1411, 82] on span "Guardar" at bounding box center [1423, 86] width 26 height 11
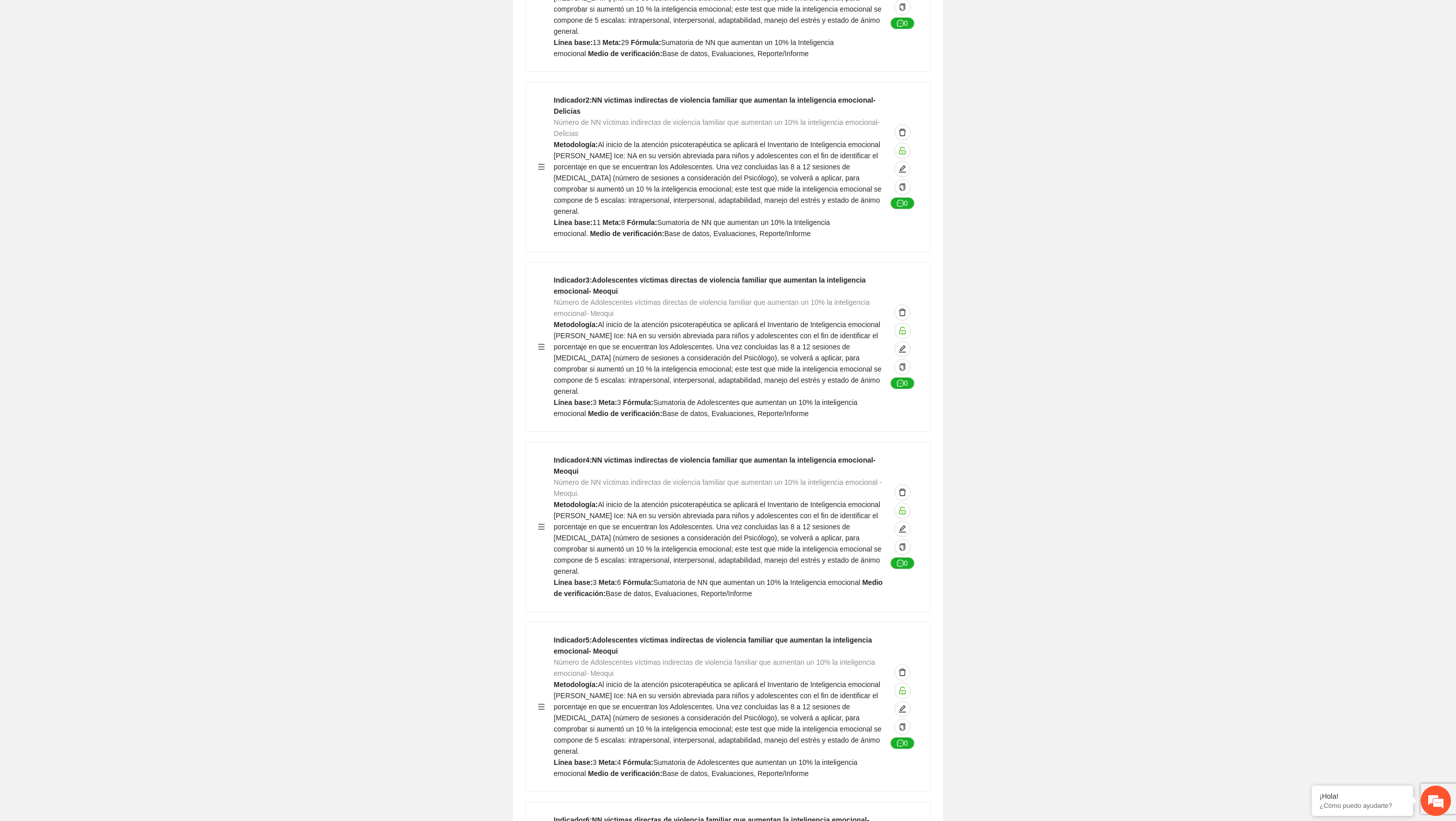
scroll to position [2968, 0]
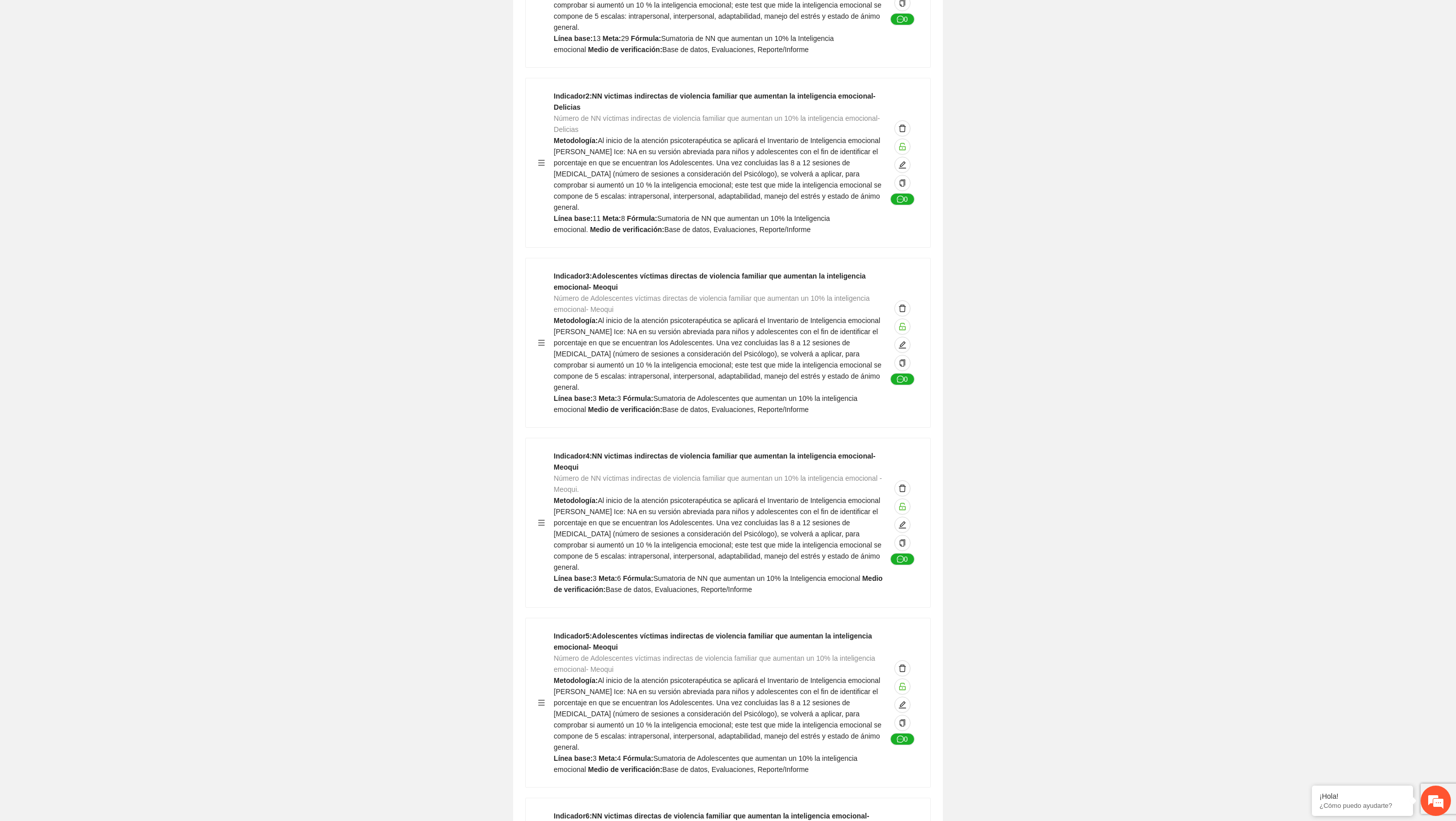
click at [538, 519] on icon "menu" at bounding box center [541, 523] width 7 height 7
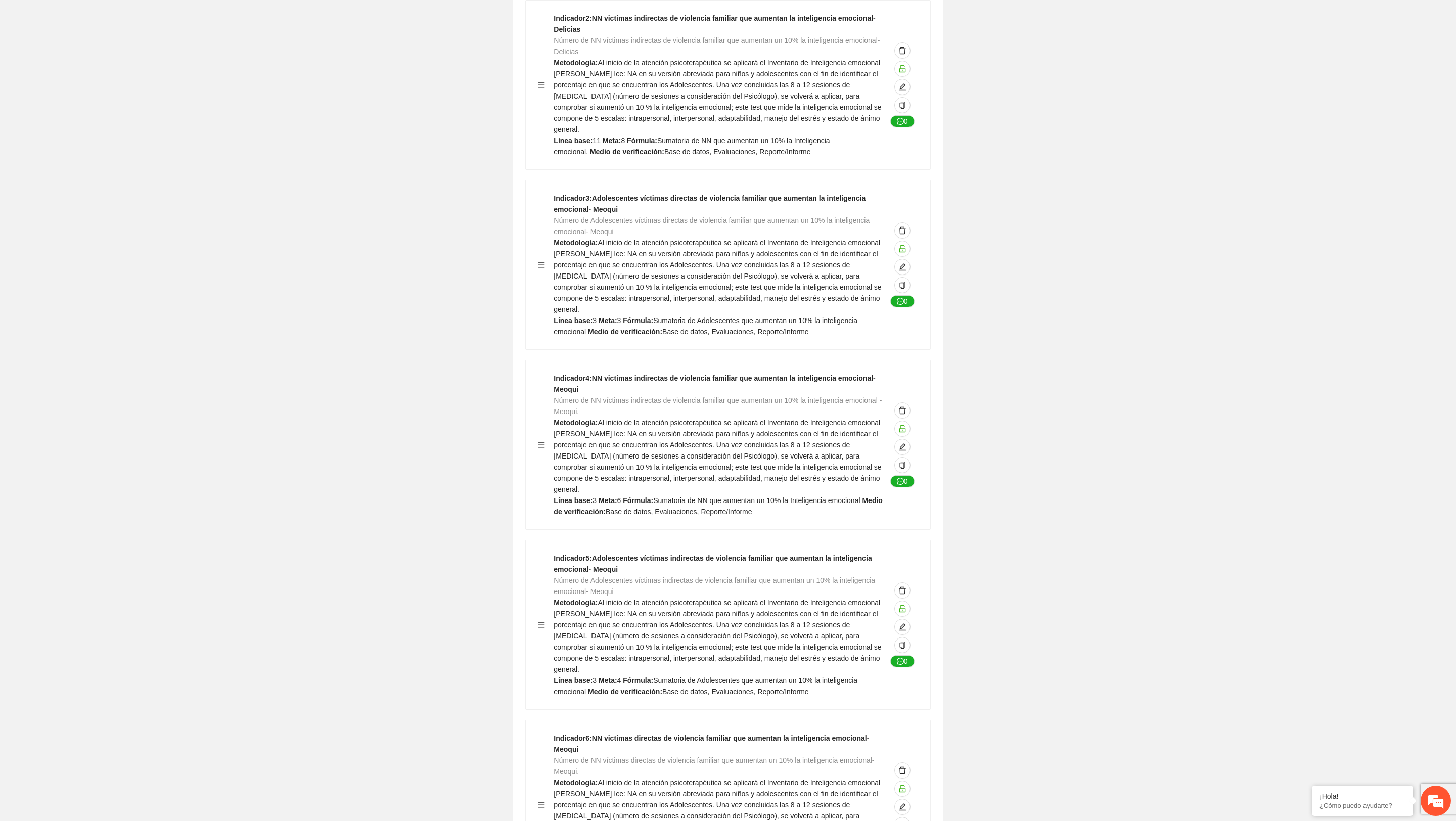
scroll to position [3048, 0]
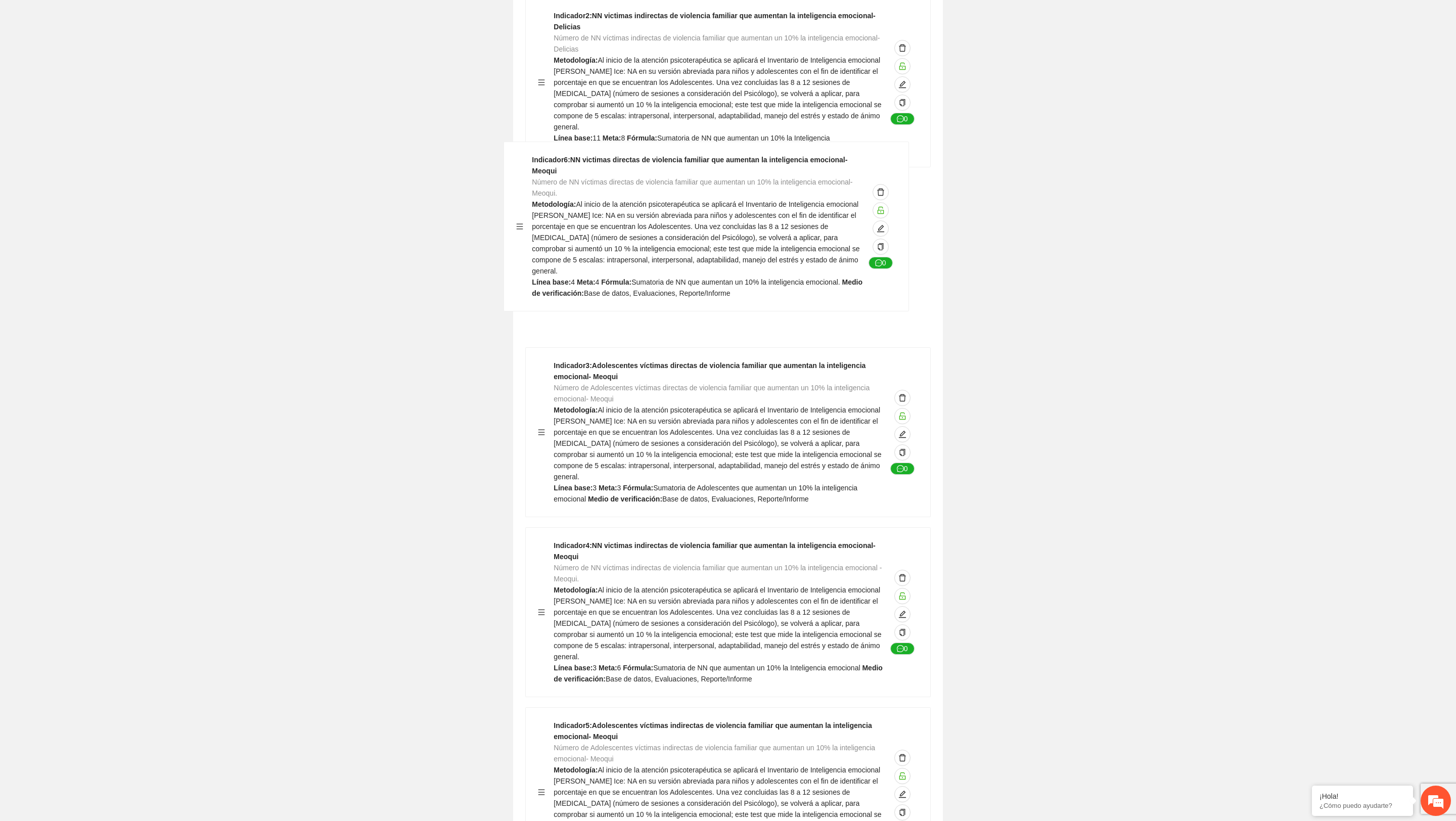
drag, startPoint x: 539, startPoint y: 774, endPoint x: 517, endPoint y: 225, distance: 549.4
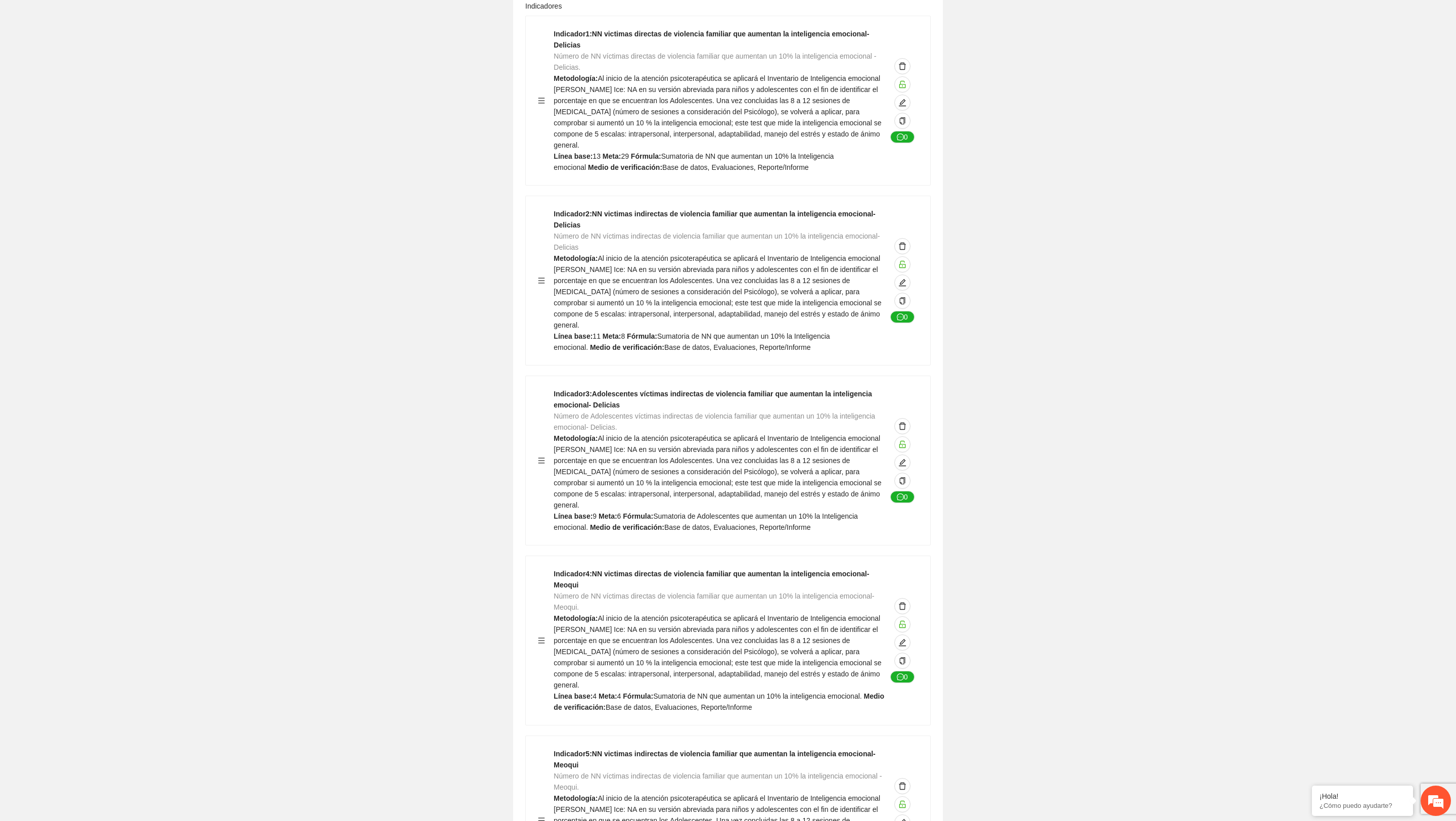
scroll to position [2848, 0]
